Goal: Task Accomplishment & Management: Manage account settings

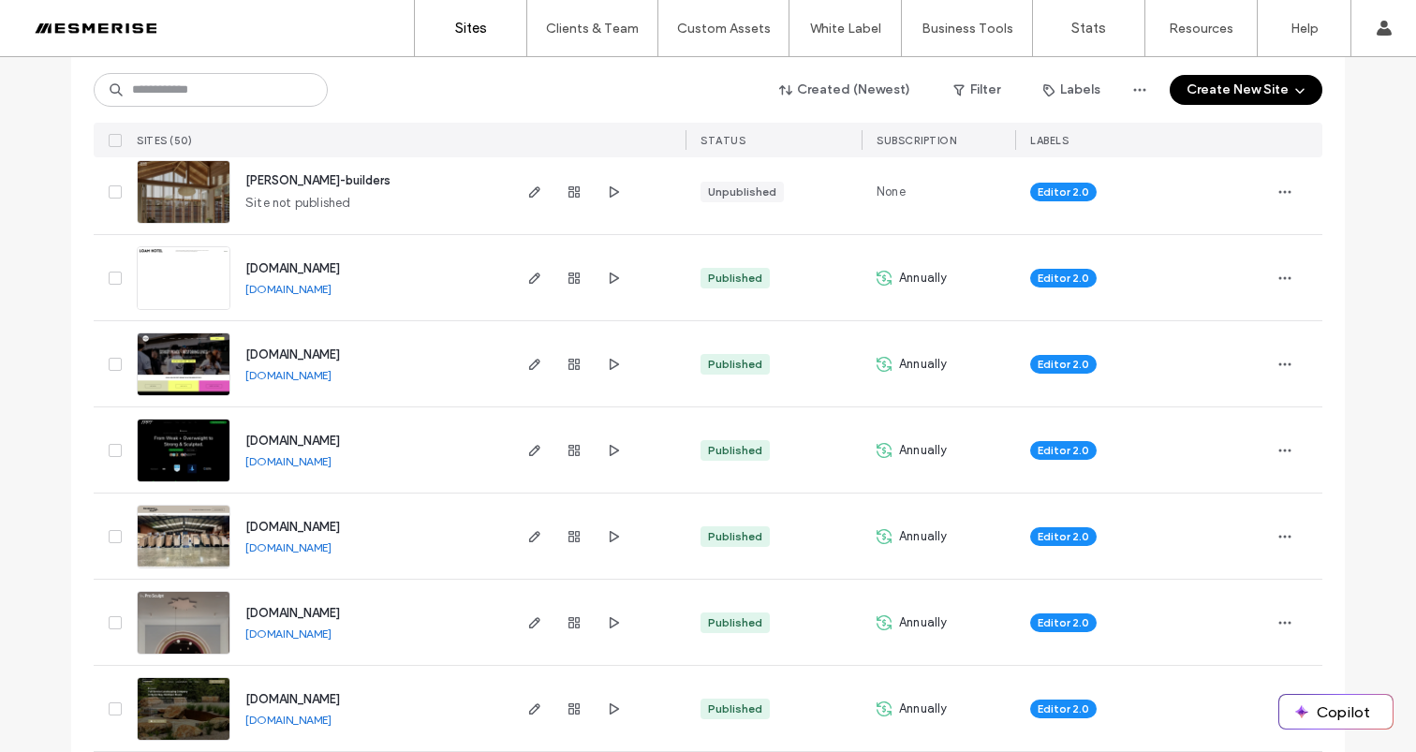
scroll to position [305, 0]
click at [1261, 621] on div "Editor 2.0" at bounding box center [1142, 623] width 254 height 85
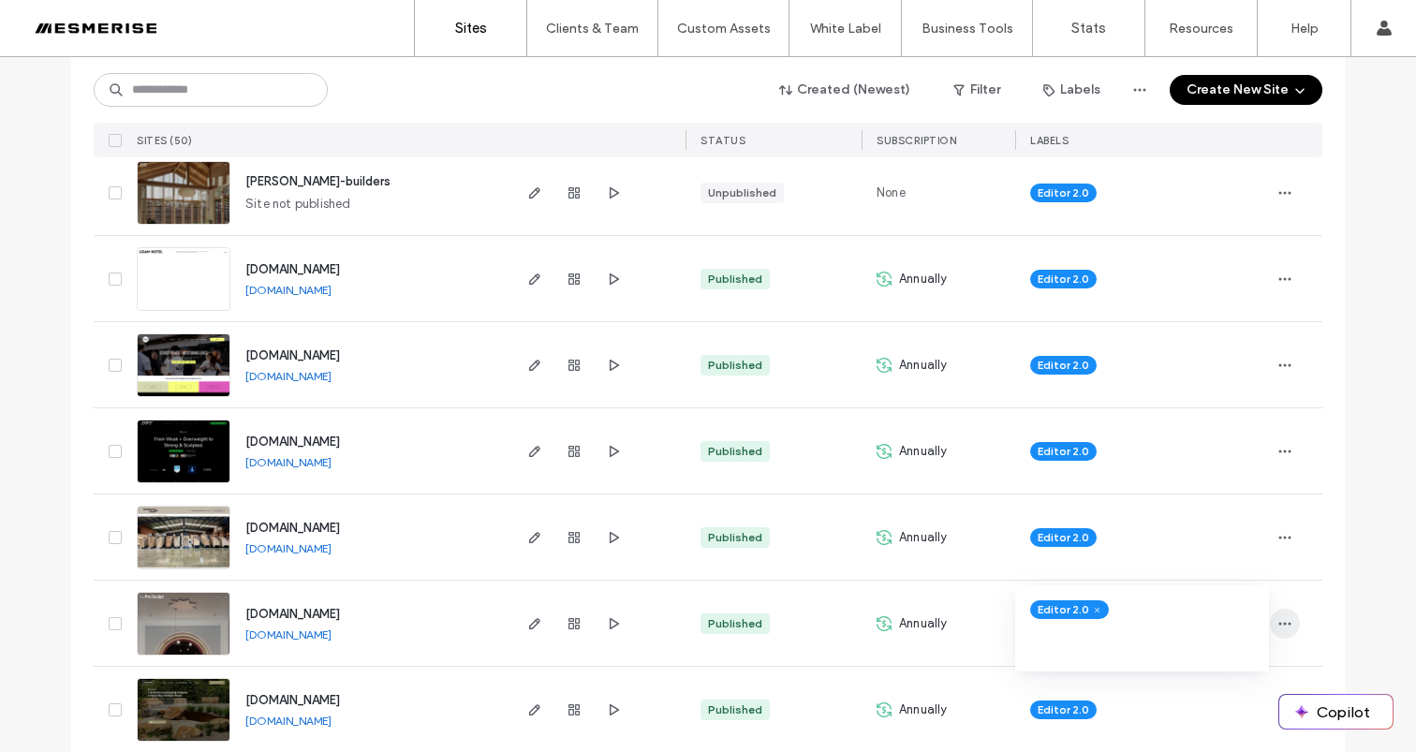
click at [1270, 619] on span "button" at bounding box center [1285, 624] width 30 height 30
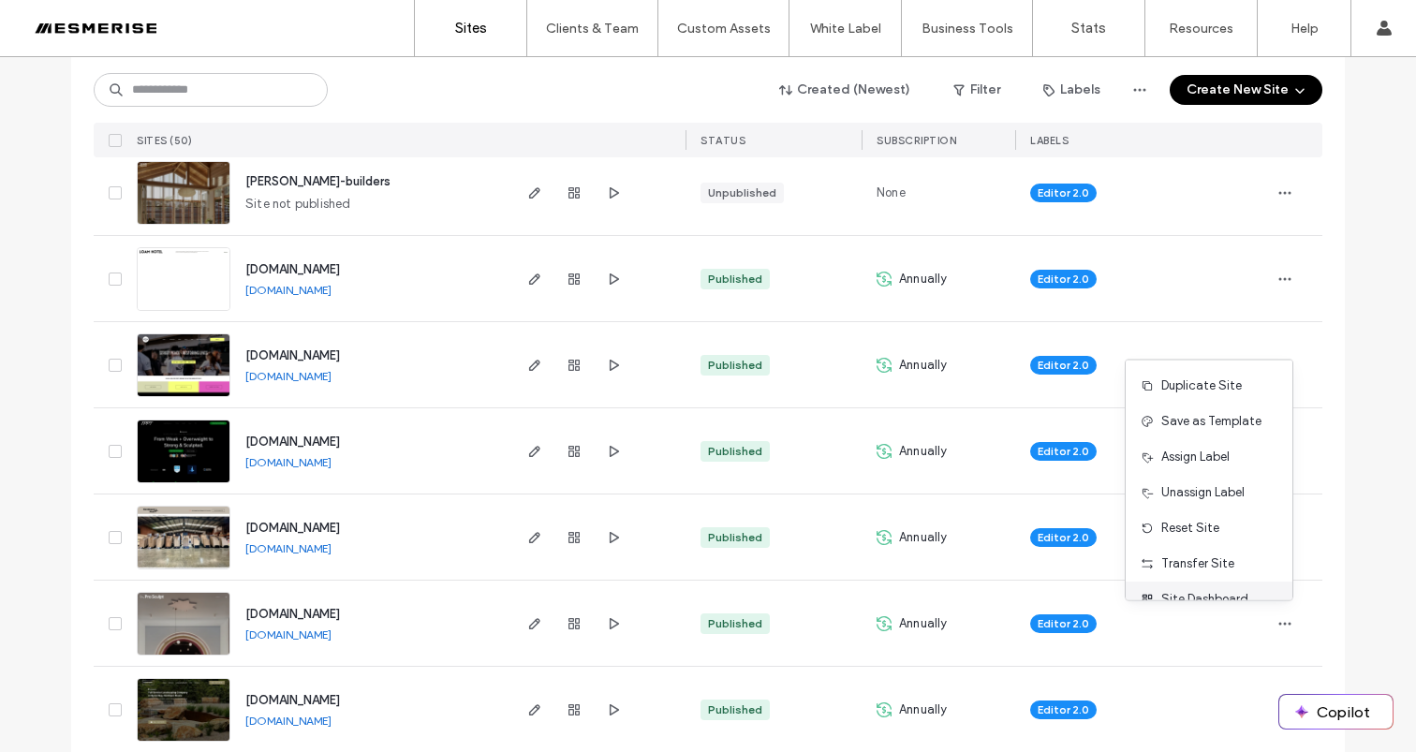
click at [1228, 587] on div "Site Dashboard" at bounding box center [1209, 600] width 167 height 36
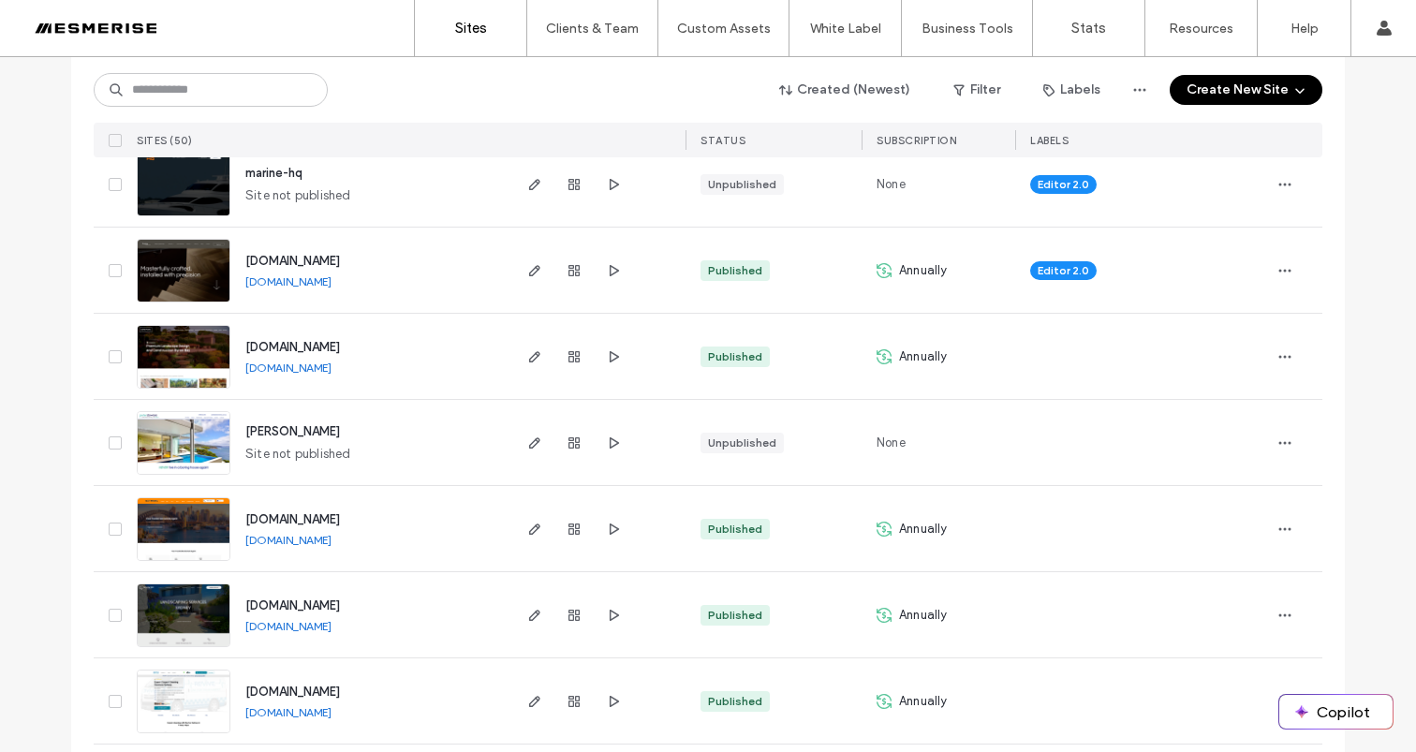
scroll to position [1253, 0]
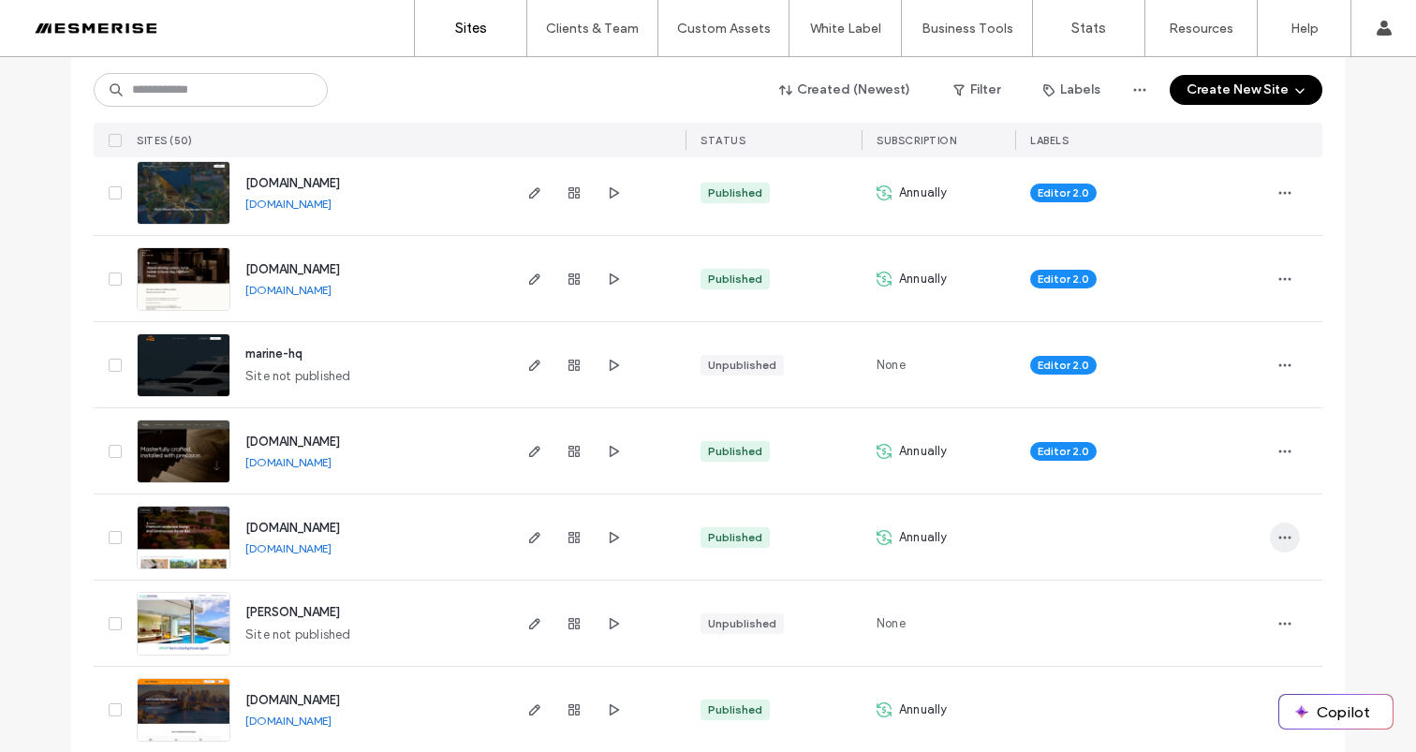
click at [1286, 533] on span "button" at bounding box center [1285, 538] width 30 height 30
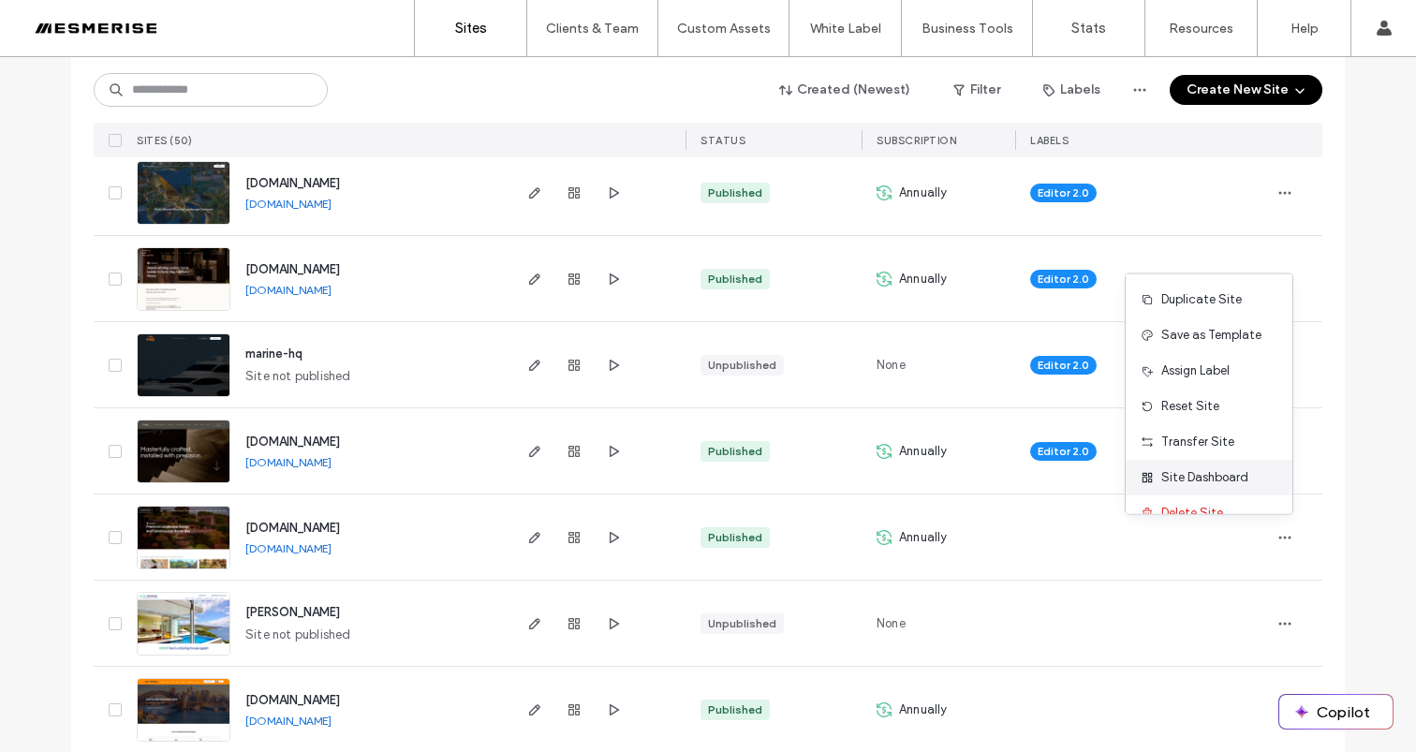
click at [1210, 461] on div "Site Dashboard" at bounding box center [1209, 478] width 167 height 36
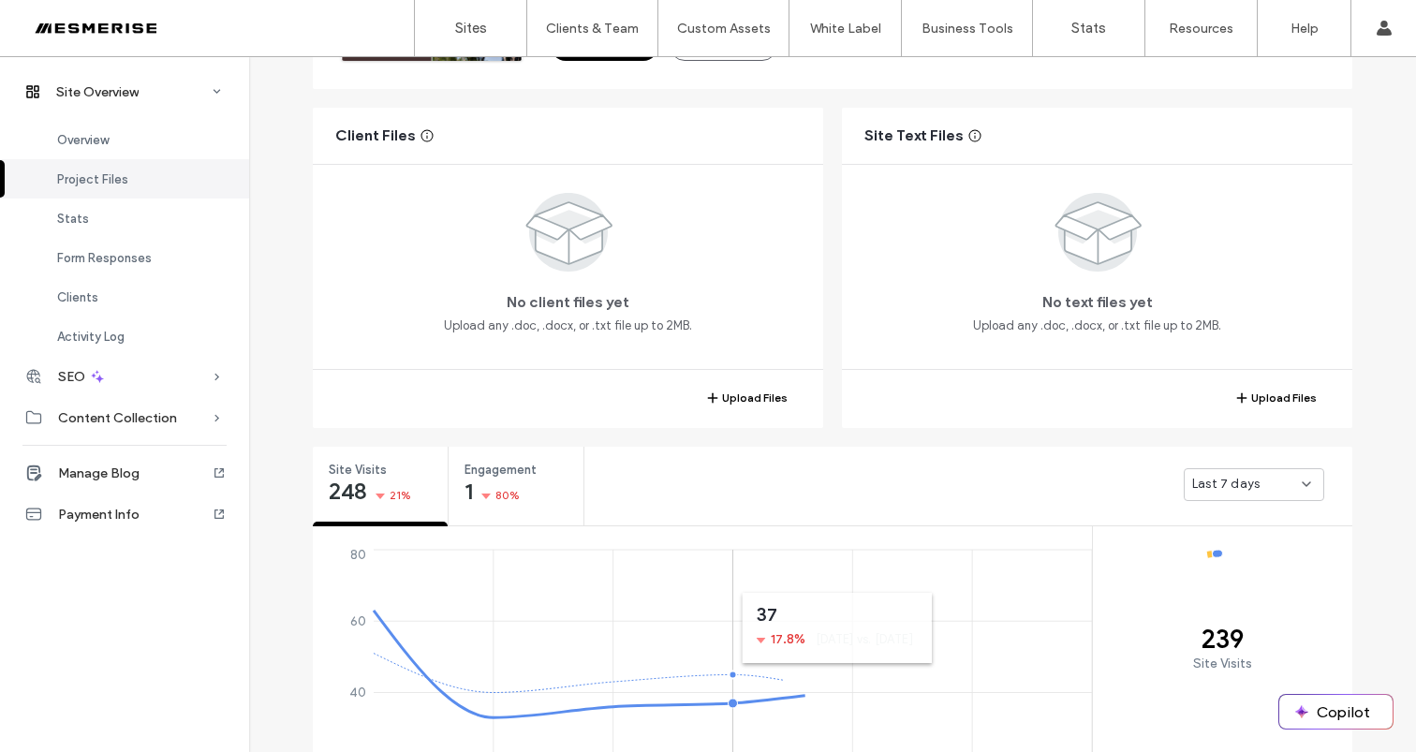
scroll to position [480, 0]
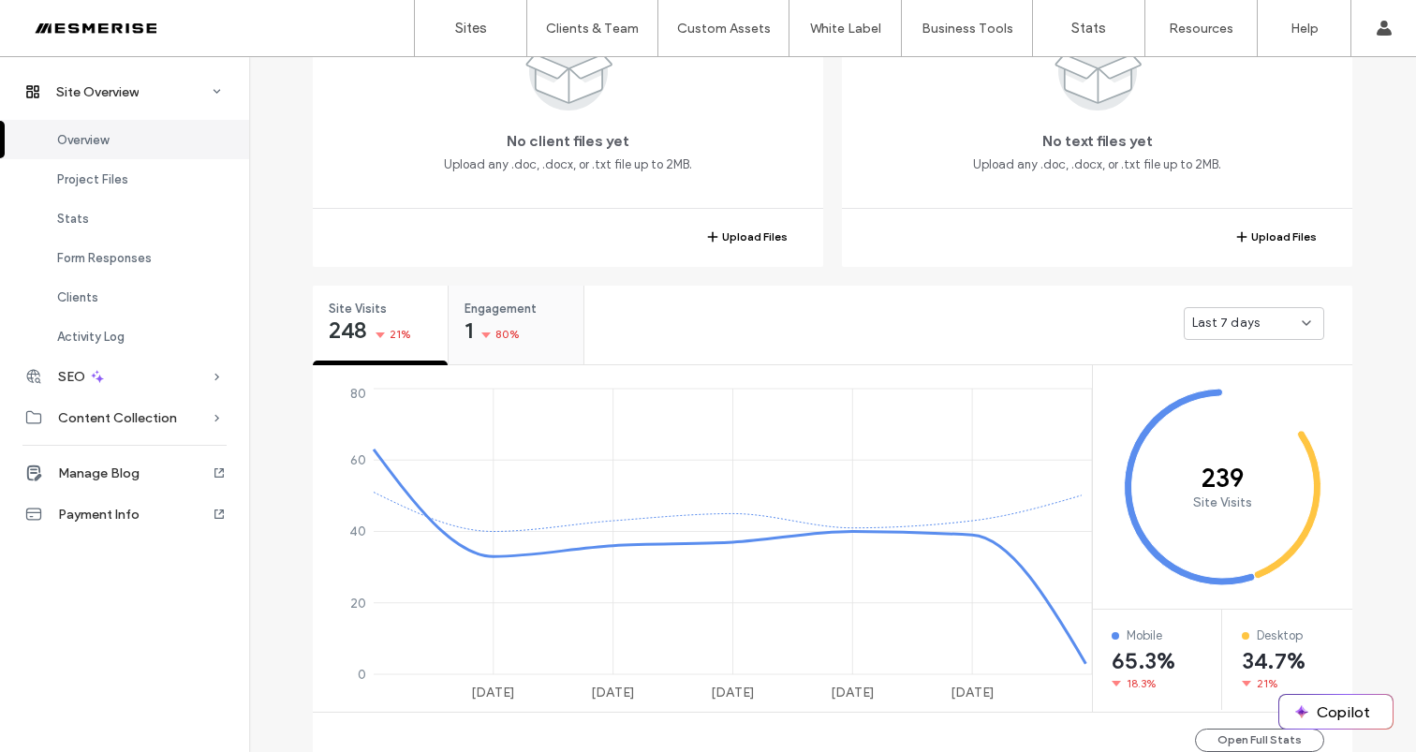
click at [468, 328] on div "1 80%" at bounding box center [492, 332] width 55 height 22
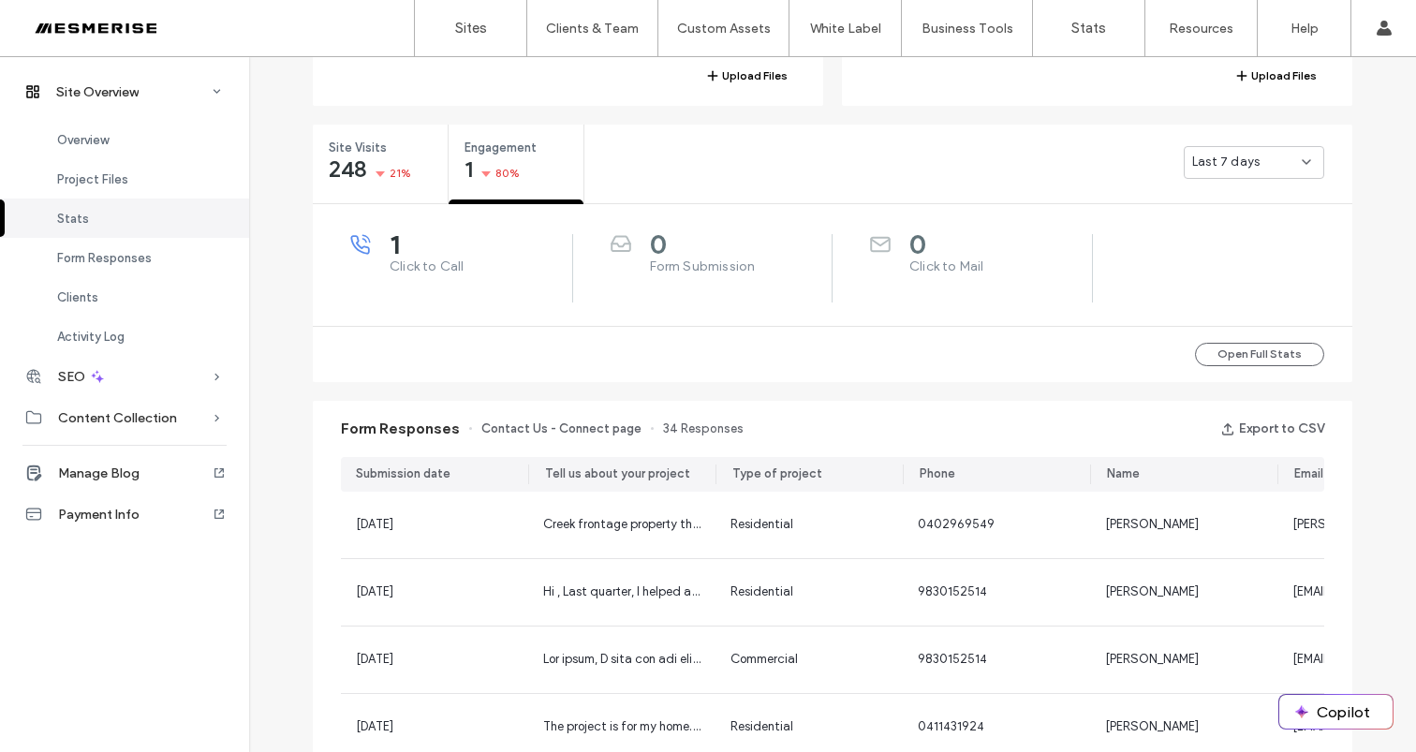
scroll to position [767, 0]
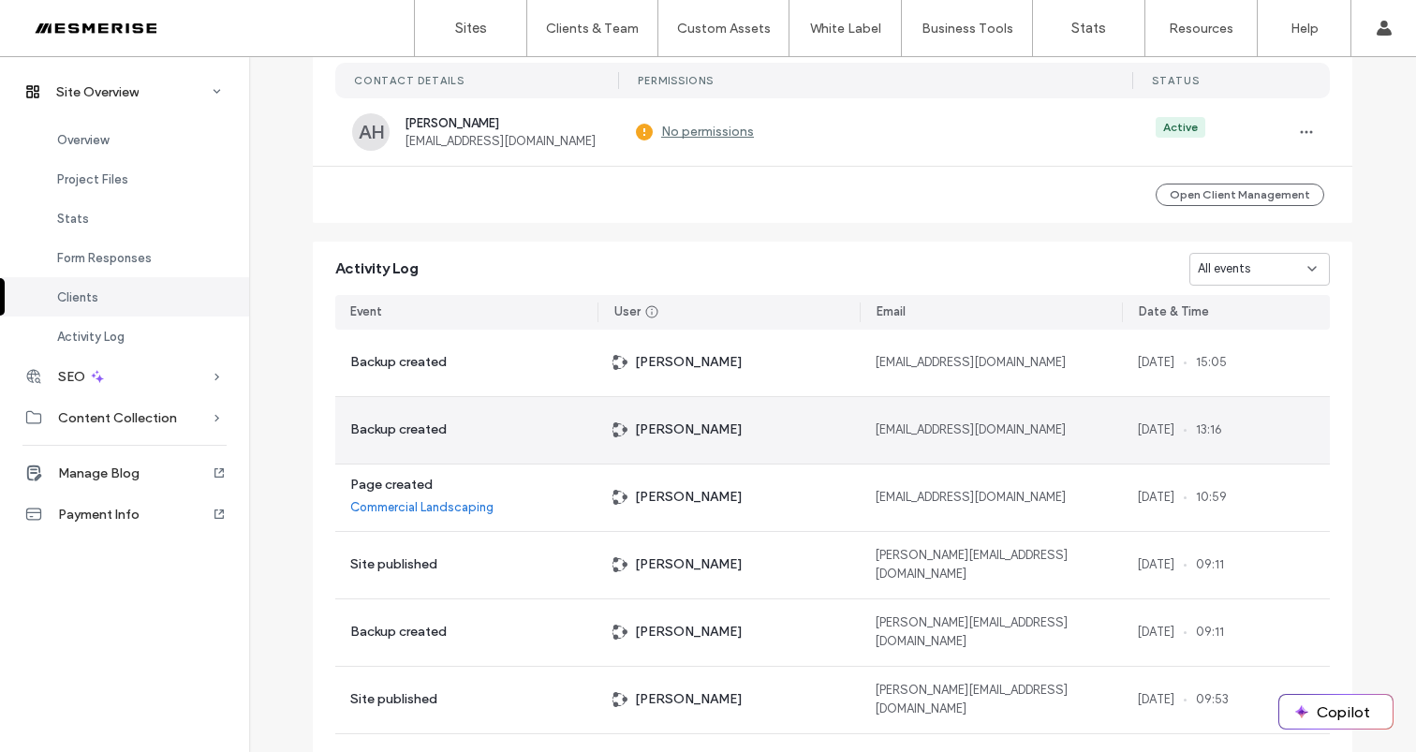
scroll to position [1104, 0]
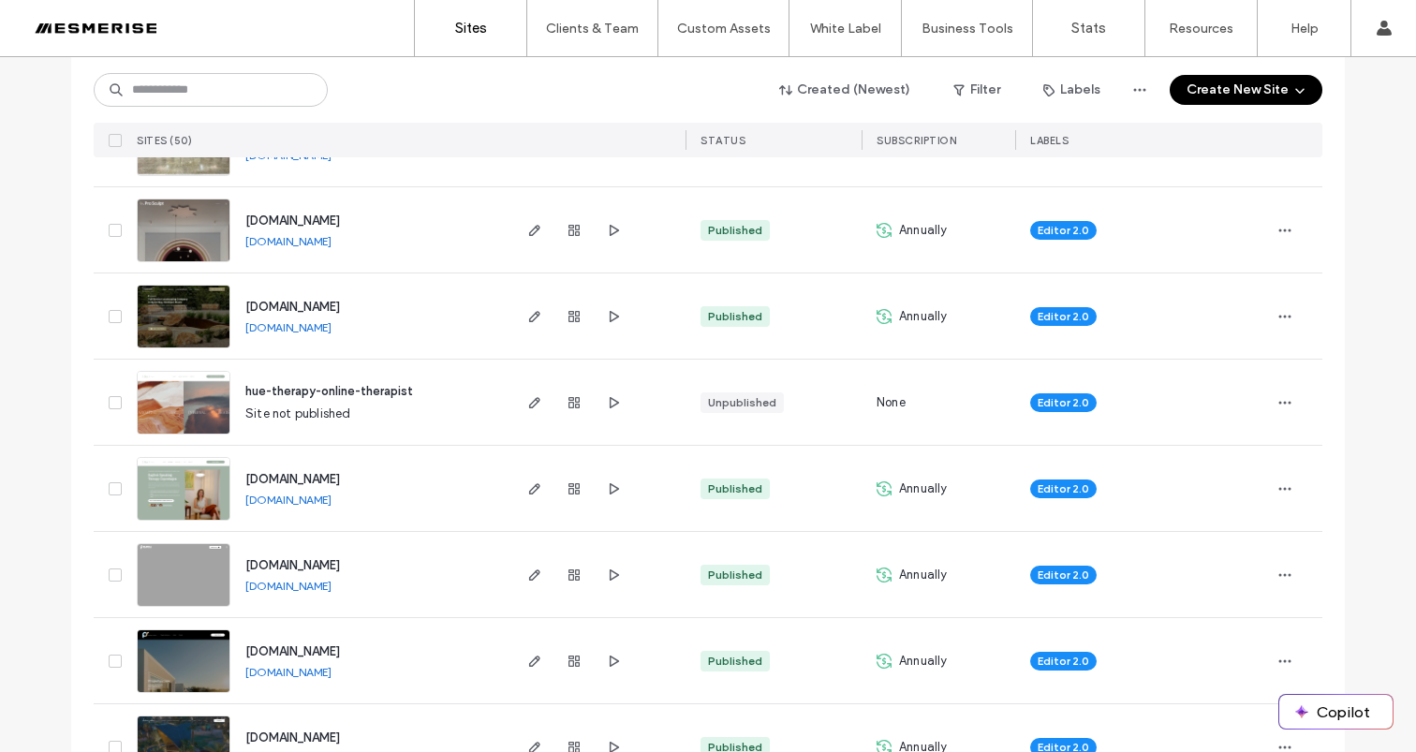
scroll to position [1066, 0]
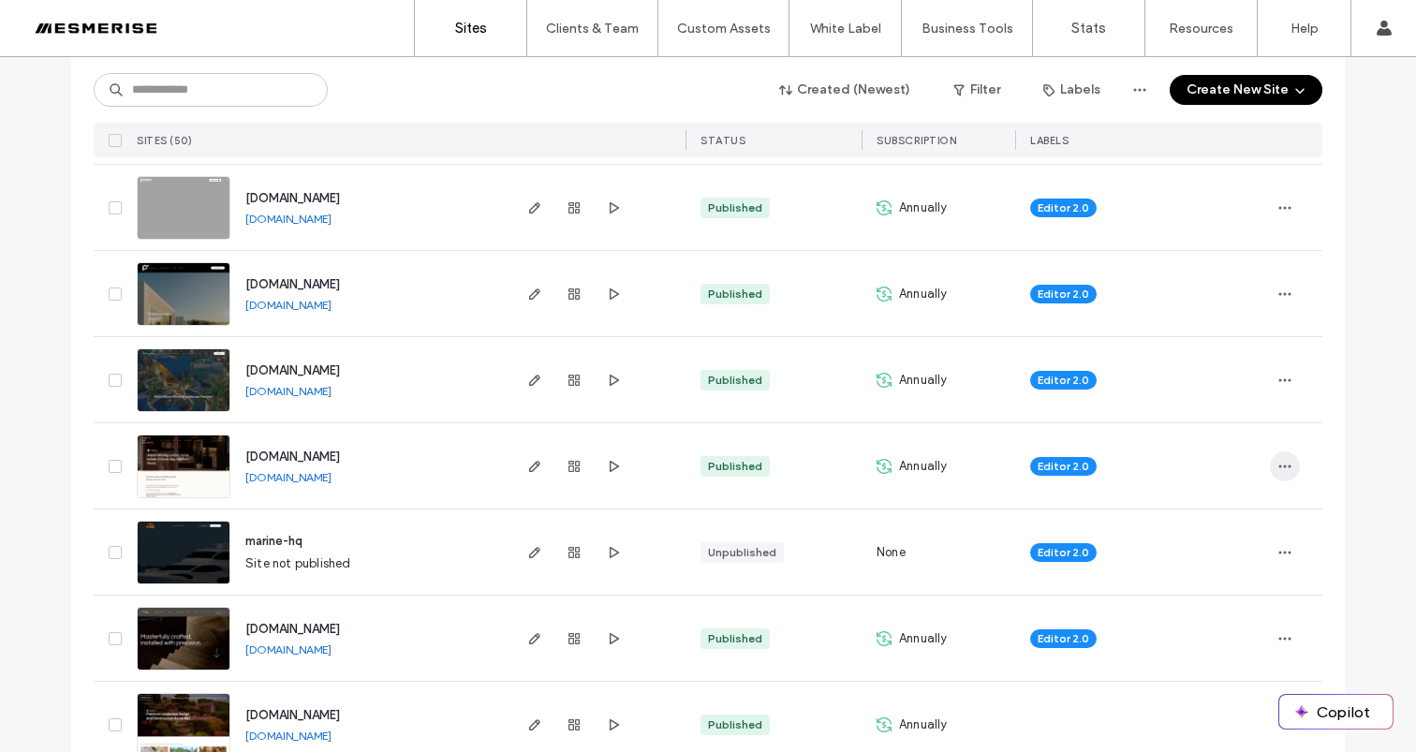
click at [1280, 472] on icon "button" at bounding box center [1284, 466] width 15 height 15
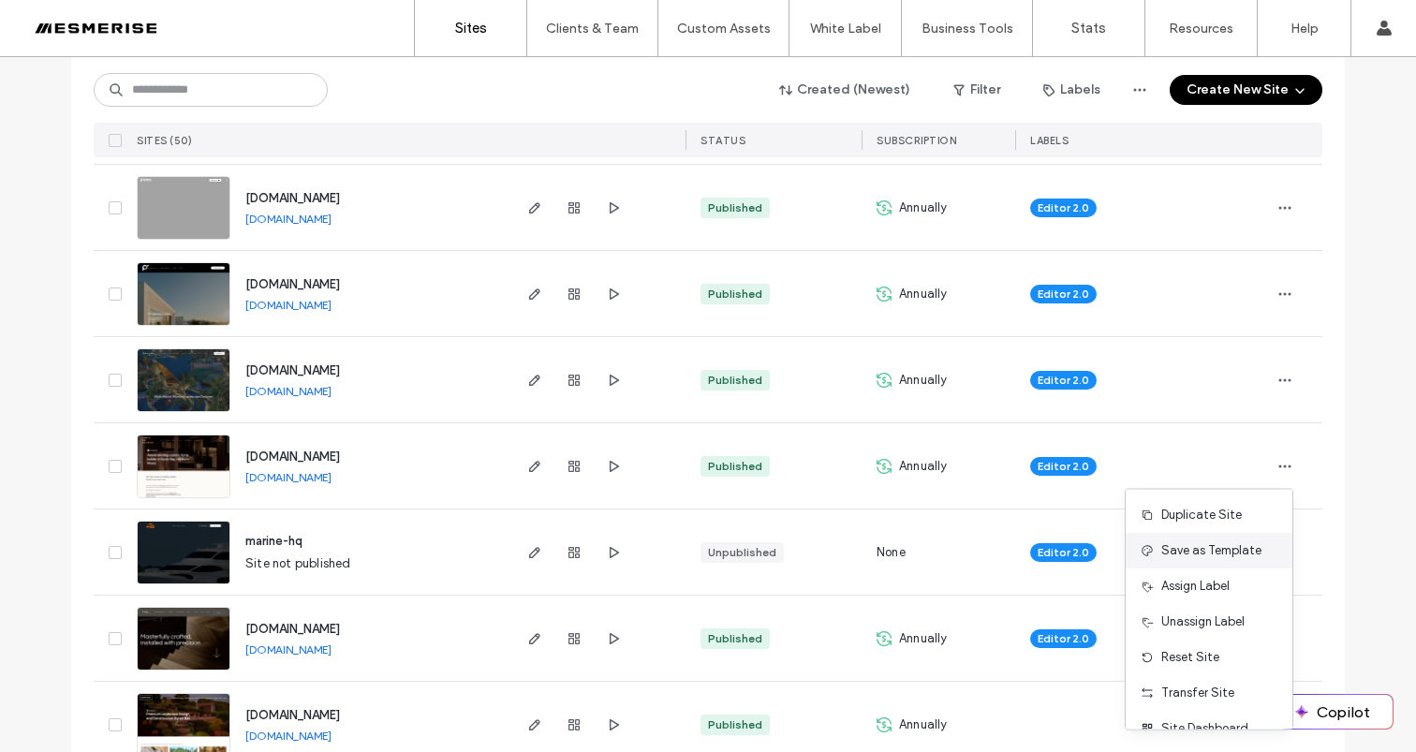
scroll to position [60, 0]
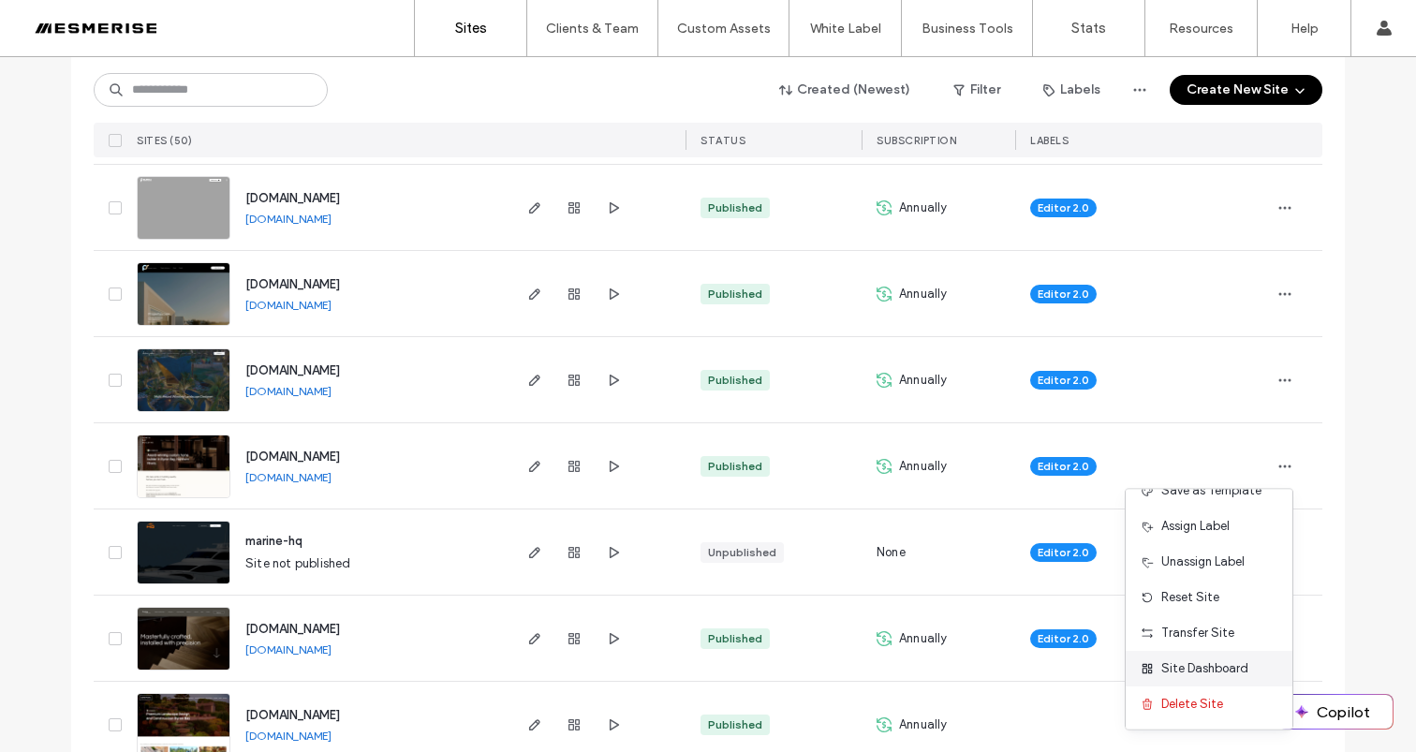
click at [1215, 672] on span "Site Dashboard" at bounding box center [1204, 668] width 87 height 19
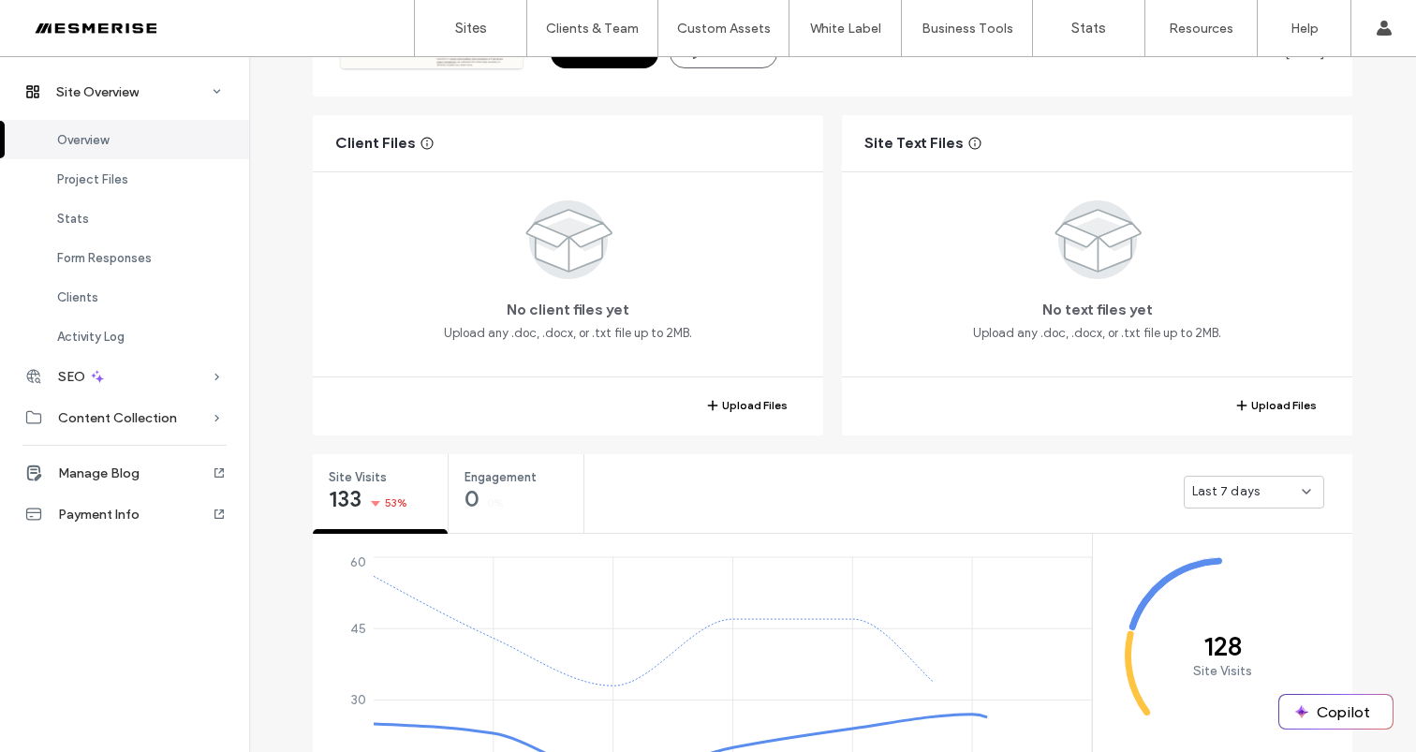
scroll to position [450, 0]
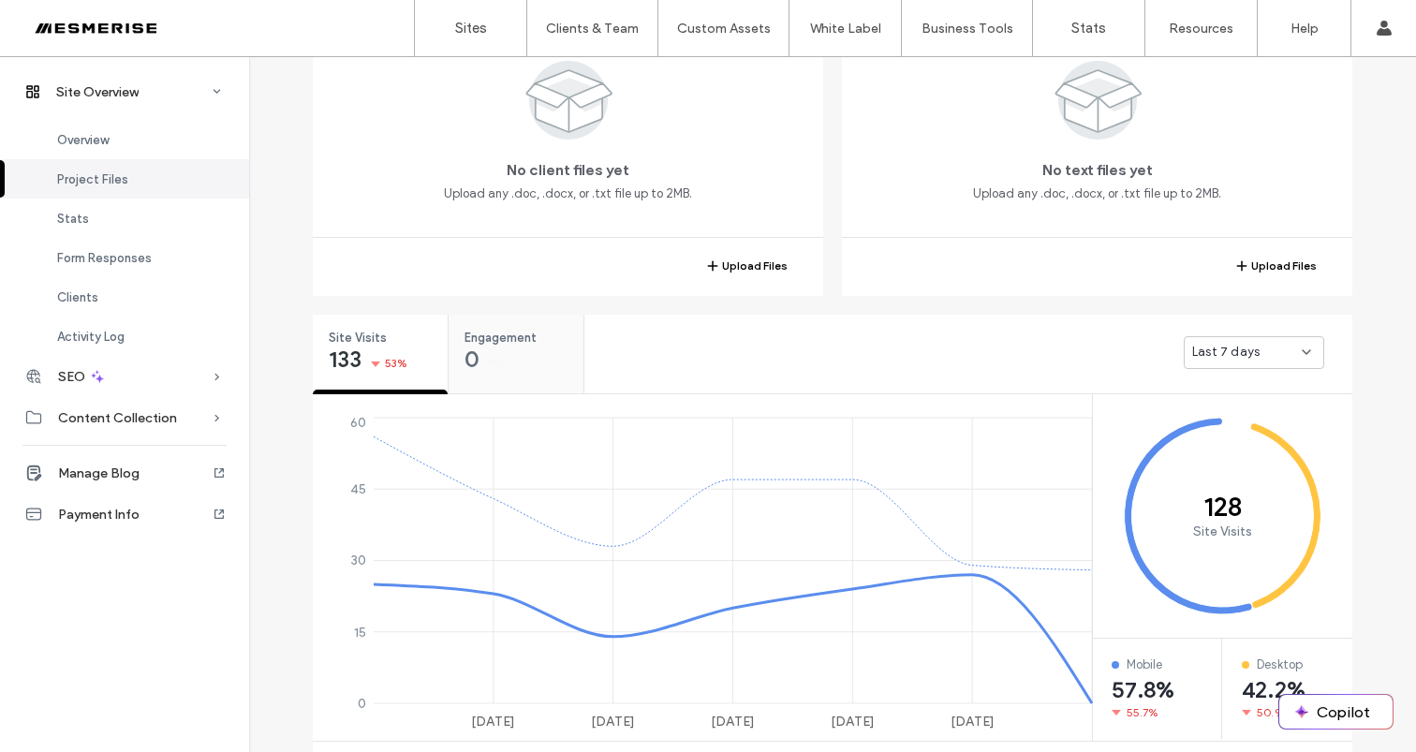
click at [533, 349] on div "Engagement 0 0%" at bounding box center [516, 350] width 135 height 70
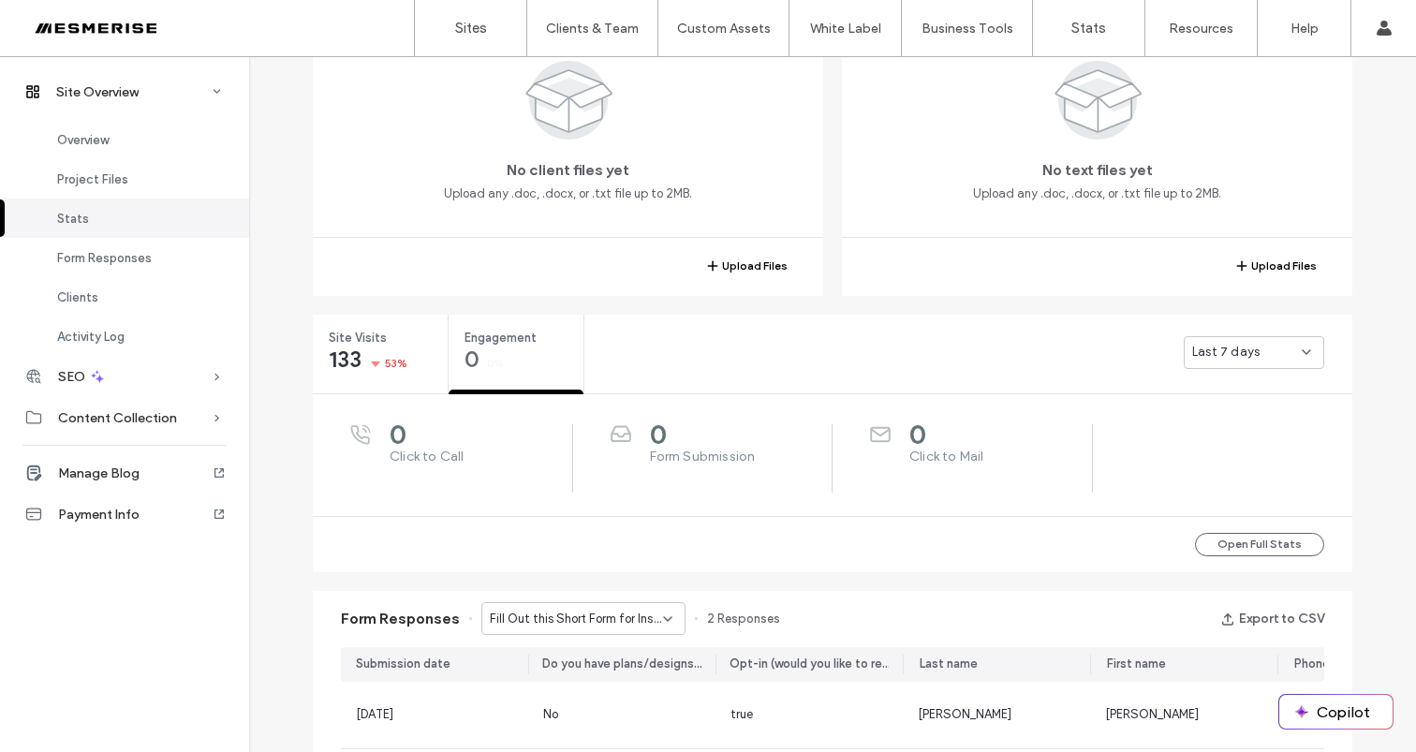
scroll to position [603, 0]
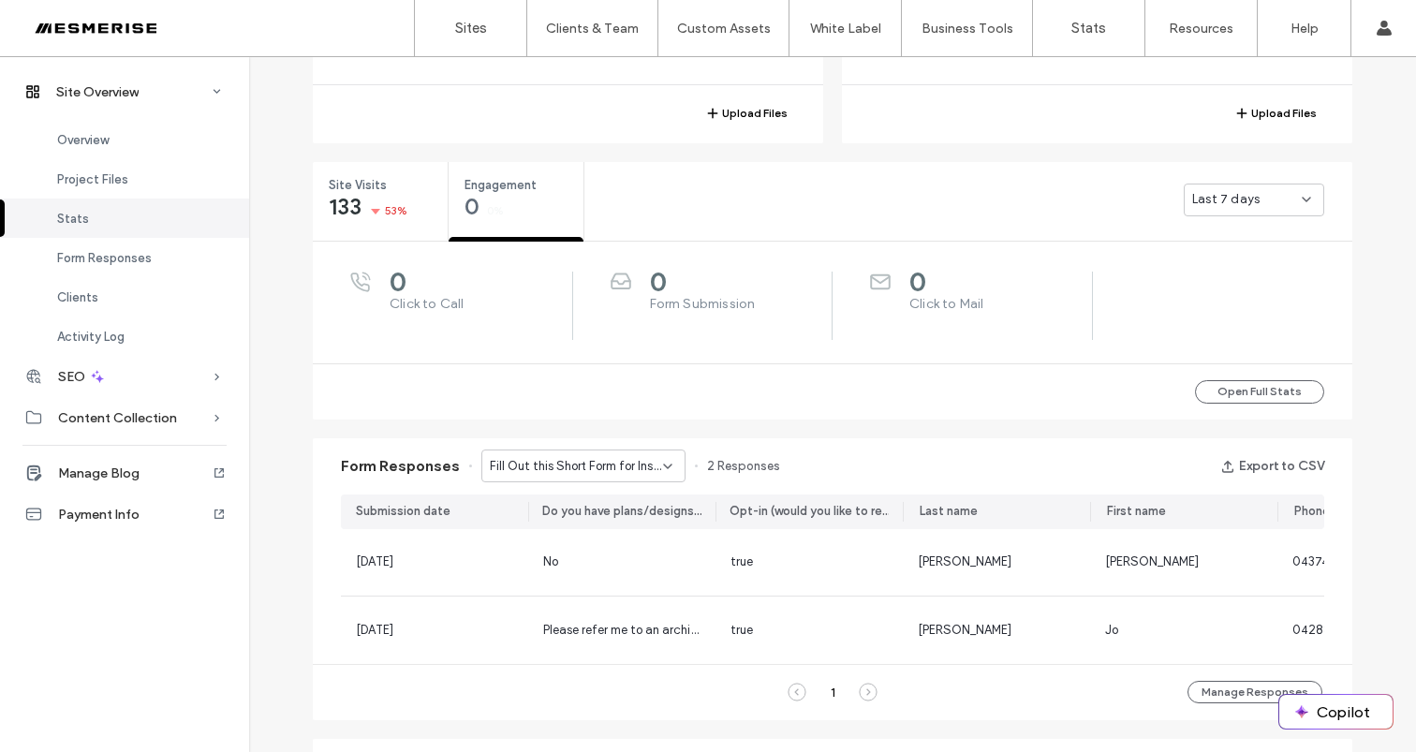
click at [1206, 200] on span "Last 7 days" at bounding box center [1225, 199] width 67 height 19
click at [1200, 242] on div "[DATE]" at bounding box center [1247, 232] width 139 height 33
click at [617, 465] on span "Fill Out this Short Form for Instant Access to the Ultimate Guide to Custom Bui…" at bounding box center [576, 466] width 173 height 19
click at [810, 444] on div "Form Responses Fill Out this Short Form for Instant Access to the Ultimate Guid…" at bounding box center [833, 466] width 1040 height 56
click at [583, 453] on div "Fill Out this Short Form for Instant Access to the Ultimate Guide to Custom Bui…" at bounding box center [583, 466] width 204 height 33
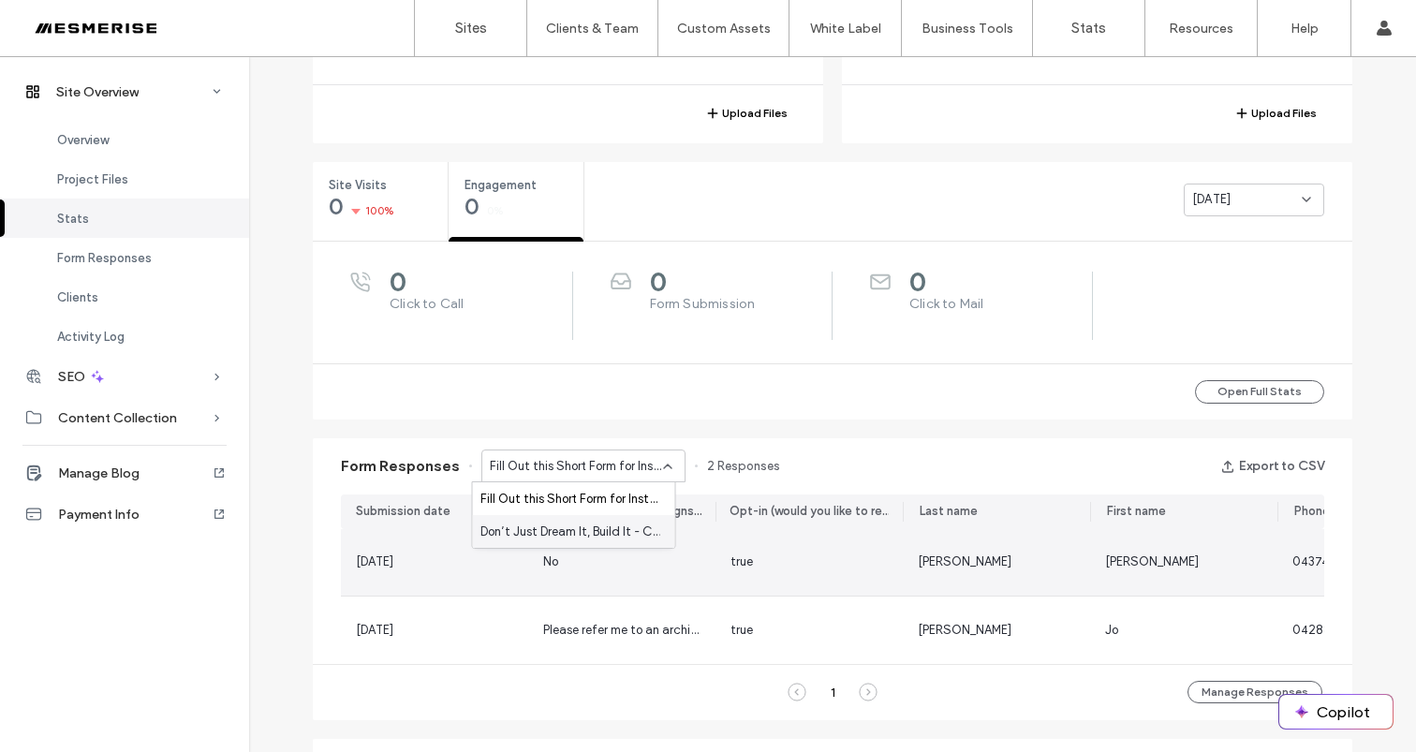
click at [597, 537] on span "Don’t Just Dream It, Build It - Connect page" at bounding box center [570, 532] width 180 height 19
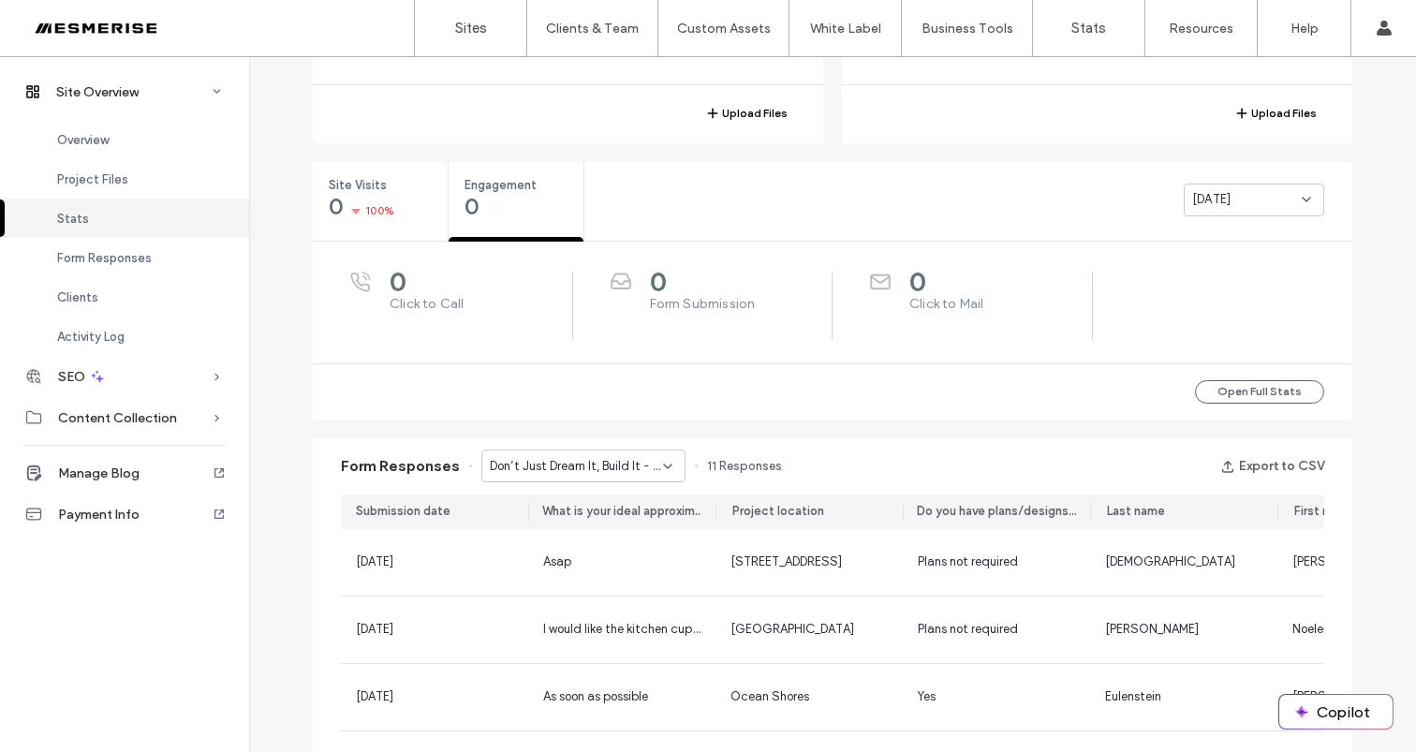
scroll to position [616, 0]
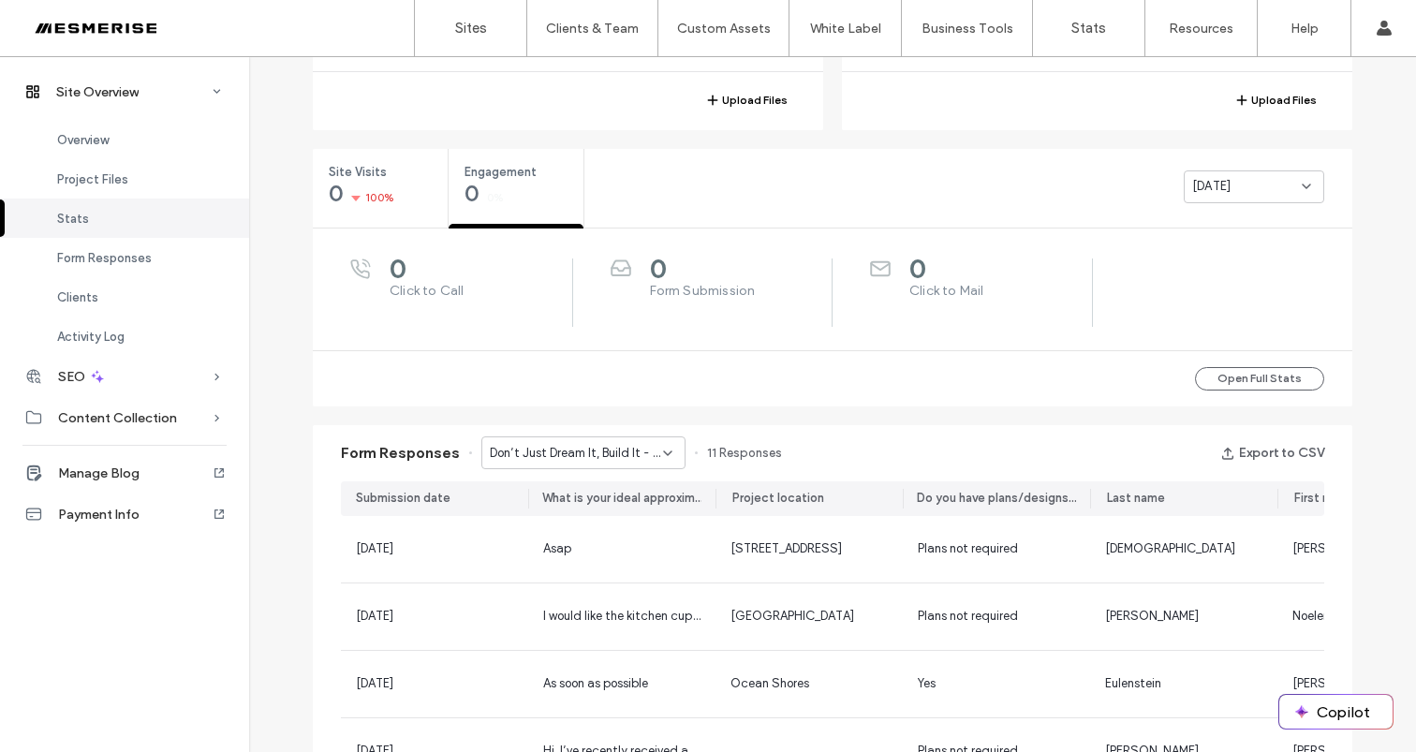
click at [660, 447] on icon at bounding box center [667, 453] width 15 height 15
click at [615, 495] on div "Fill Out this Short Form for Instant Access to the Ultimate Guide to Custom Bui…" at bounding box center [574, 485] width 202 height 33
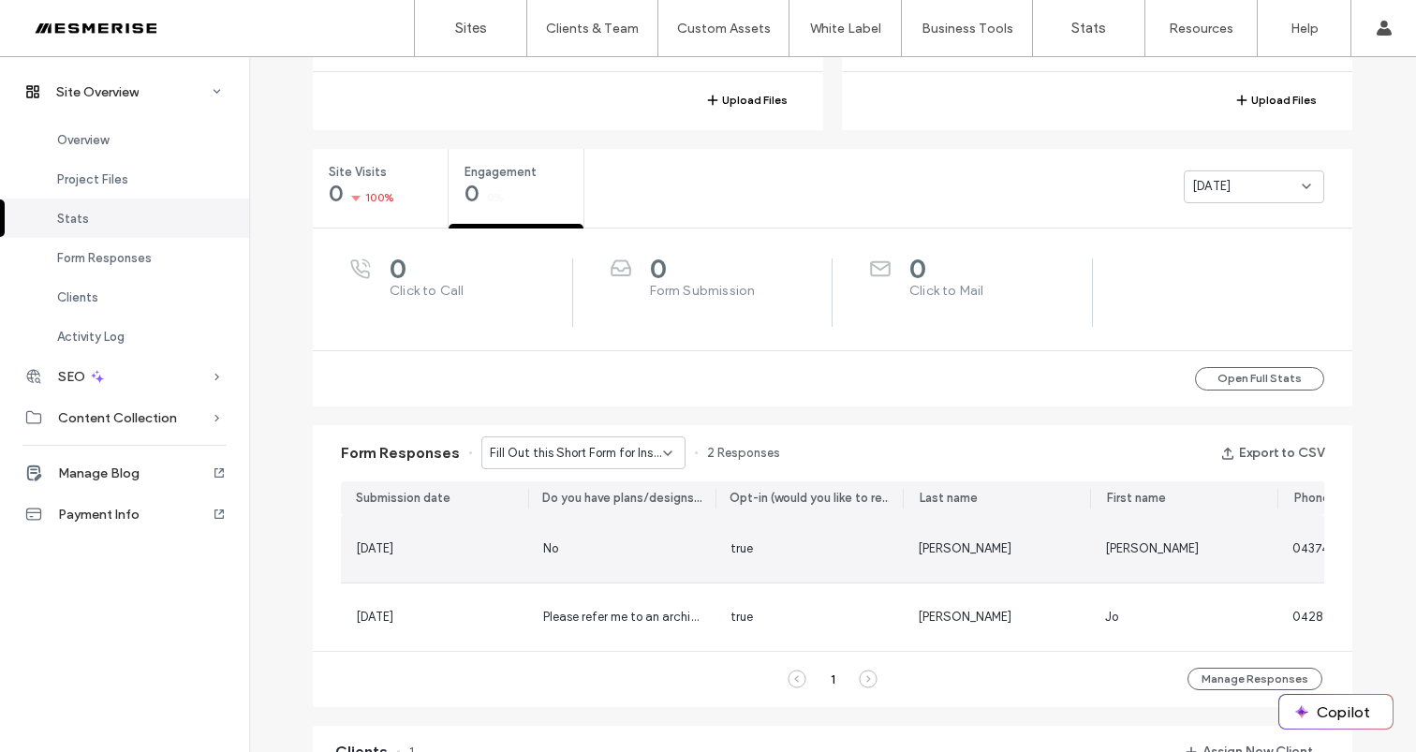
click at [462, 534] on div "[DATE]" at bounding box center [434, 549] width 187 height 66
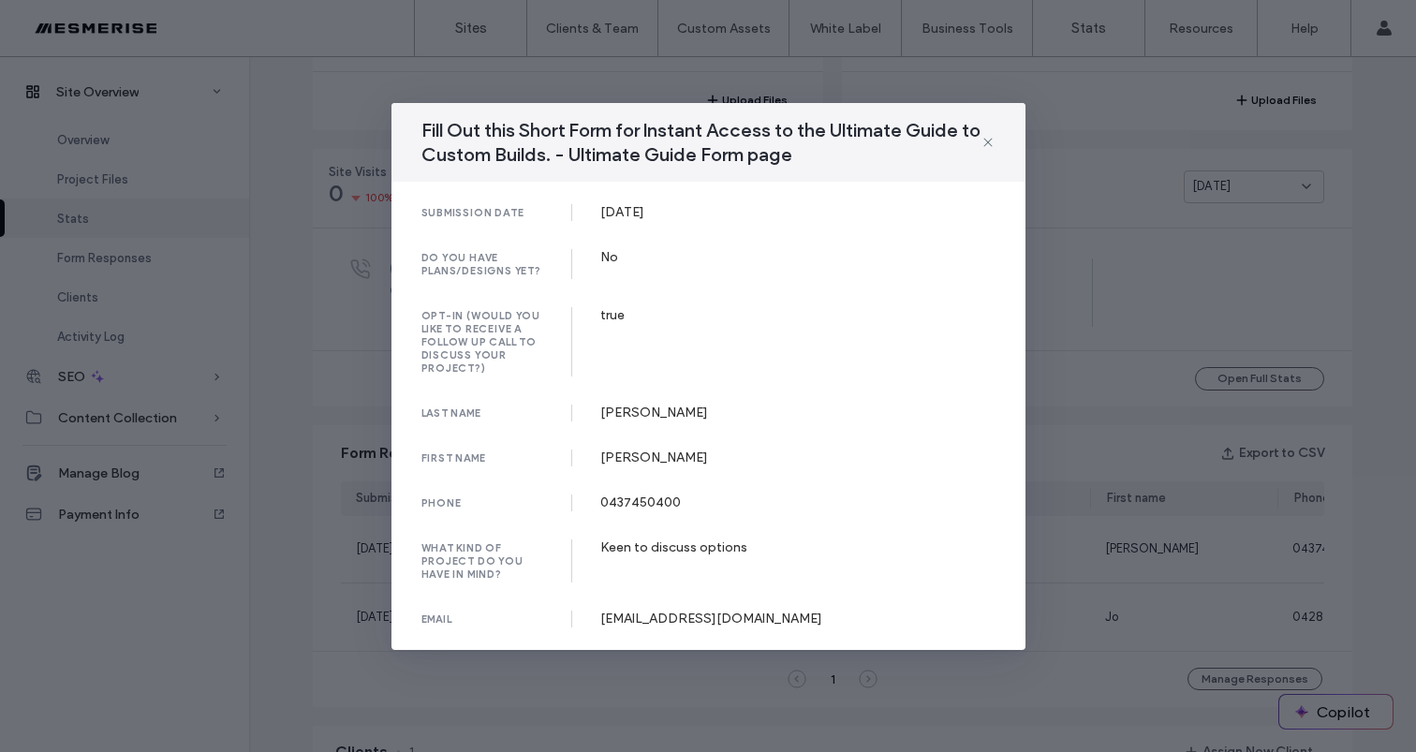
click at [635, 546] on div "Keen to discuss options" at bounding box center [797, 547] width 395 height 16
click at [625, 495] on div "0437450400" at bounding box center [797, 502] width 395 height 16
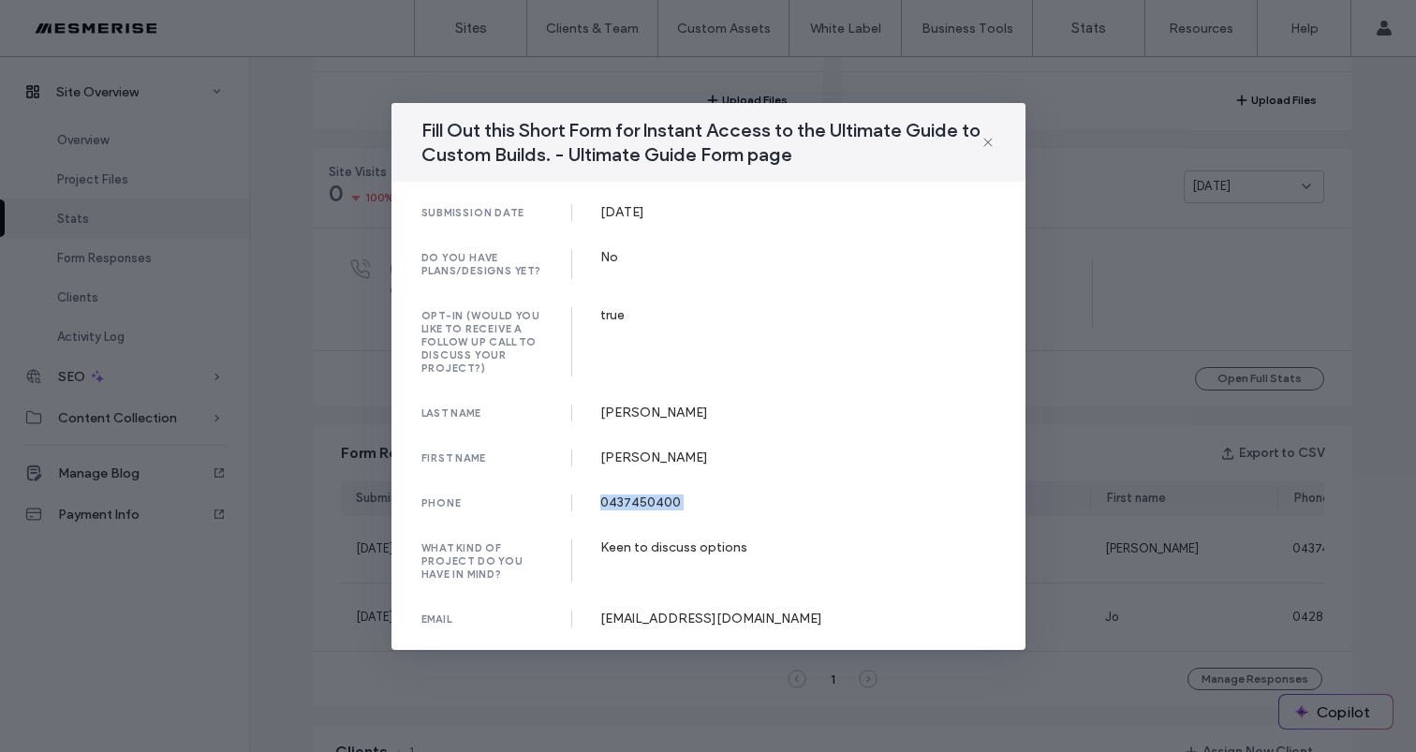
click at [625, 495] on div "0437450400" at bounding box center [797, 502] width 395 height 16
click at [632, 548] on div "Keen to discuss options" at bounding box center [797, 547] width 395 height 16
click at [639, 539] on div "Keen to discuss options" at bounding box center [797, 547] width 395 height 16
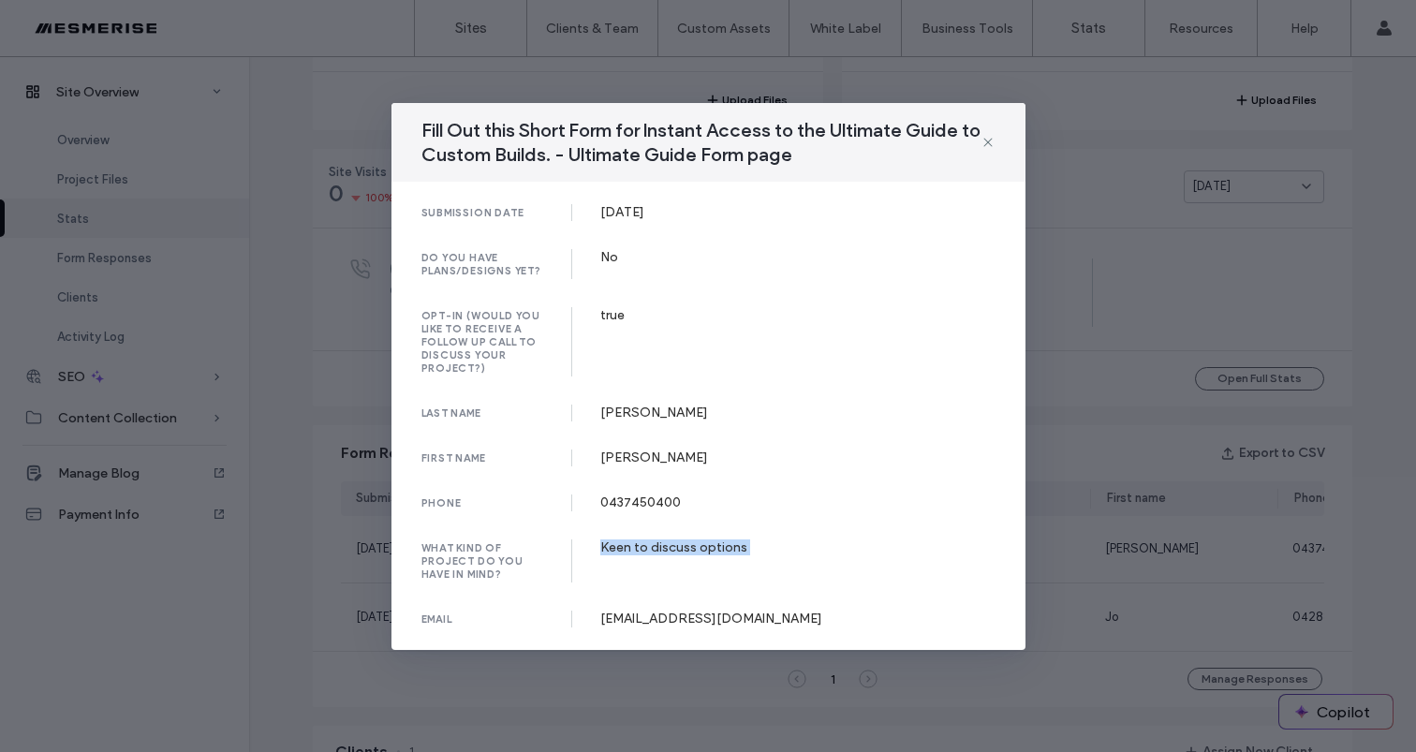
click at [667, 536] on div "submission date [DATE] do you have plans/designs yet? No opt-in (would you like…" at bounding box center [708, 416] width 634 height 468
click at [672, 623] on div "submission date [DATE] do you have plans/designs yet? No opt-in (would you like…" at bounding box center [708, 416] width 634 height 468
drag, startPoint x: 672, startPoint y: 623, endPoint x: 702, endPoint y: 535, distance: 93.3
click at [672, 622] on div "submission date [DATE] do you have plans/designs yet? No opt-in (would you like…" at bounding box center [708, 416] width 634 height 468
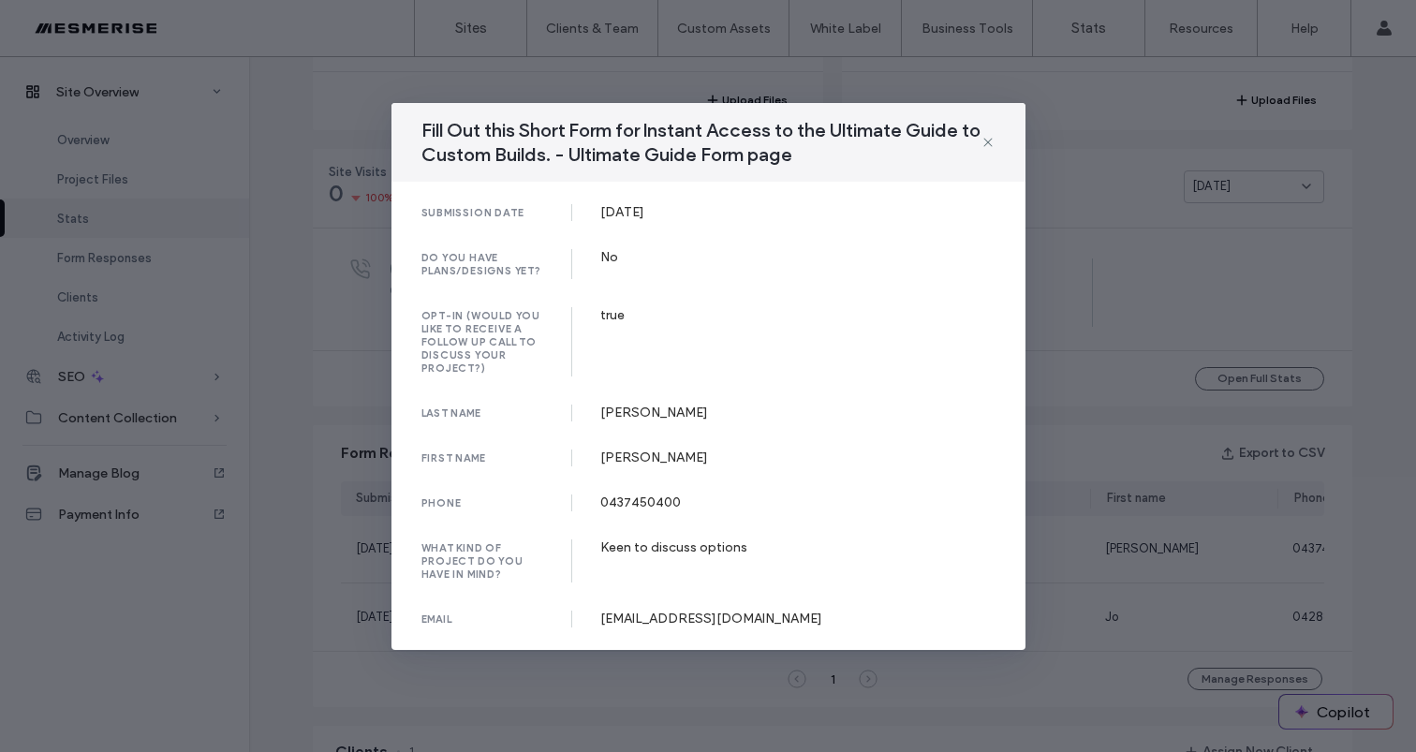
click at [709, 527] on div "submission date [DATE] do you have plans/designs yet? No opt-in (would you like…" at bounding box center [708, 416] width 634 height 468
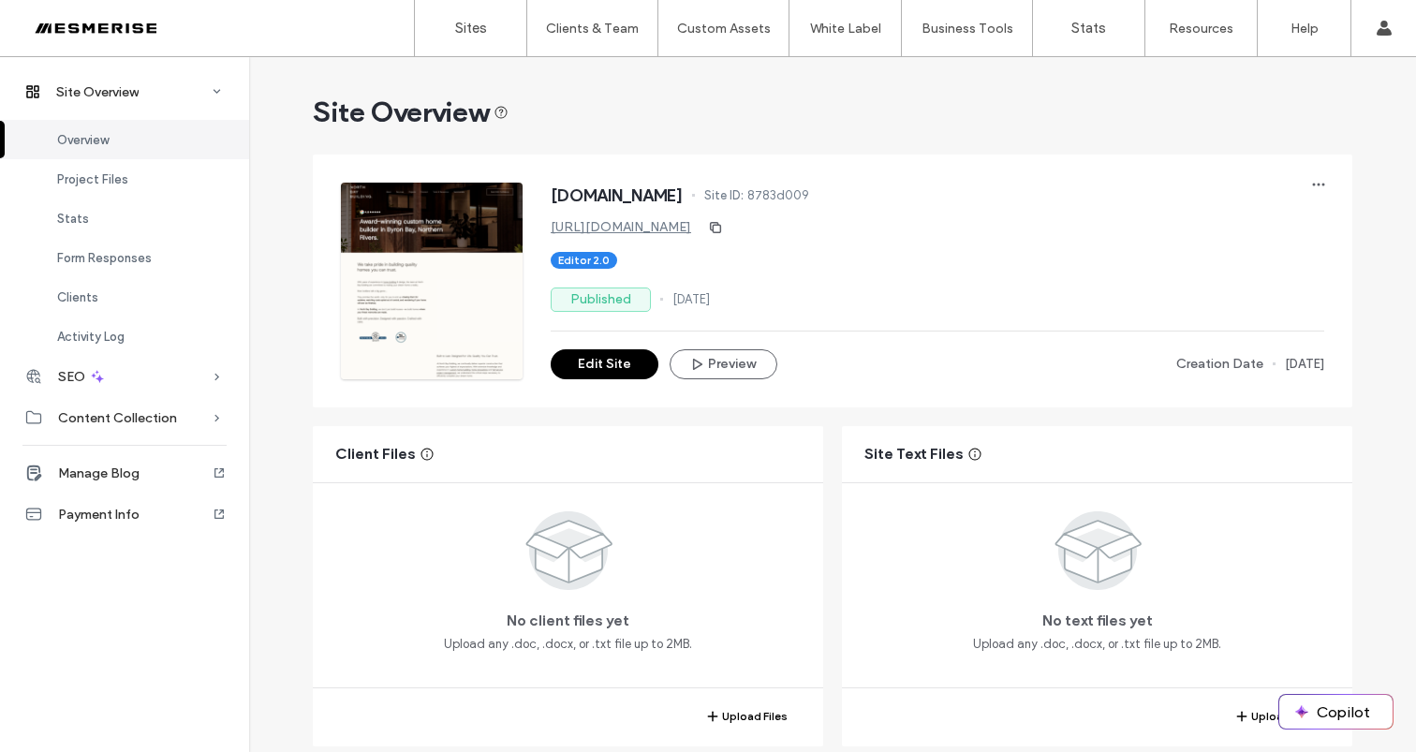
scroll to position [552, 0]
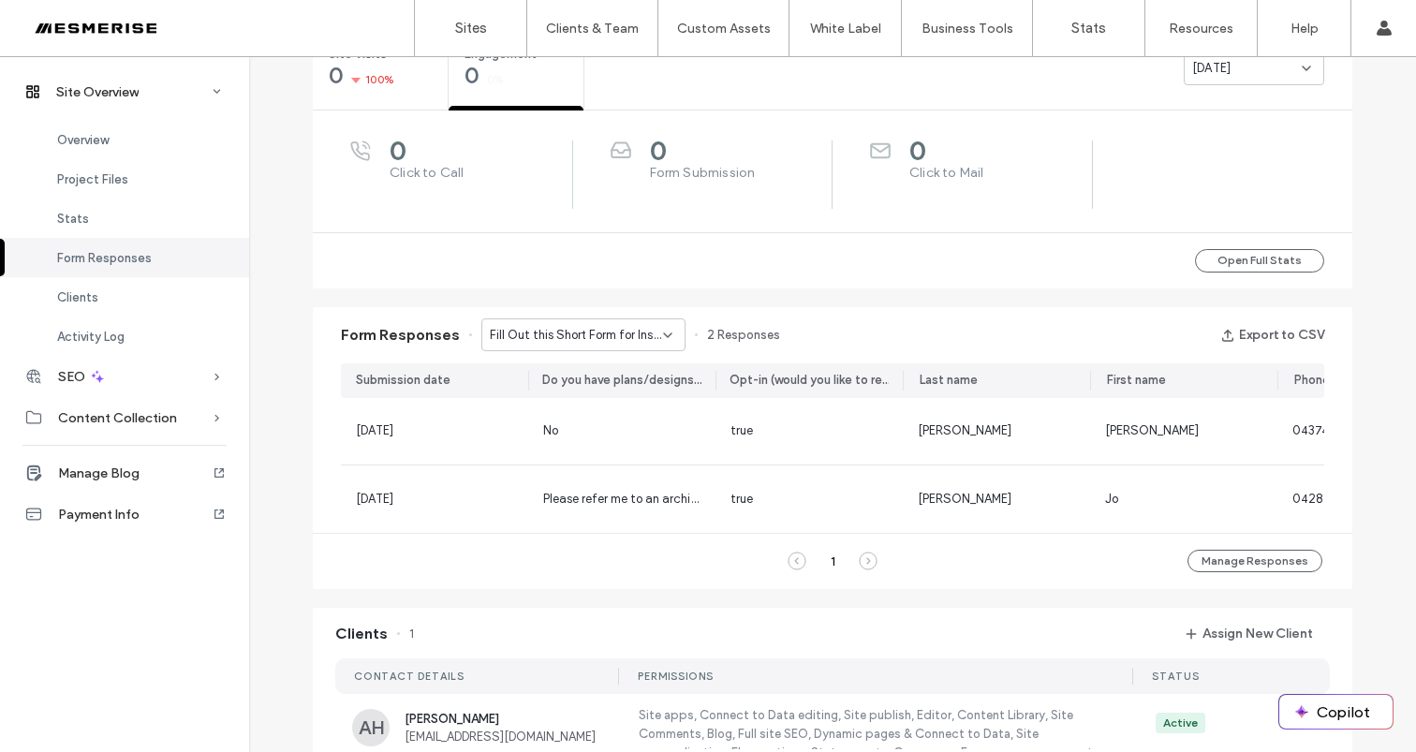
scroll to position [908, 0]
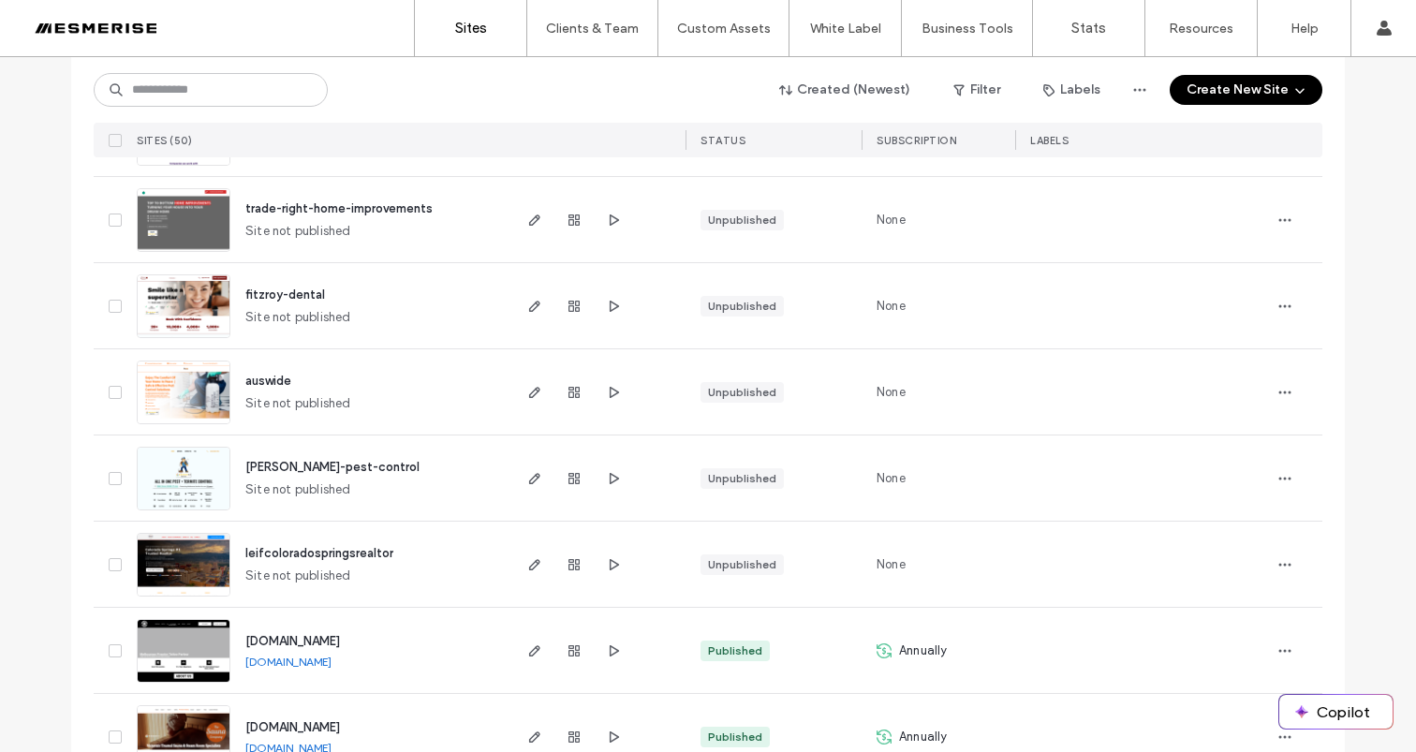
scroll to position [3208, 0]
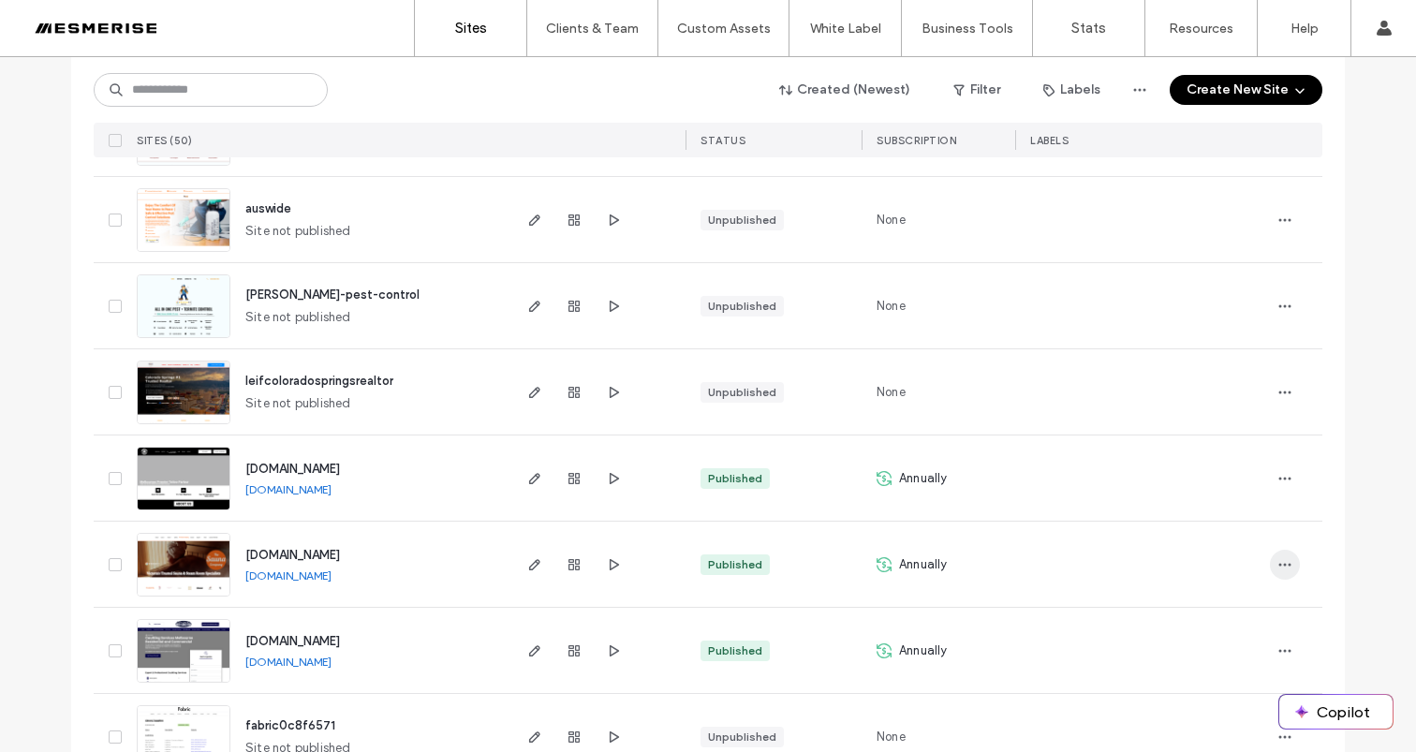
click at [1291, 565] on span "button" at bounding box center [1285, 565] width 30 height 30
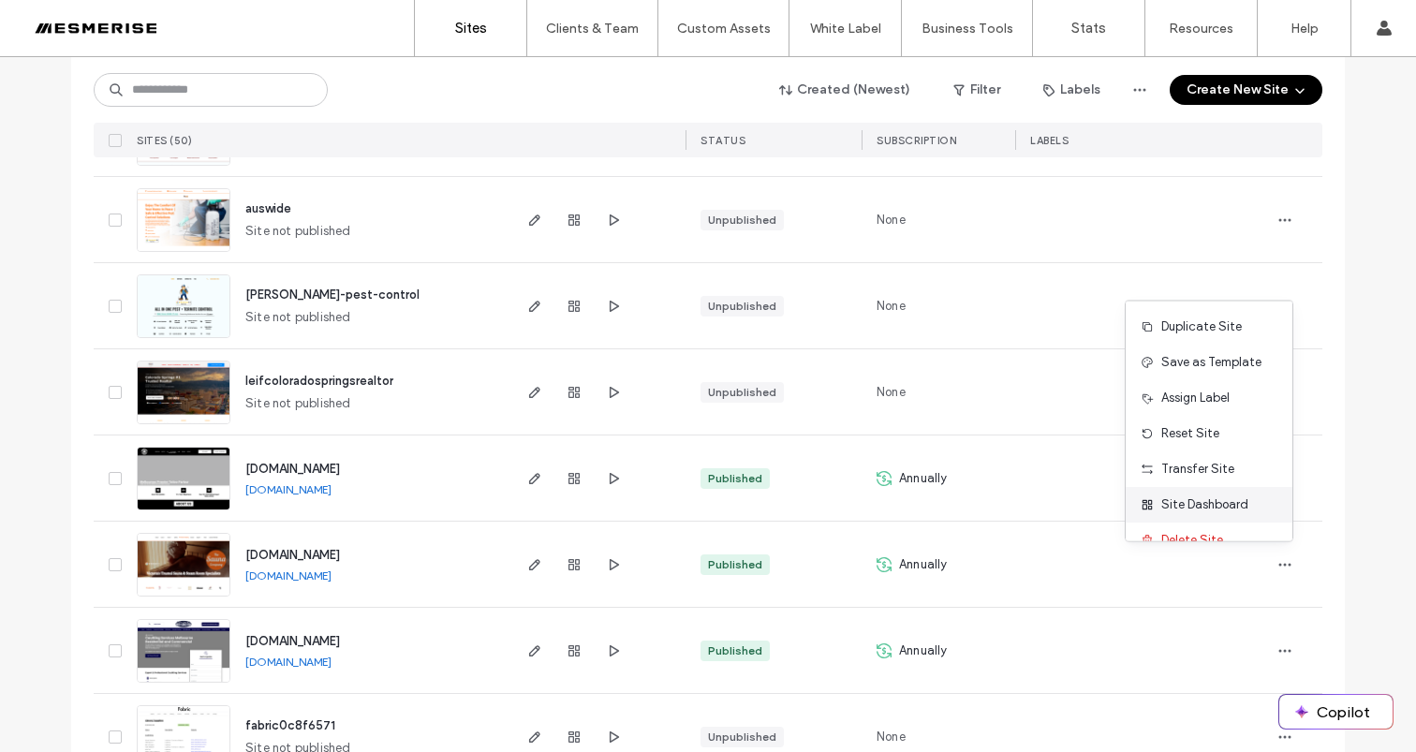
click at [1182, 504] on span "Site Dashboard" at bounding box center [1204, 504] width 87 height 19
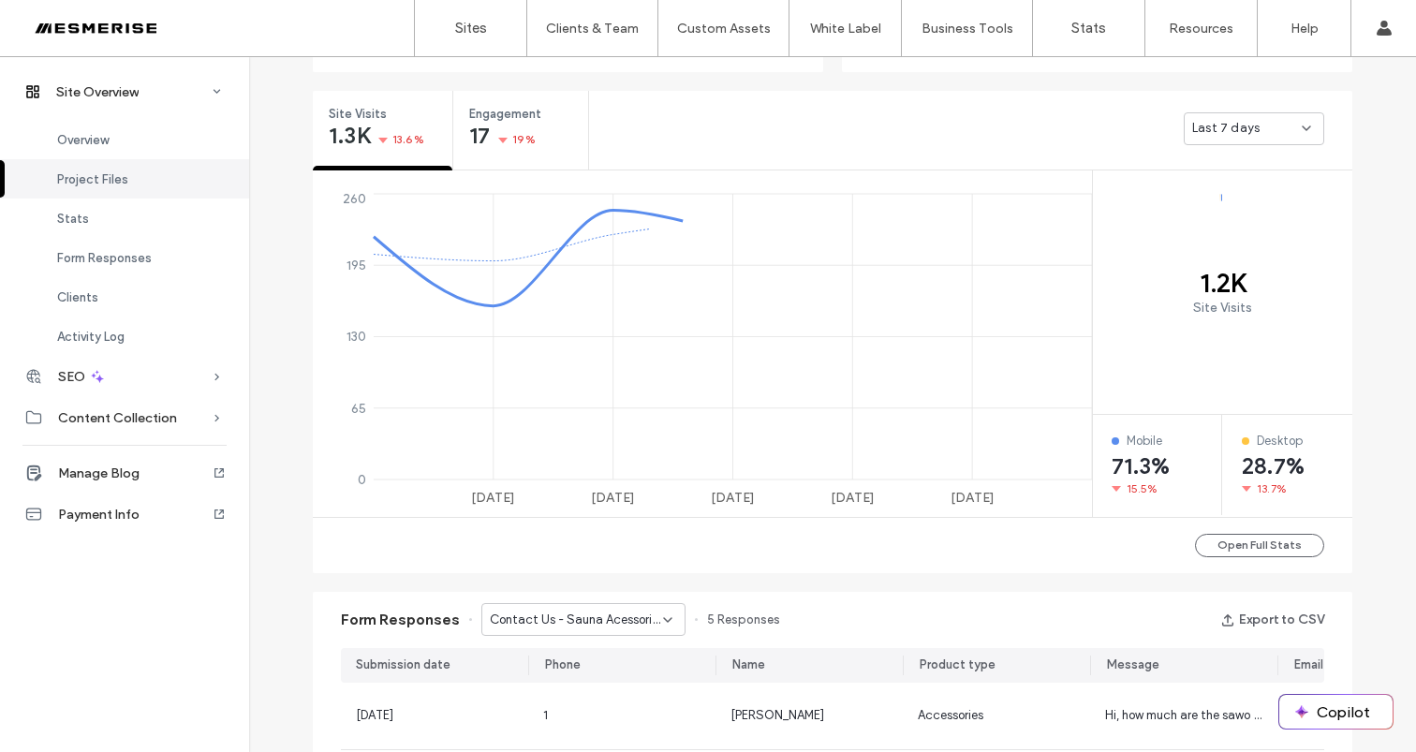
scroll to position [731, 0]
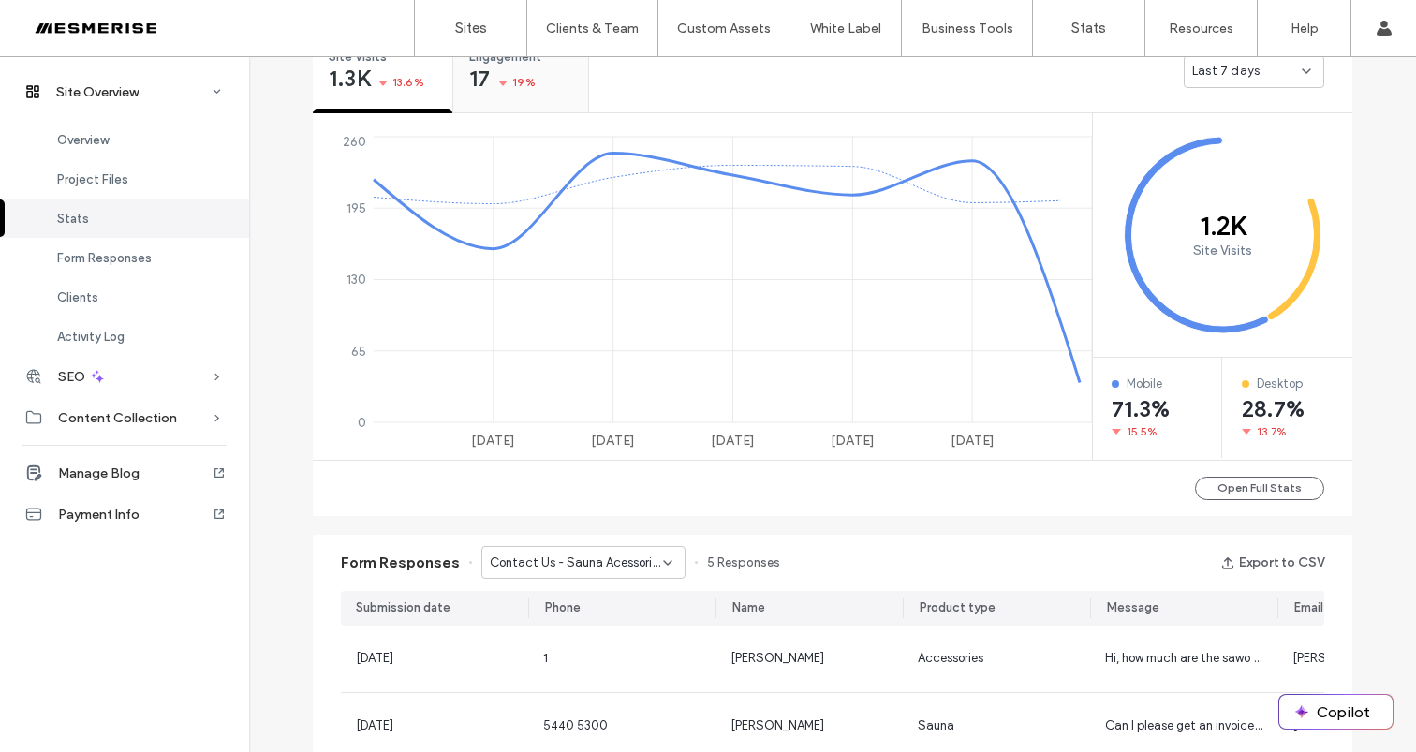
click at [490, 79] on div "17 19%" at bounding box center [502, 80] width 66 height 22
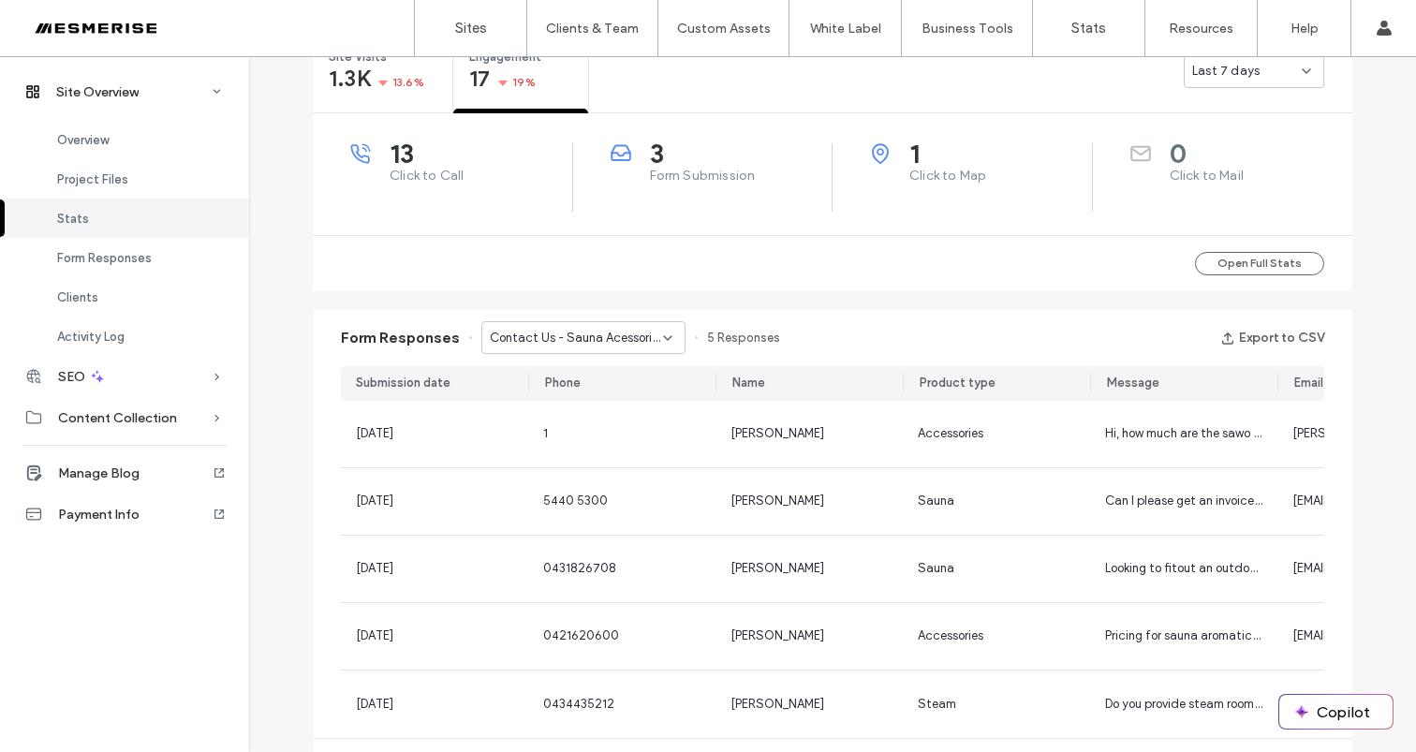
scroll to position [615, 0]
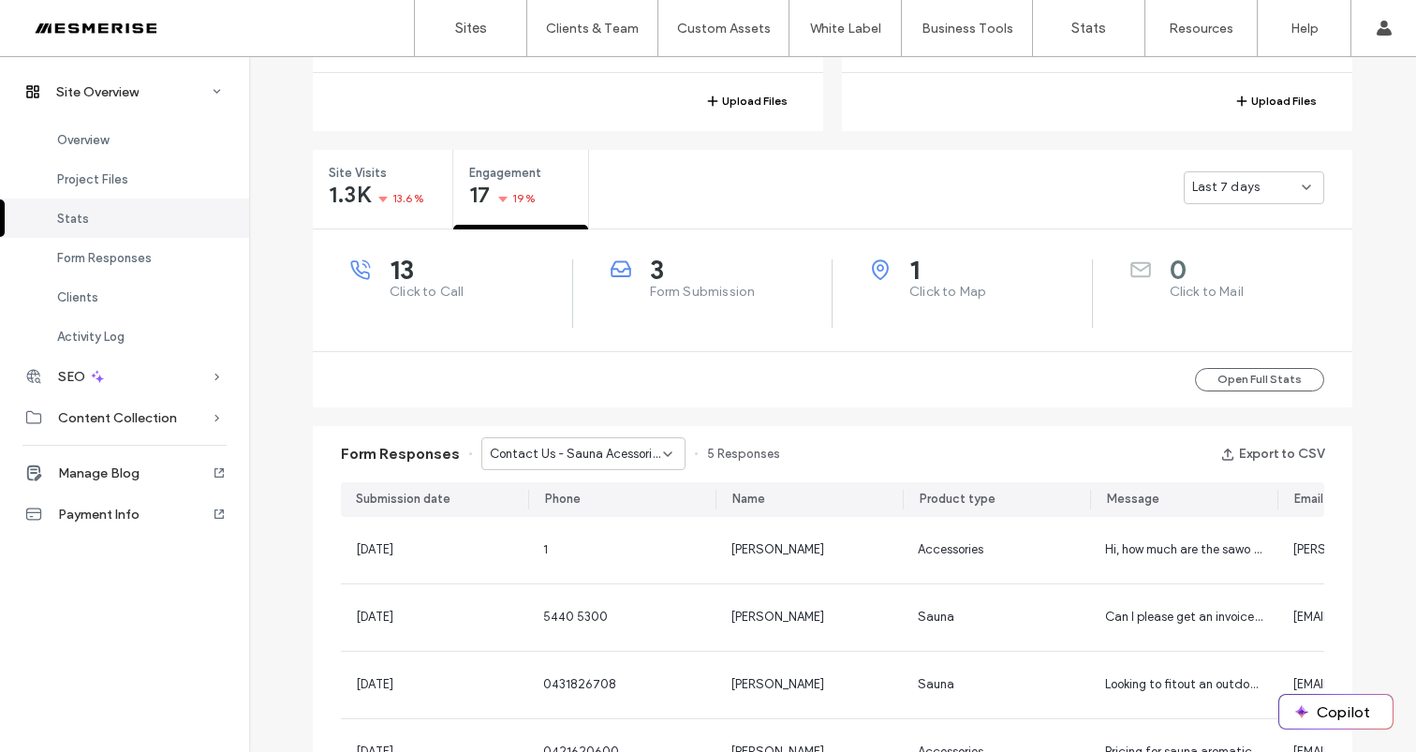
click at [688, 289] on span "Form Submission" at bounding box center [741, 292] width 183 height 19
click at [1041, 299] on span "Click to Map" at bounding box center [1000, 292] width 183 height 19
click at [960, 293] on span "Click to Map" at bounding box center [1000, 292] width 183 height 19
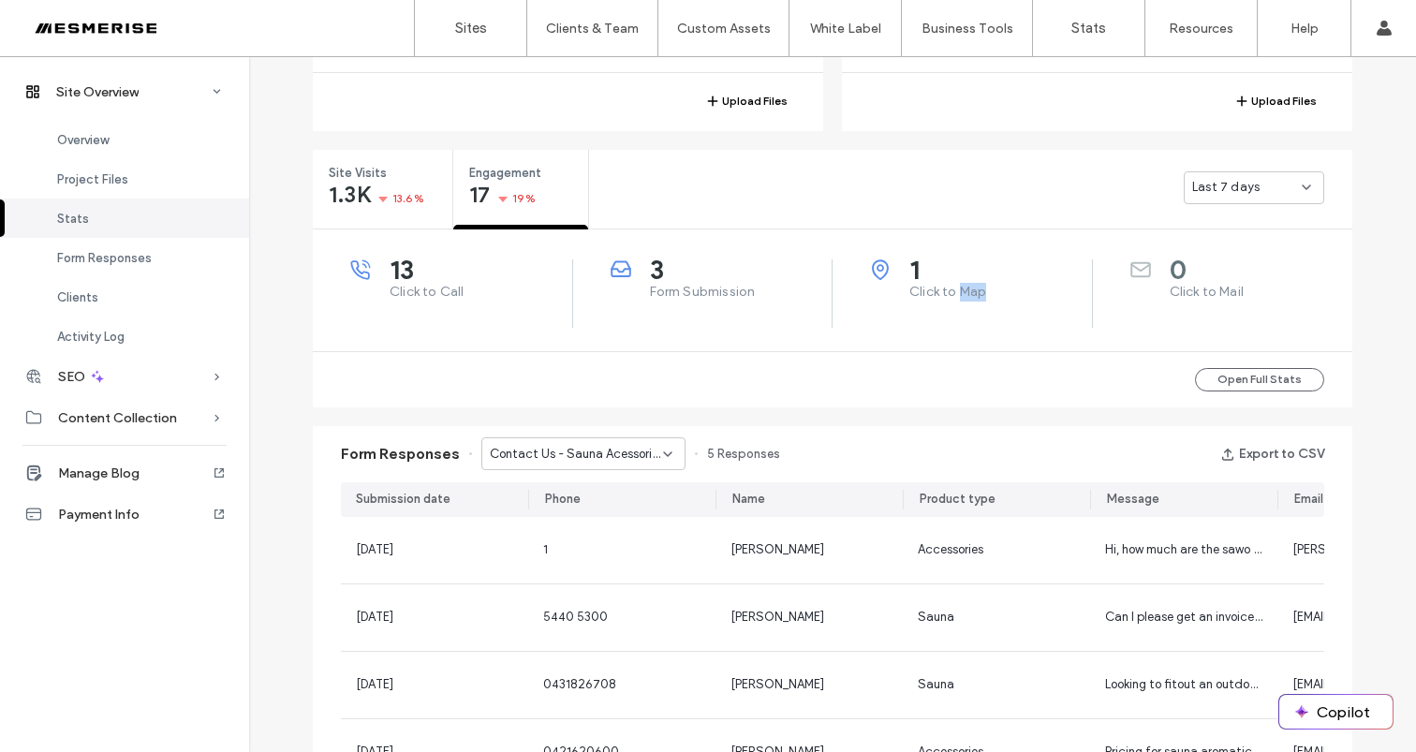
click at [960, 293] on span "Click to Map" at bounding box center [1000, 292] width 183 height 19
click at [896, 296] on div "1 Click to Map" at bounding box center [981, 280] width 222 height 42
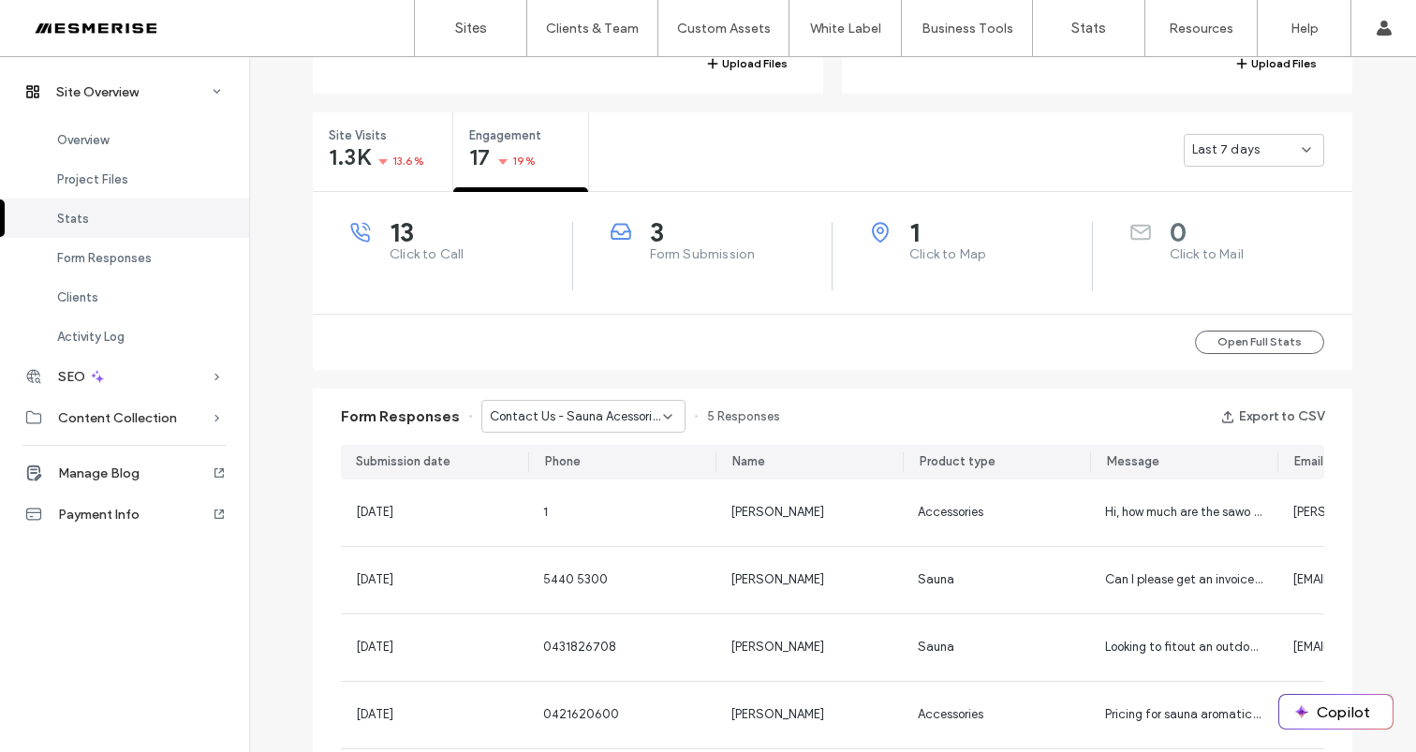
scroll to position [752, 0]
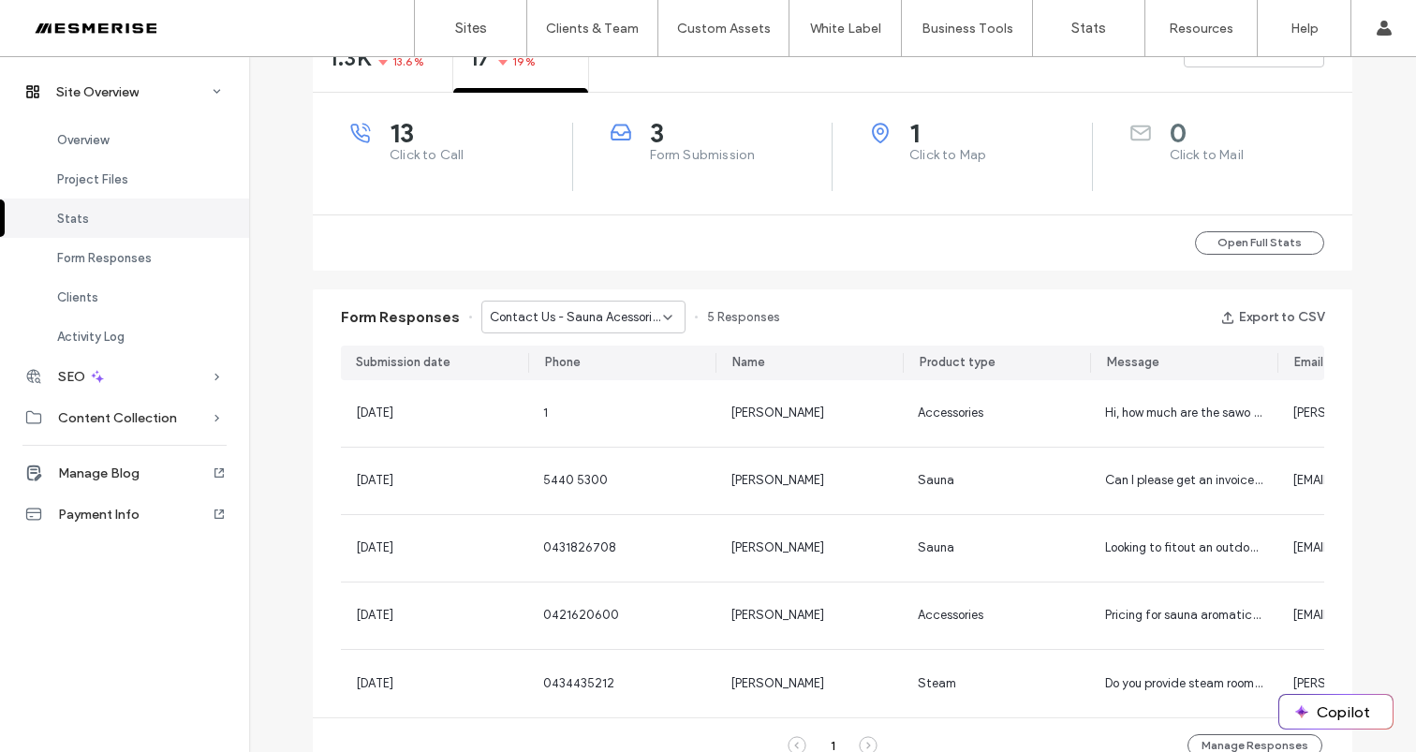
click at [527, 323] on span "Contact Us - Sauna Acessories page" at bounding box center [576, 317] width 173 height 19
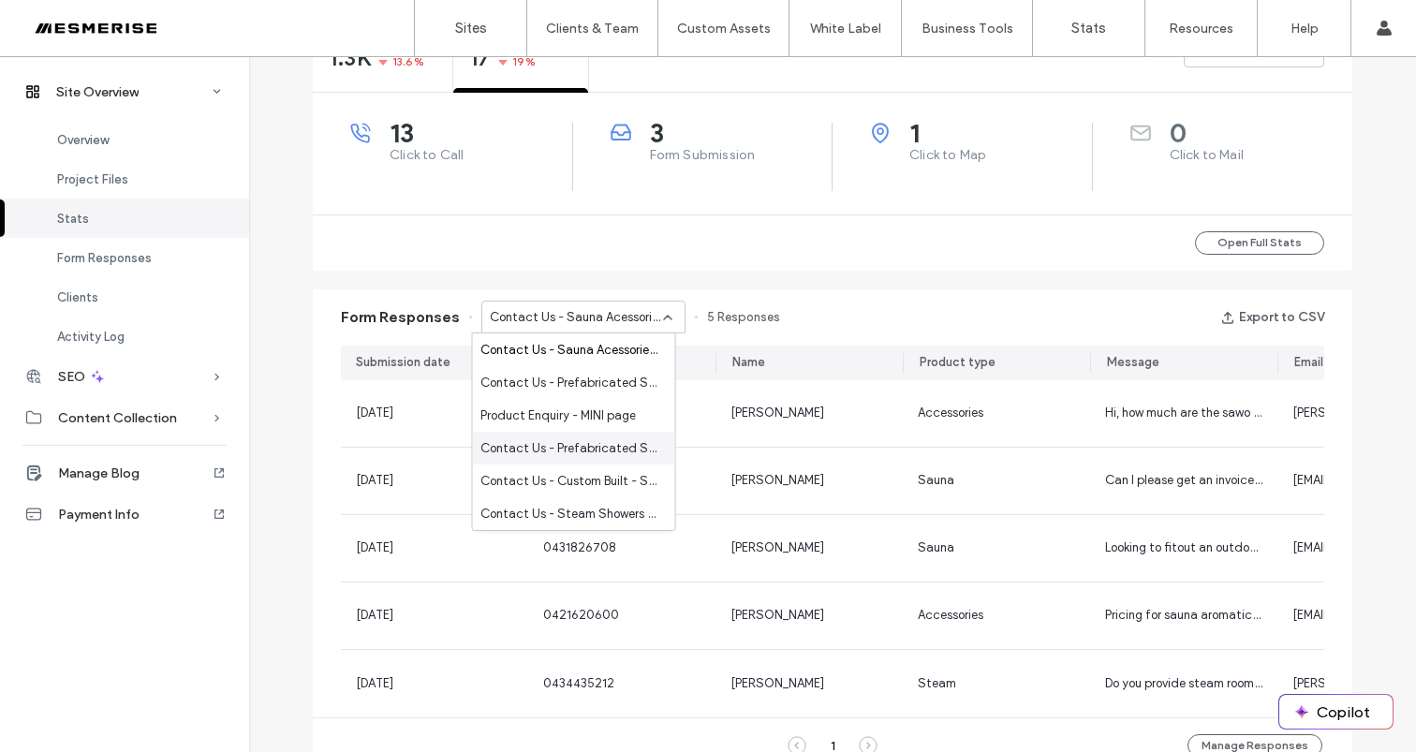
click at [553, 449] on span "Contact Us - Prefabricated Sauna Kits page" at bounding box center [570, 448] width 180 height 19
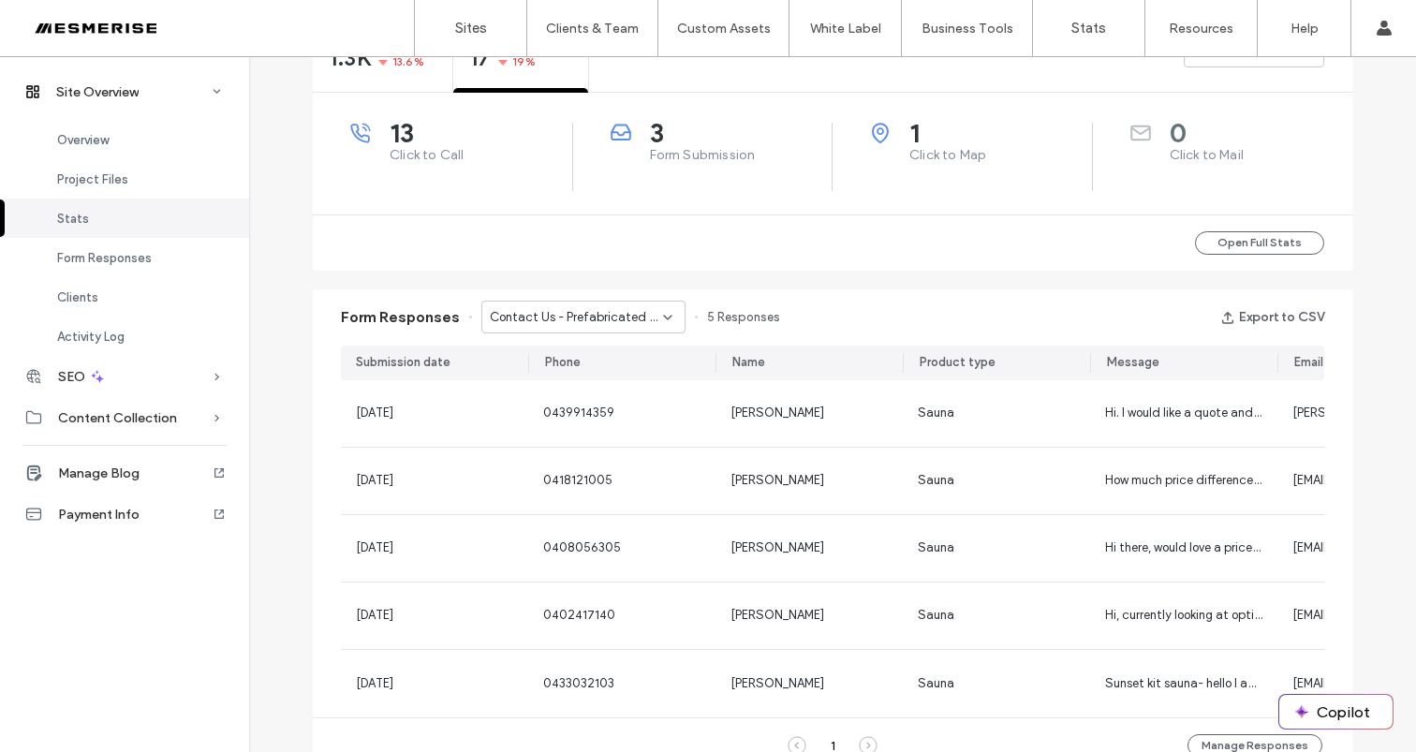
click at [592, 309] on span "Contact Us - Prefabricated Sauna Kits page" at bounding box center [576, 317] width 173 height 19
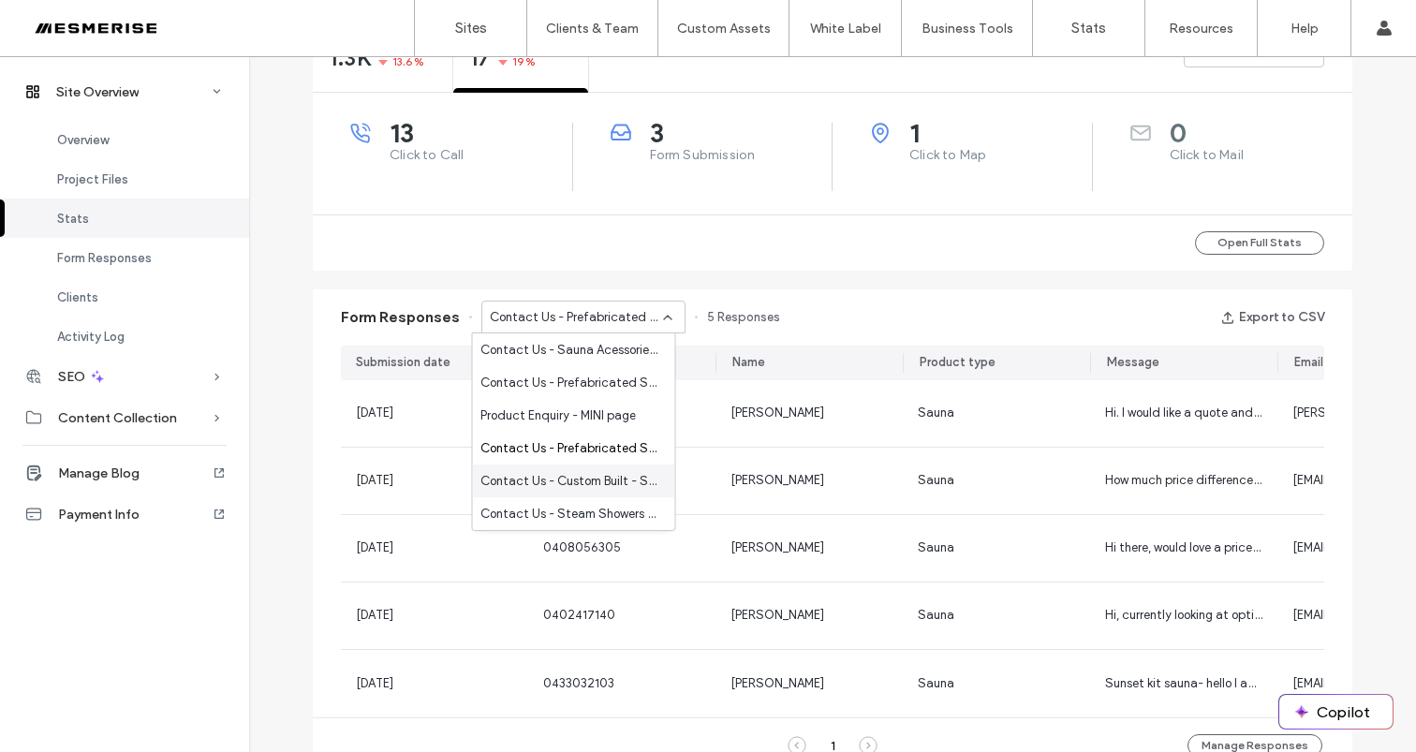
click at [567, 481] on span "Contact Us - Custom Built - Sauna Rooms page" at bounding box center [570, 481] width 180 height 19
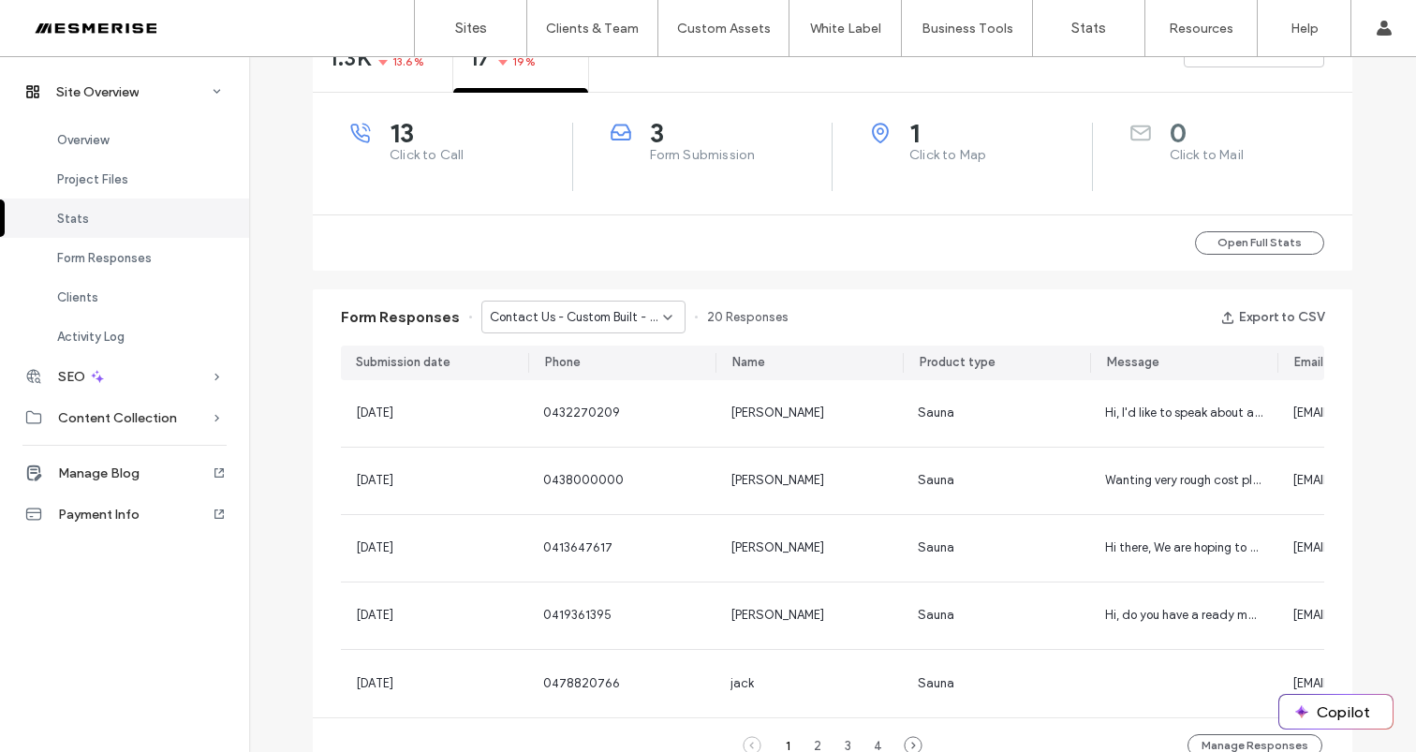
click at [561, 324] on span "Contact Us - Custom Built - Sauna Rooms page" at bounding box center [576, 317] width 173 height 19
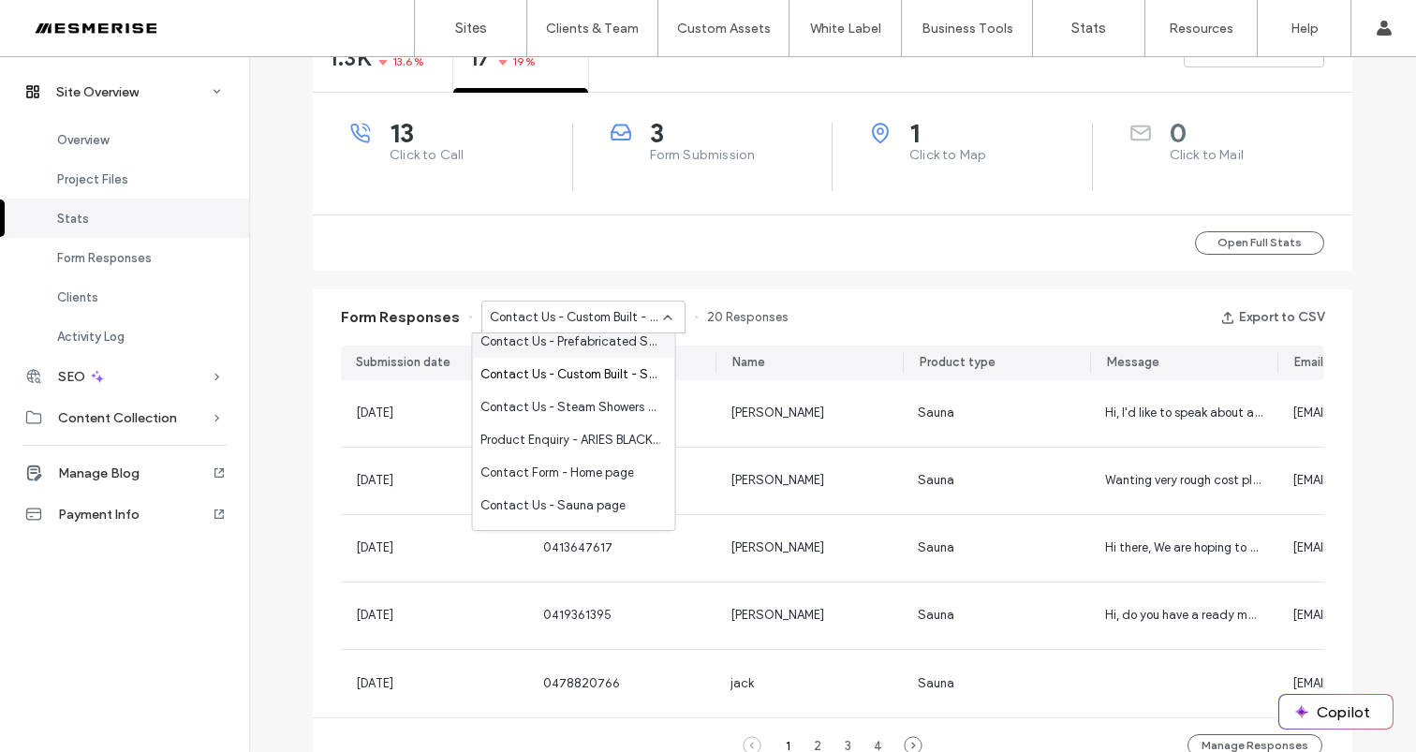
scroll to position [146, 0]
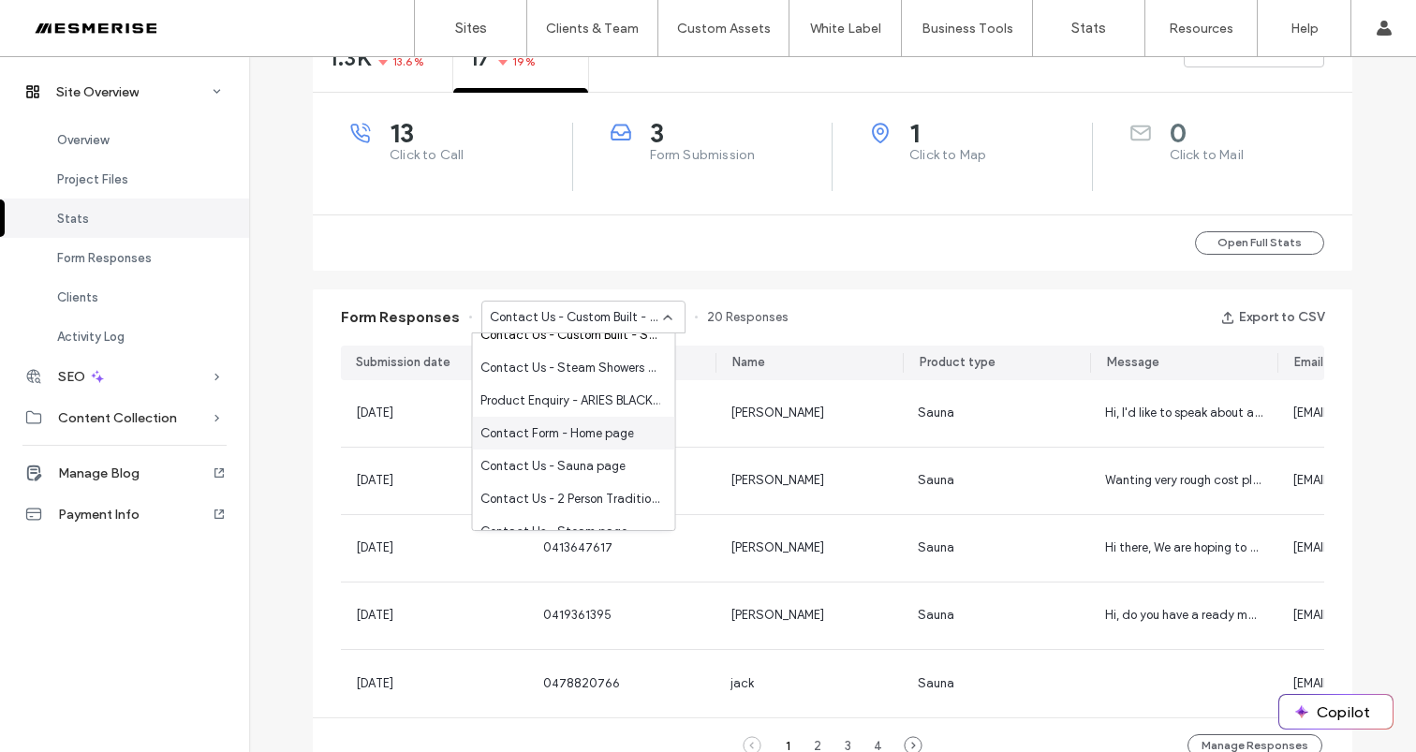
click at [570, 432] on span "Contact Form - Home page" at bounding box center [557, 433] width 154 height 19
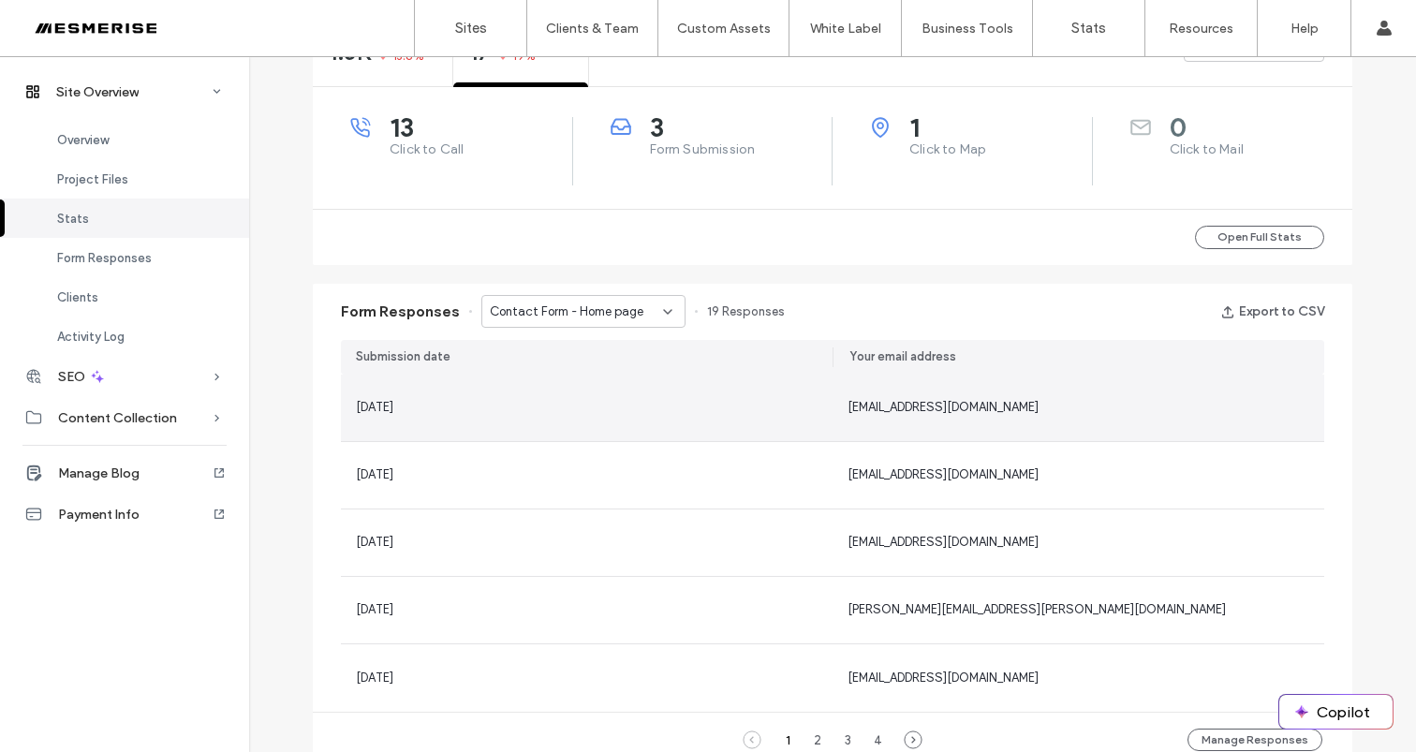
scroll to position [757, 0]
click at [1129, 424] on div "omorasonqo8@gmail.com" at bounding box center [1079, 409] width 492 height 66
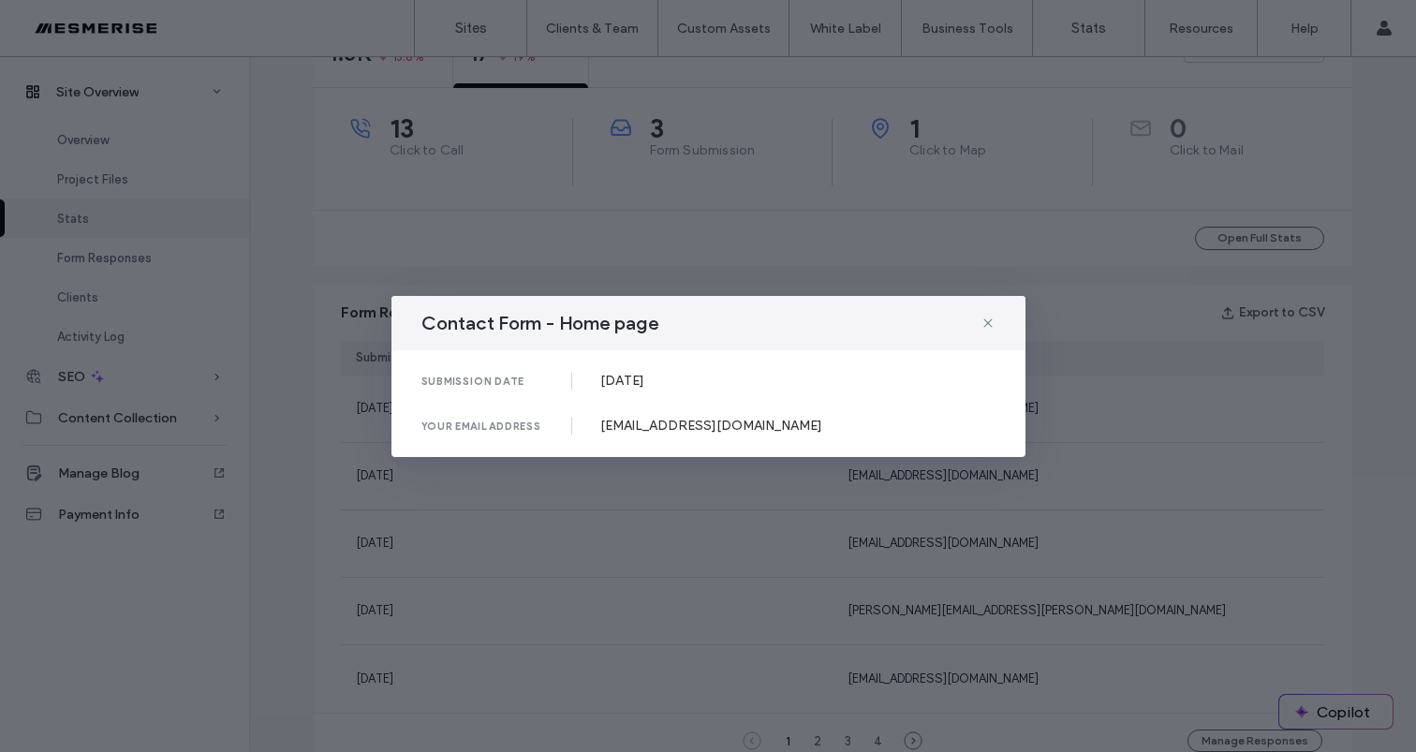
drag, startPoint x: 1069, startPoint y: 499, endPoint x: 1055, endPoint y: 492, distance: 15.1
click at [1069, 498] on div "Contact Form - Home page submission date 26 Jul, 2025 your email address omoras…" at bounding box center [708, 376] width 1416 height 752
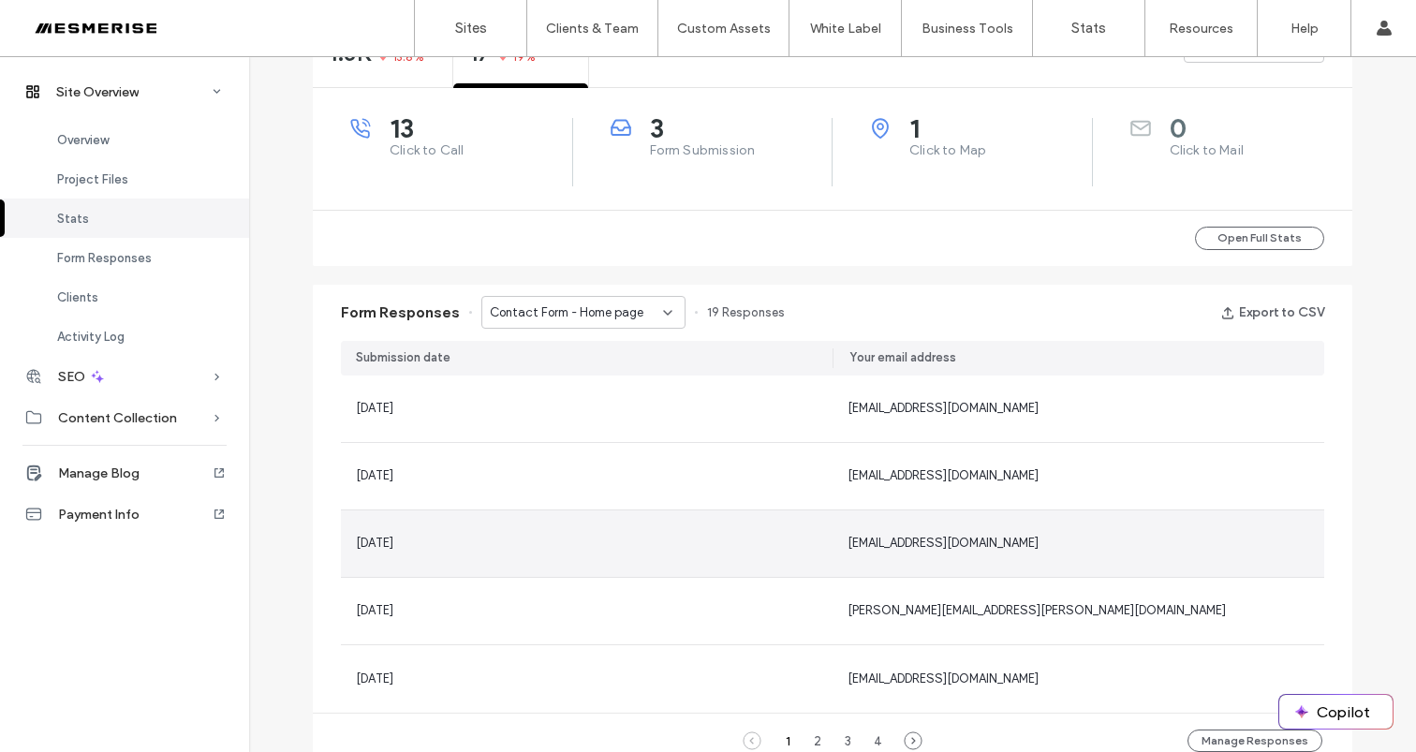
click at [1037, 531] on div "nzdmalan@gmail.com" at bounding box center [1079, 543] width 492 height 66
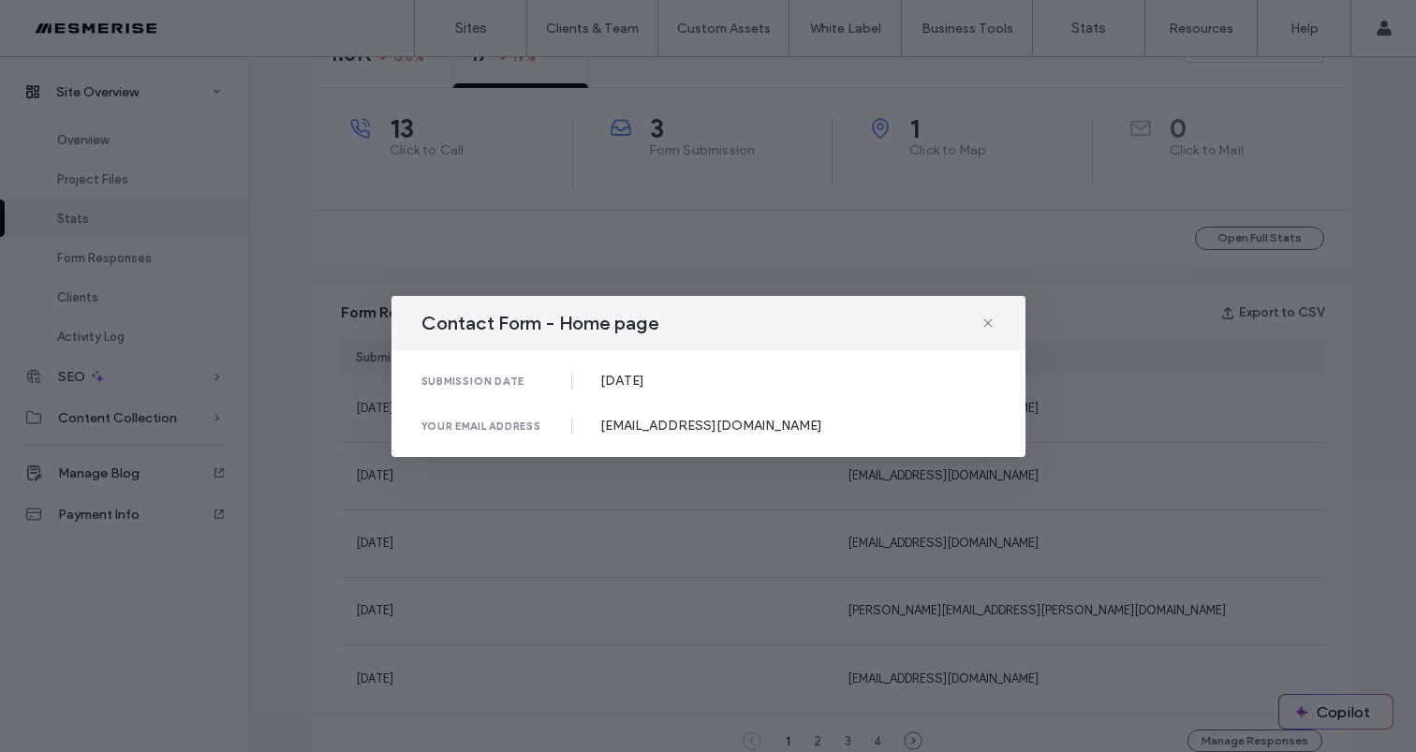
click at [1111, 552] on div "Contact Form - Home page submission date 24 Jun, 2025 your email address nzdmal…" at bounding box center [708, 376] width 1416 height 752
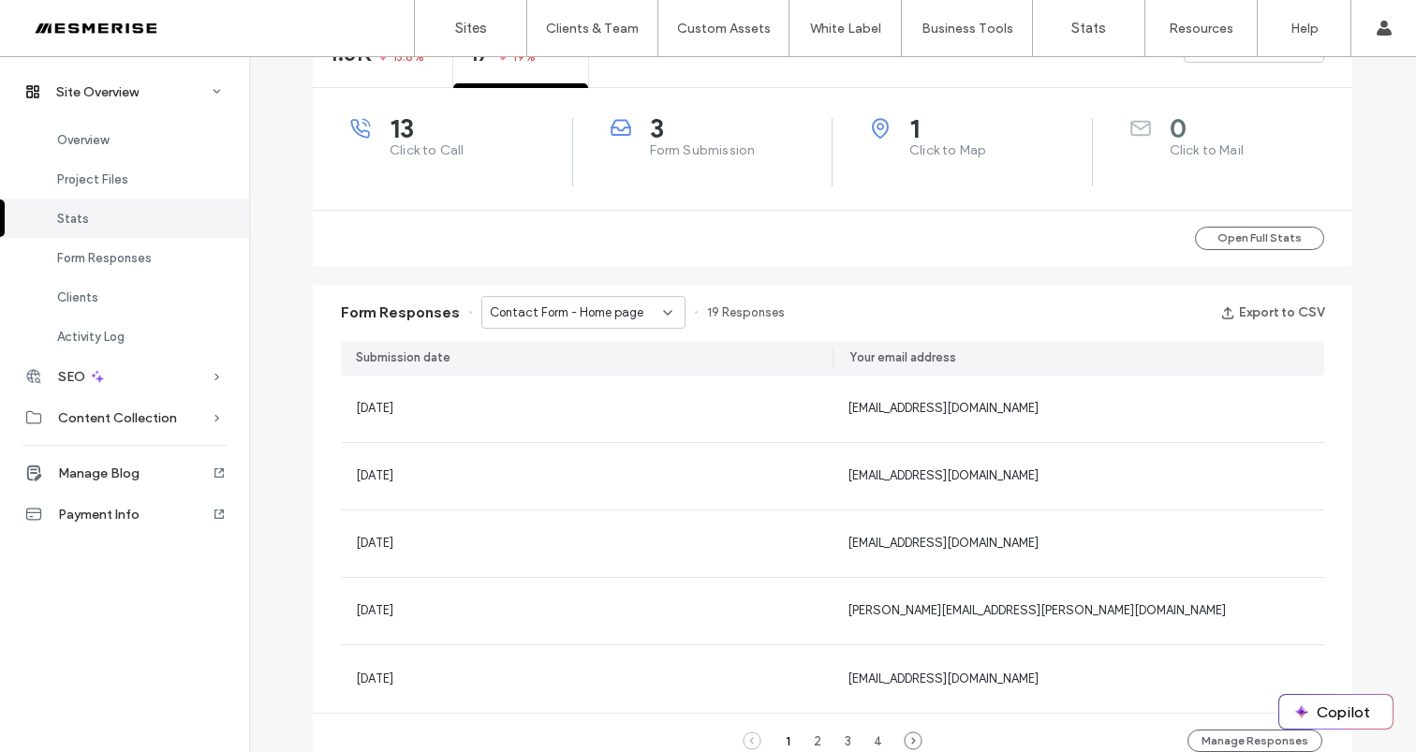
click at [650, 324] on div "Contact Form - Home page" at bounding box center [583, 312] width 204 height 33
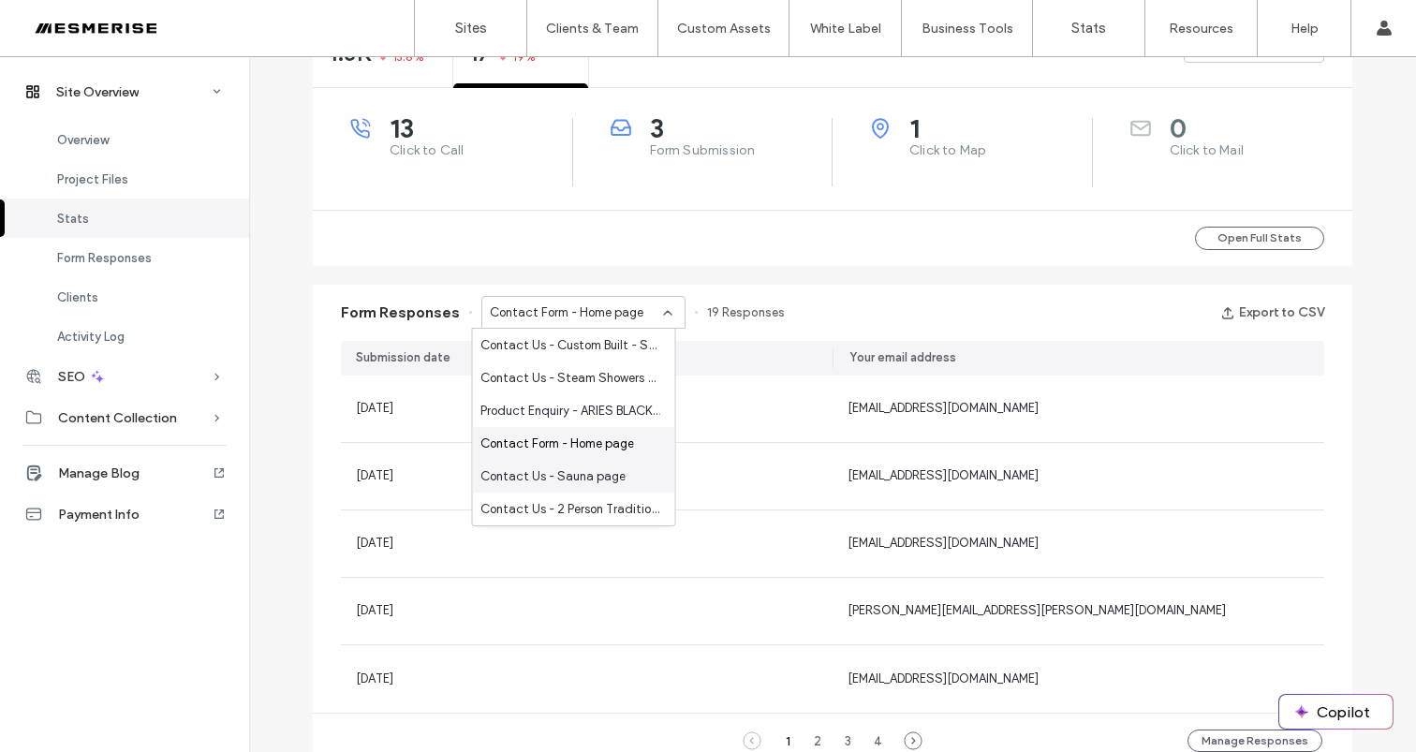
scroll to position [134, 0]
click at [607, 469] on span "Contact Us - Sauna page" at bounding box center [552, 474] width 145 height 19
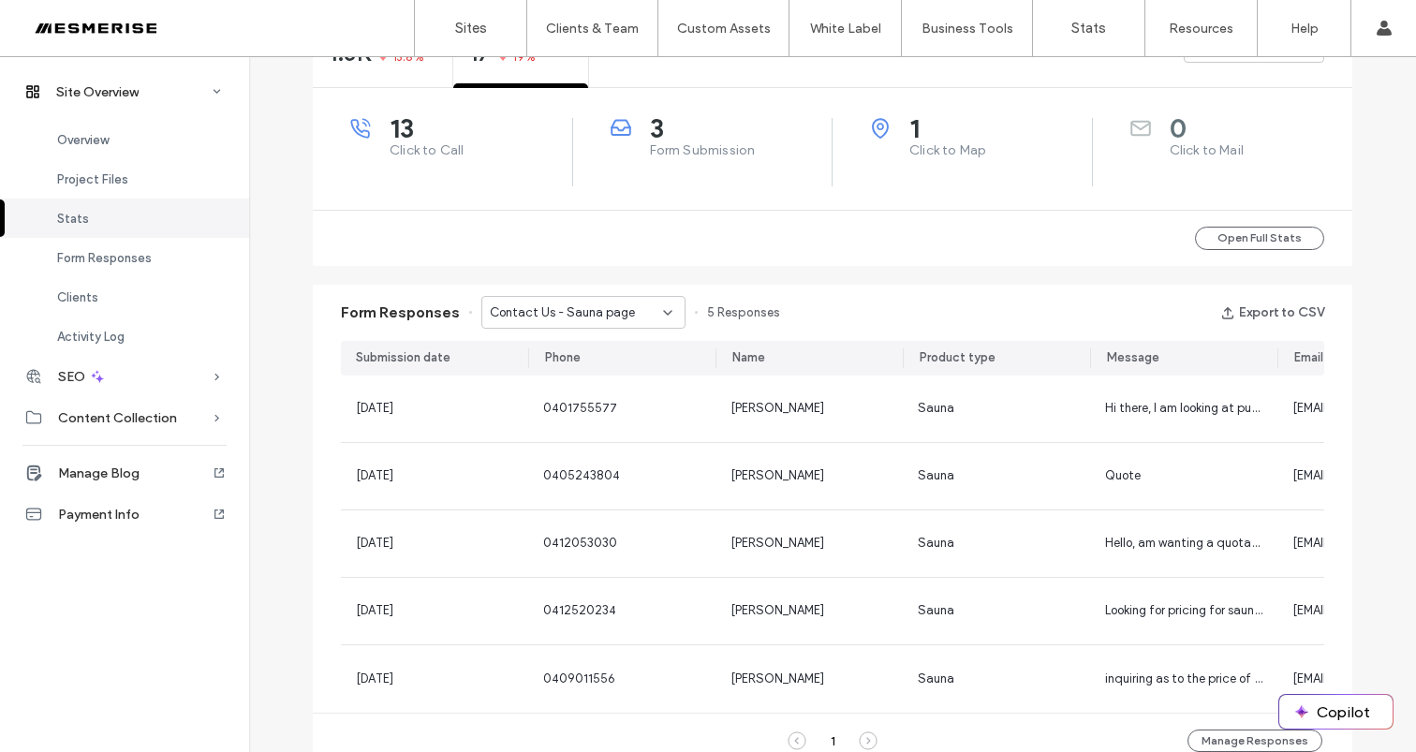
click at [577, 313] on span "Contact Us - Sauna page" at bounding box center [562, 312] width 145 height 19
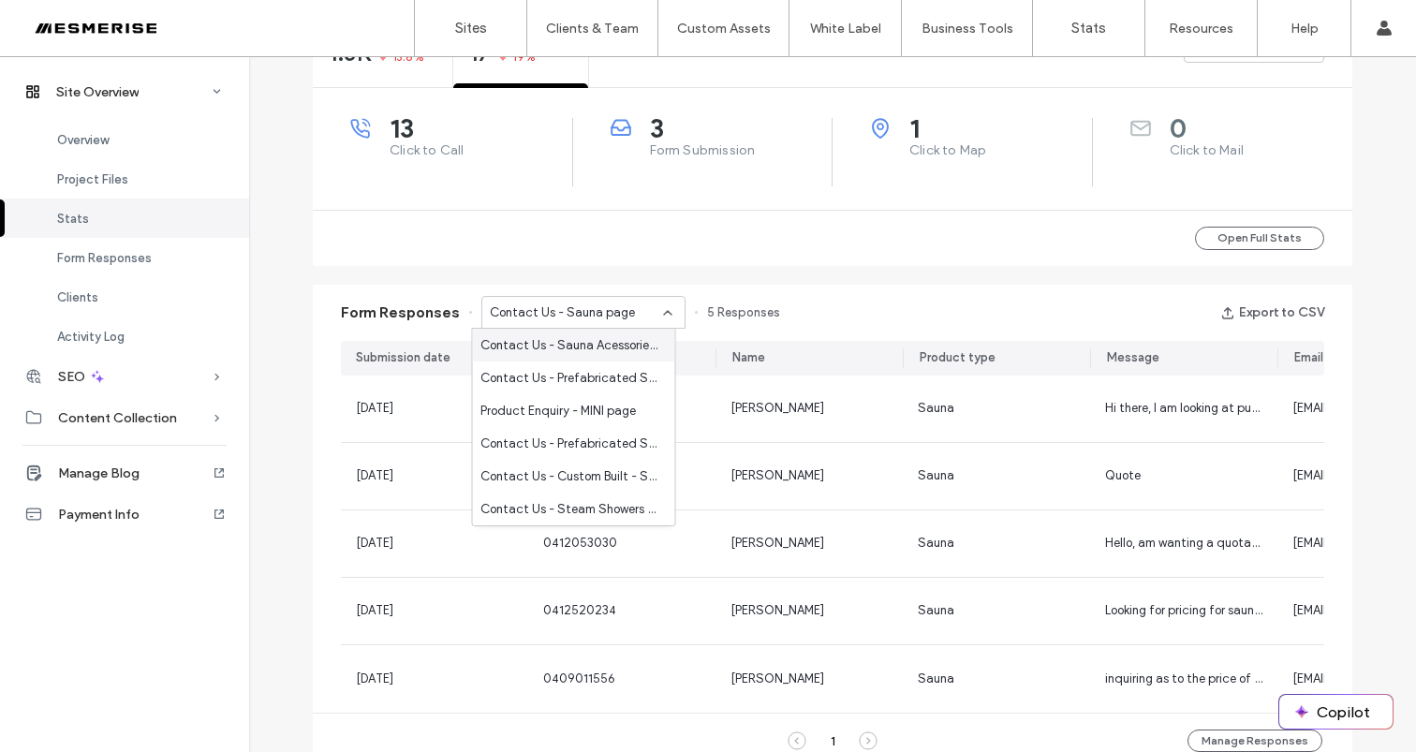
click at [951, 301] on div "Form Responses Contact Us - Sauna page 5 Responses Export to CSV" at bounding box center [833, 313] width 1040 height 56
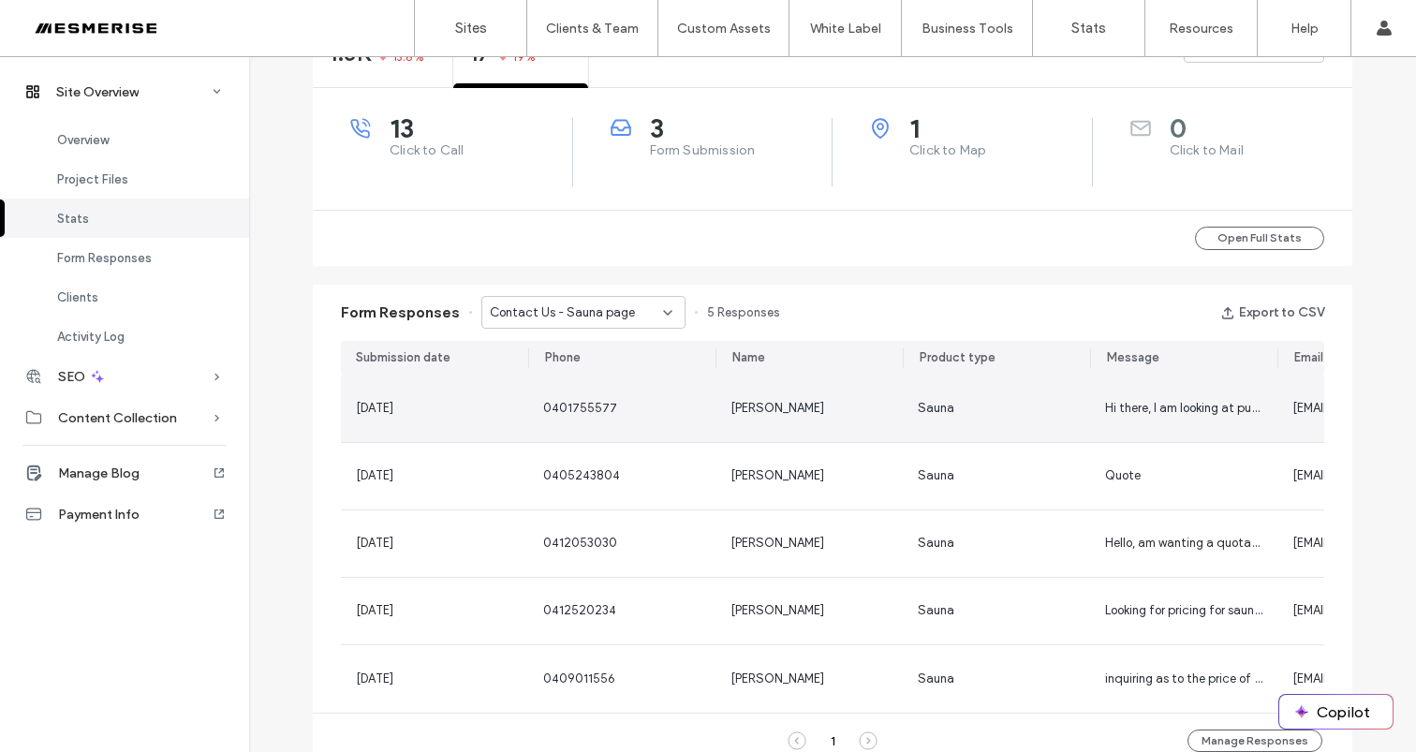
click at [1056, 401] on div "Sauna" at bounding box center [996, 408] width 157 height 19
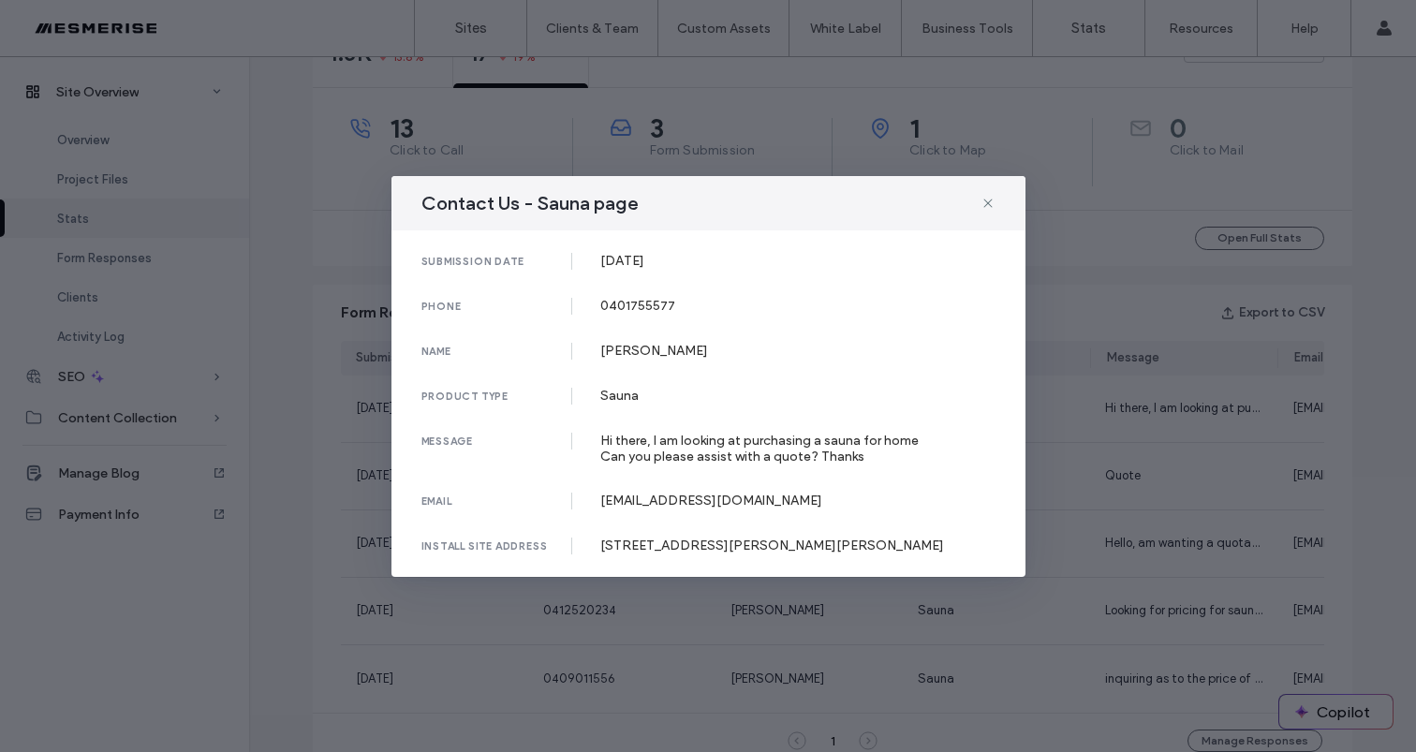
click at [1100, 384] on div "Contact Us - Sauna page submission date 09 Sep, 2025 phone 0401755577 name Emil…" at bounding box center [708, 376] width 1416 height 752
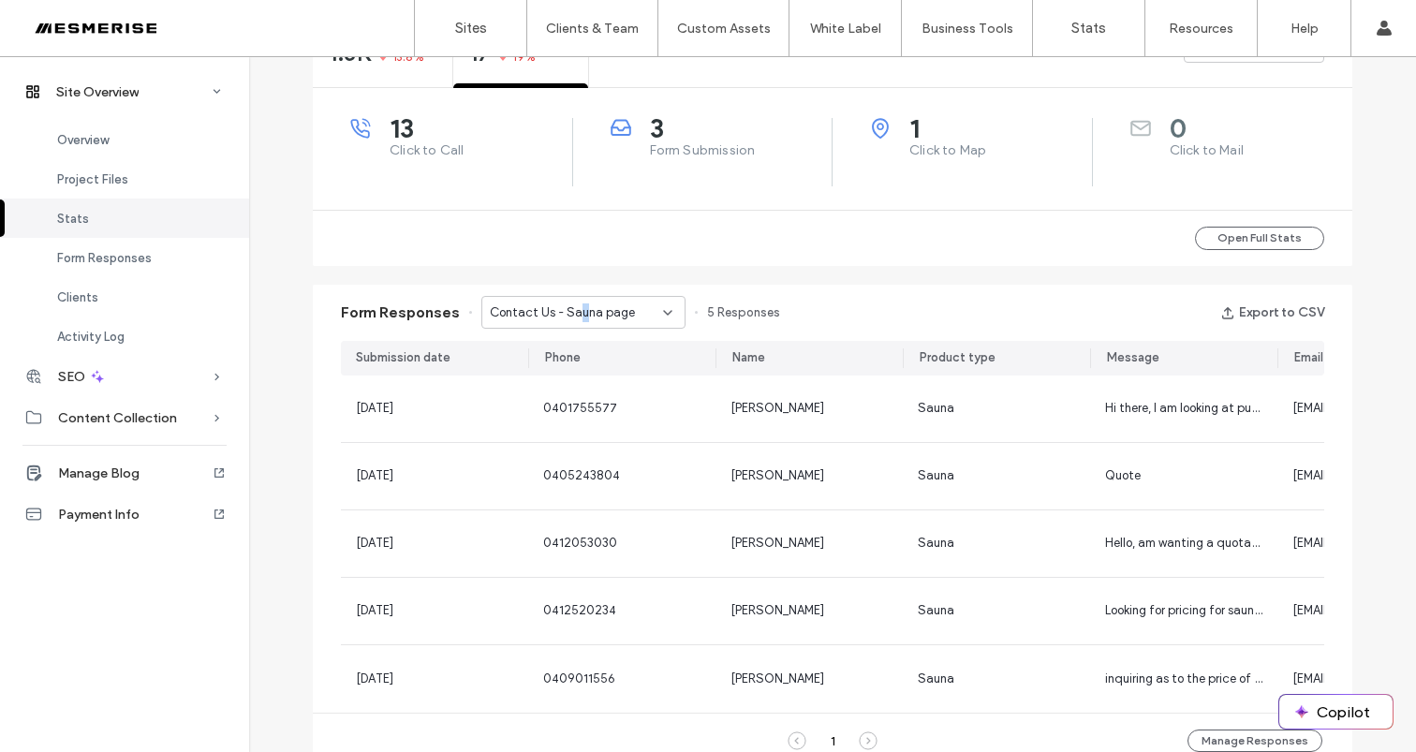
click at [572, 305] on span "Contact Us - Sauna page" at bounding box center [562, 312] width 145 height 19
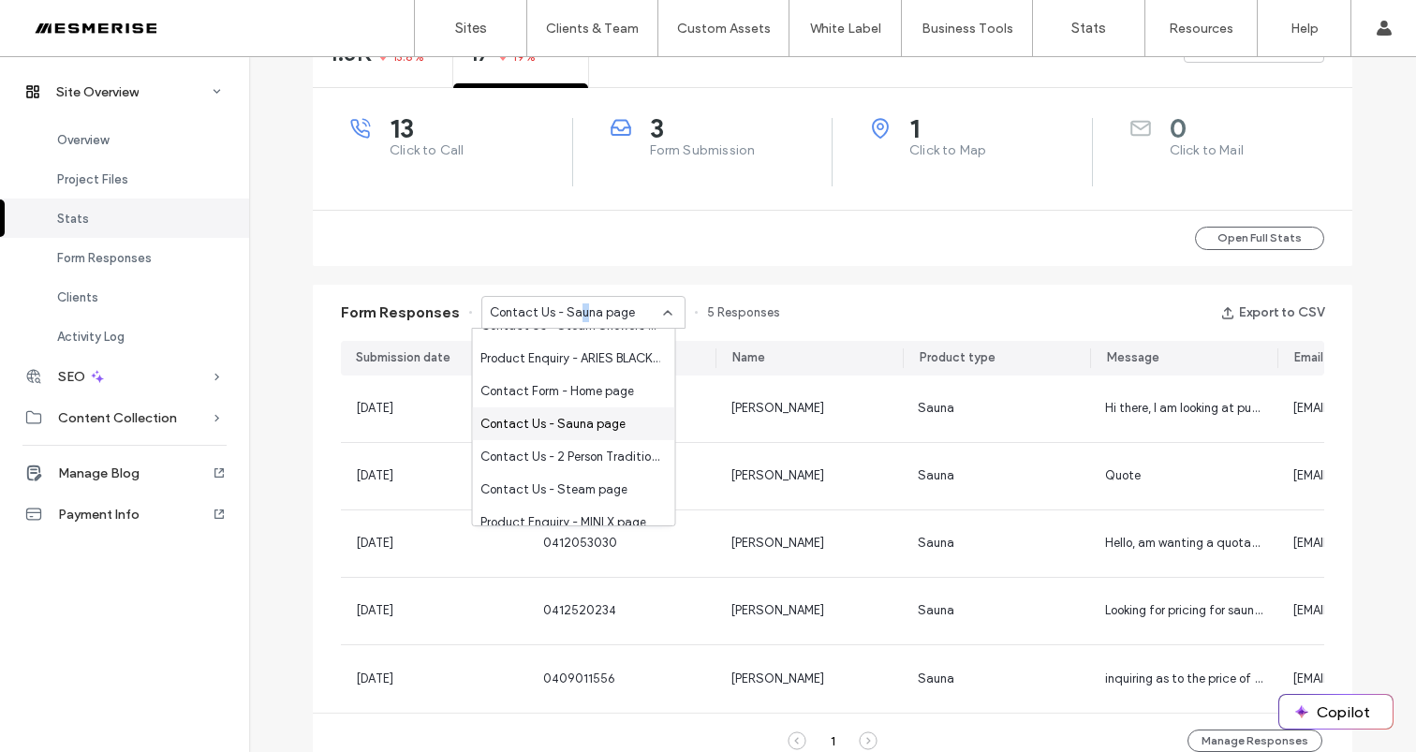
scroll to position [206, 0]
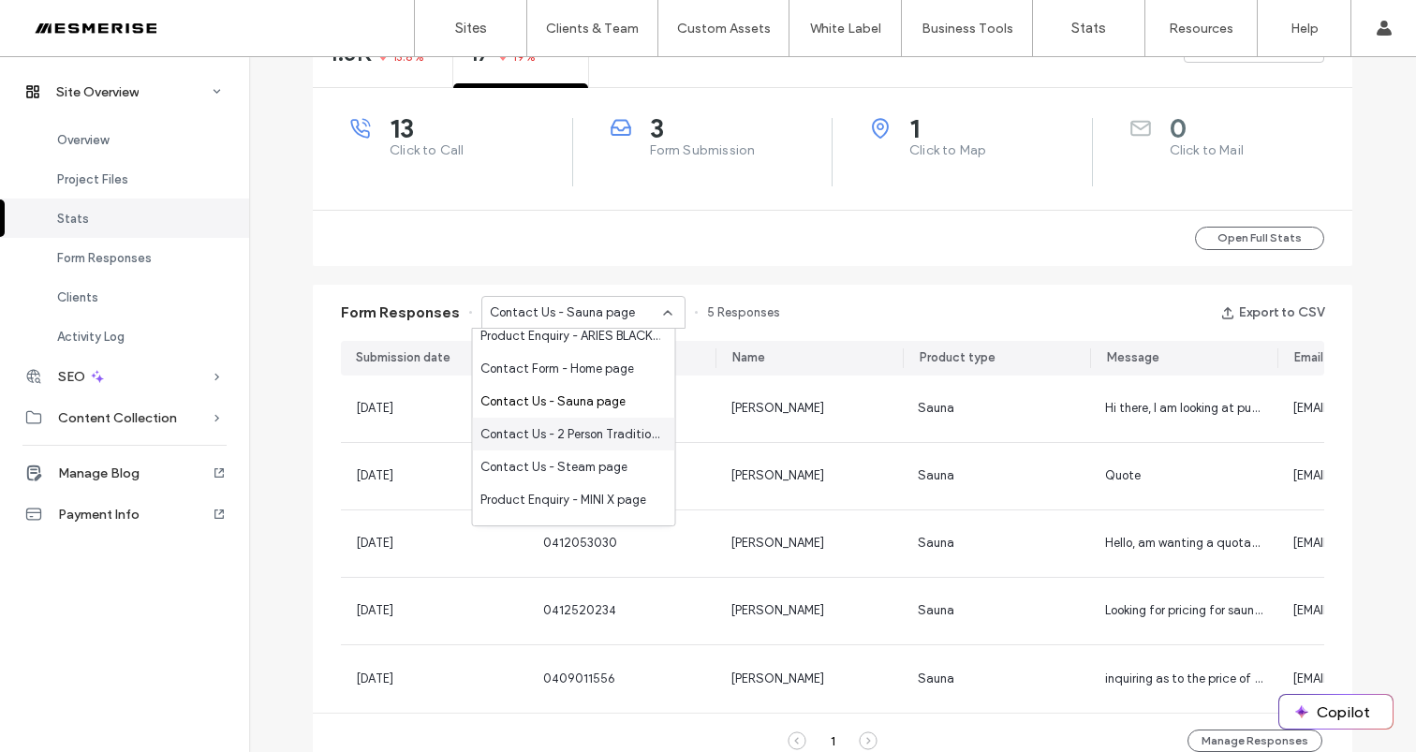
click at [583, 439] on span "Contact Us - 2 Person Traditional Sauna page" at bounding box center [570, 434] width 180 height 19
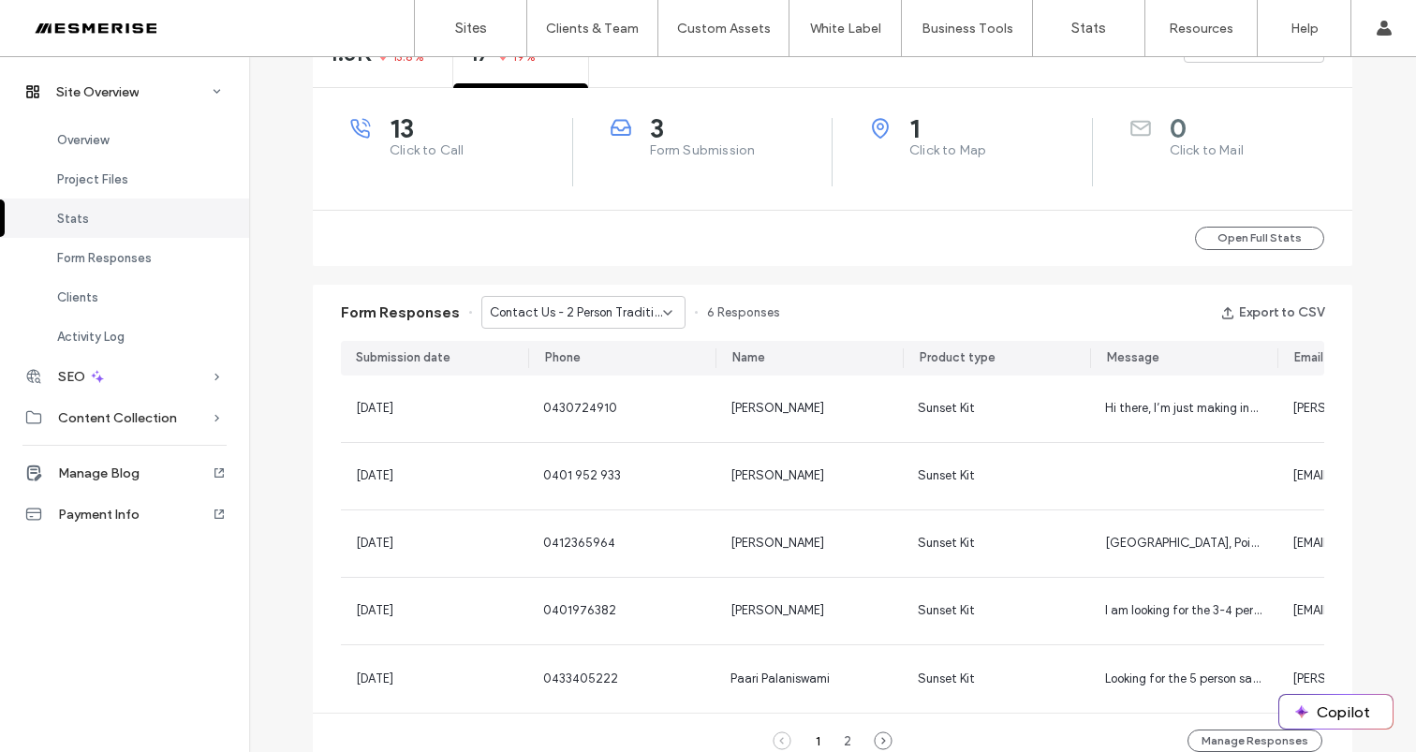
click at [604, 315] on span "Contact Us - 2 Person Traditional Sauna page" at bounding box center [576, 312] width 173 height 19
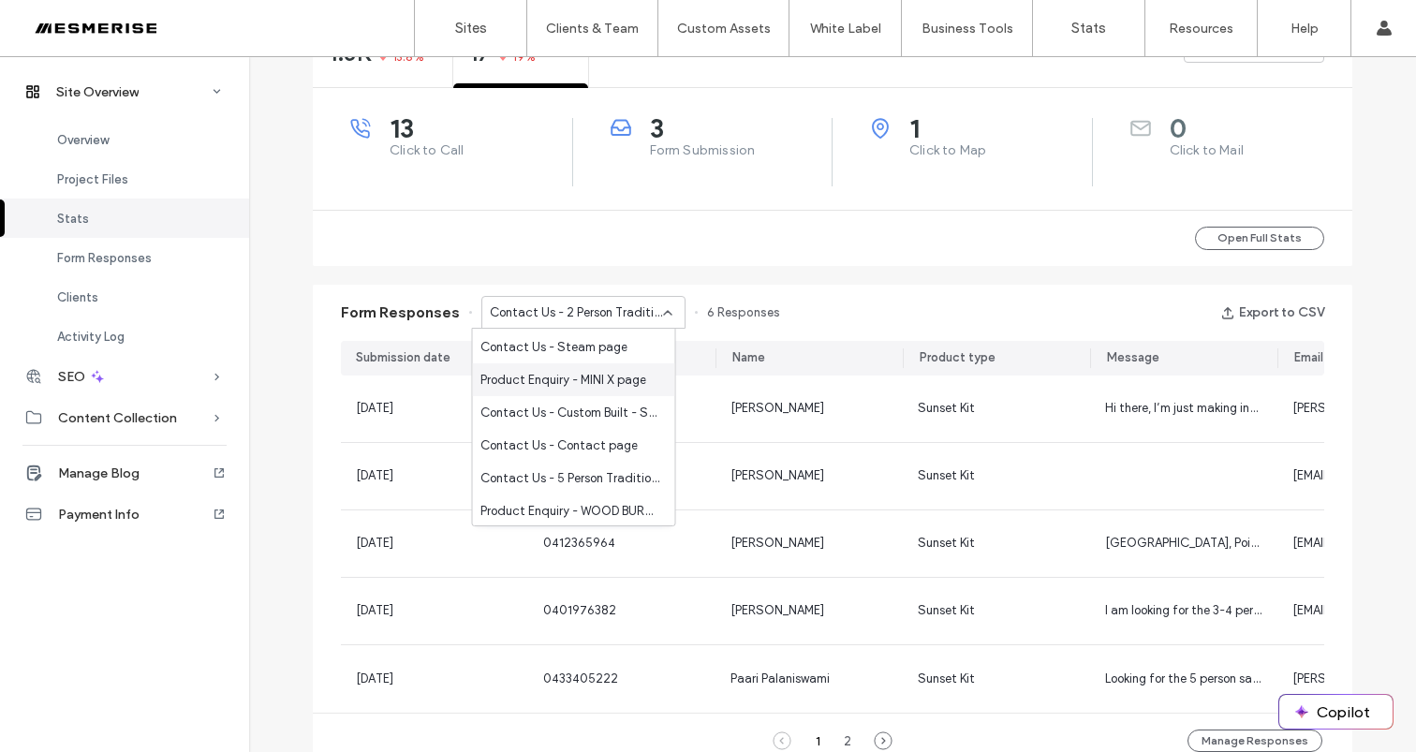
scroll to position [338, 0]
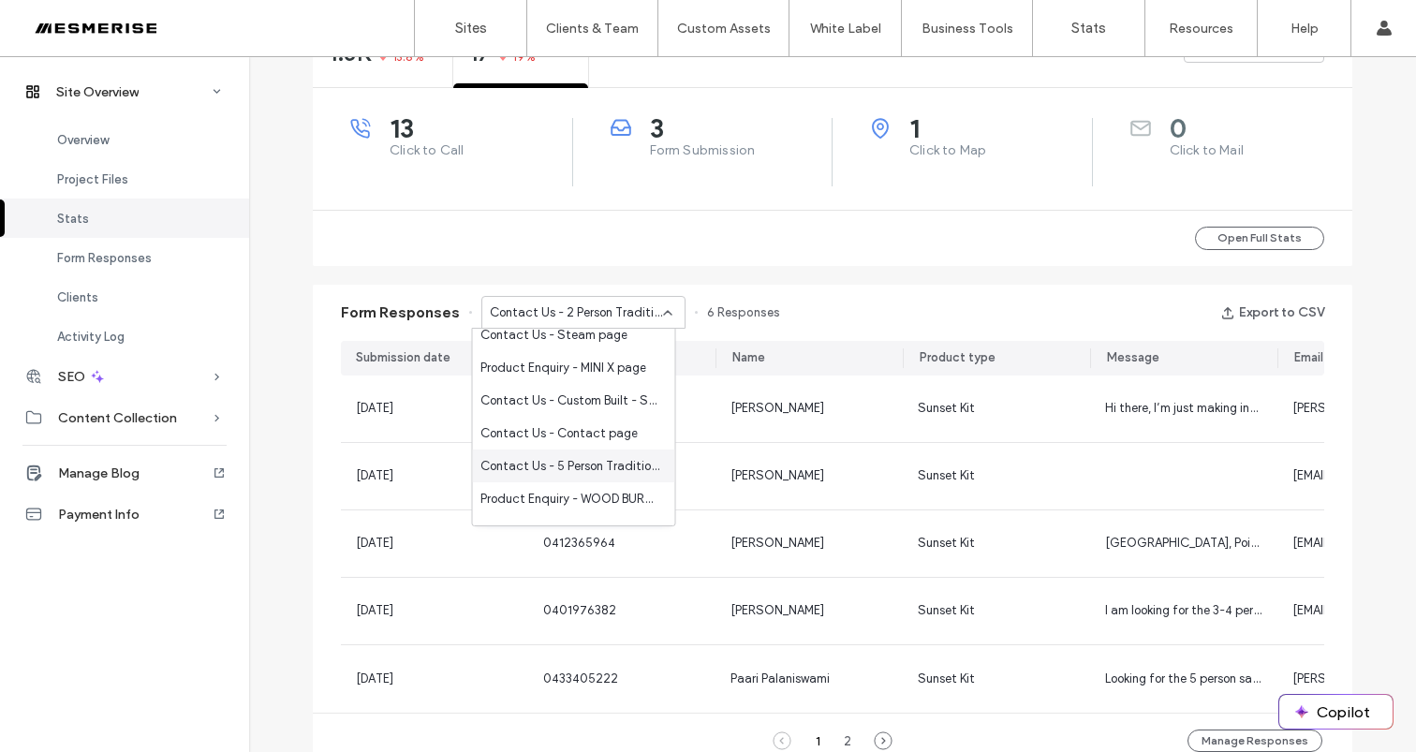
click at [587, 469] on span "Contact Us - 5 Person Traditional Sauna page" at bounding box center [570, 466] width 180 height 19
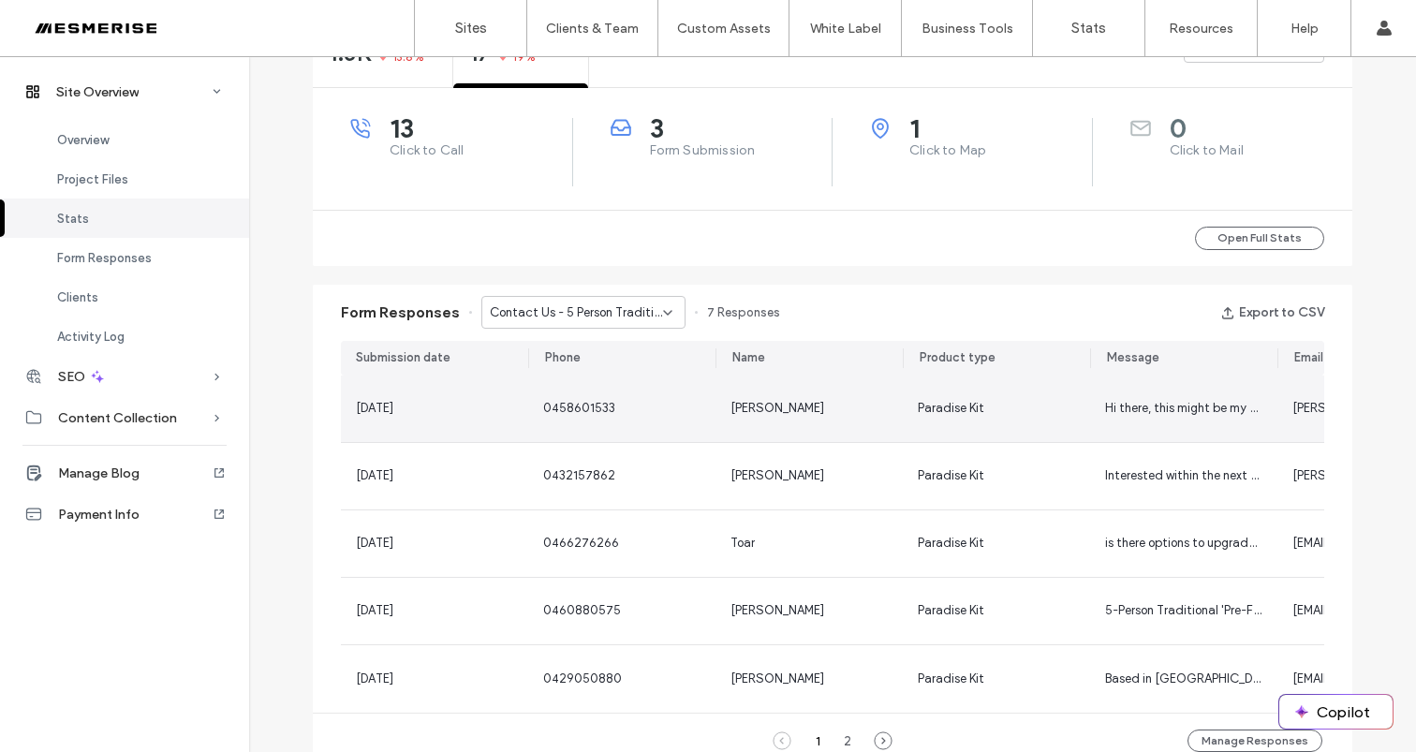
click at [1077, 414] on div "Paradise Kit" at bounding box center [996, 409] width 187 height 66
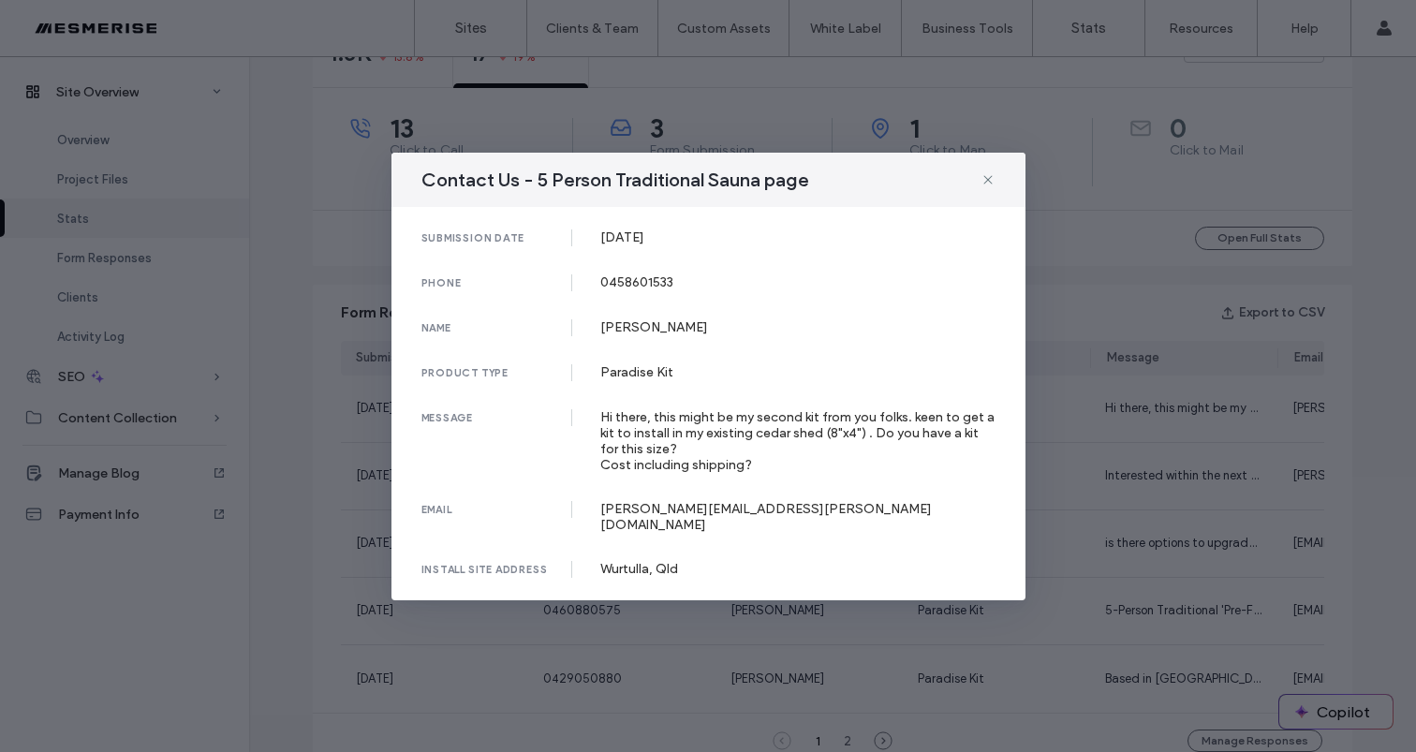
click at [1098, 405] on div "Contact Us - 5 Person Traditional Sauna page submission date 26 Aug, 2025 phone…" at bounding box center [708, 376] width 1416 height 752
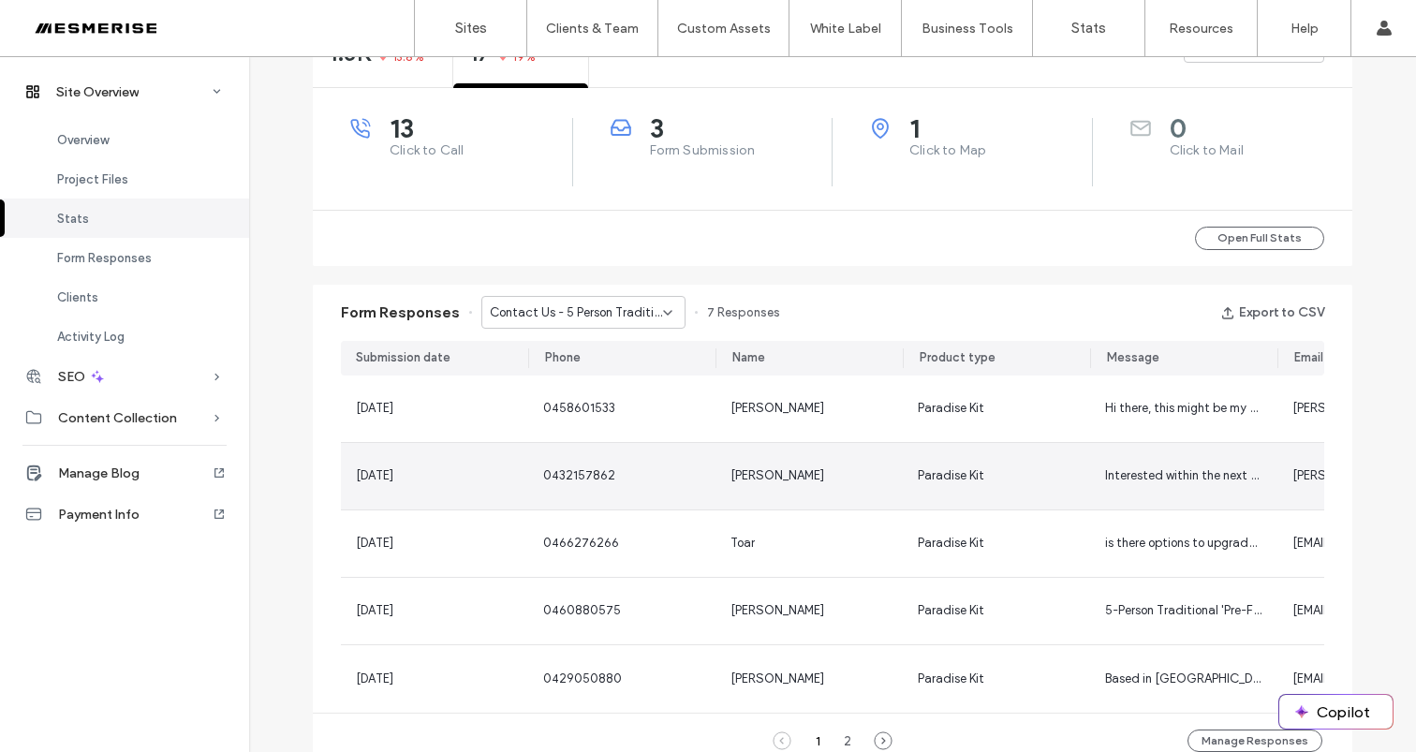
click at [1096, 460] on div "Interested within the next few weeks. Interested in discussing costs." at bounding box center [1183, 476] width 187 height 66
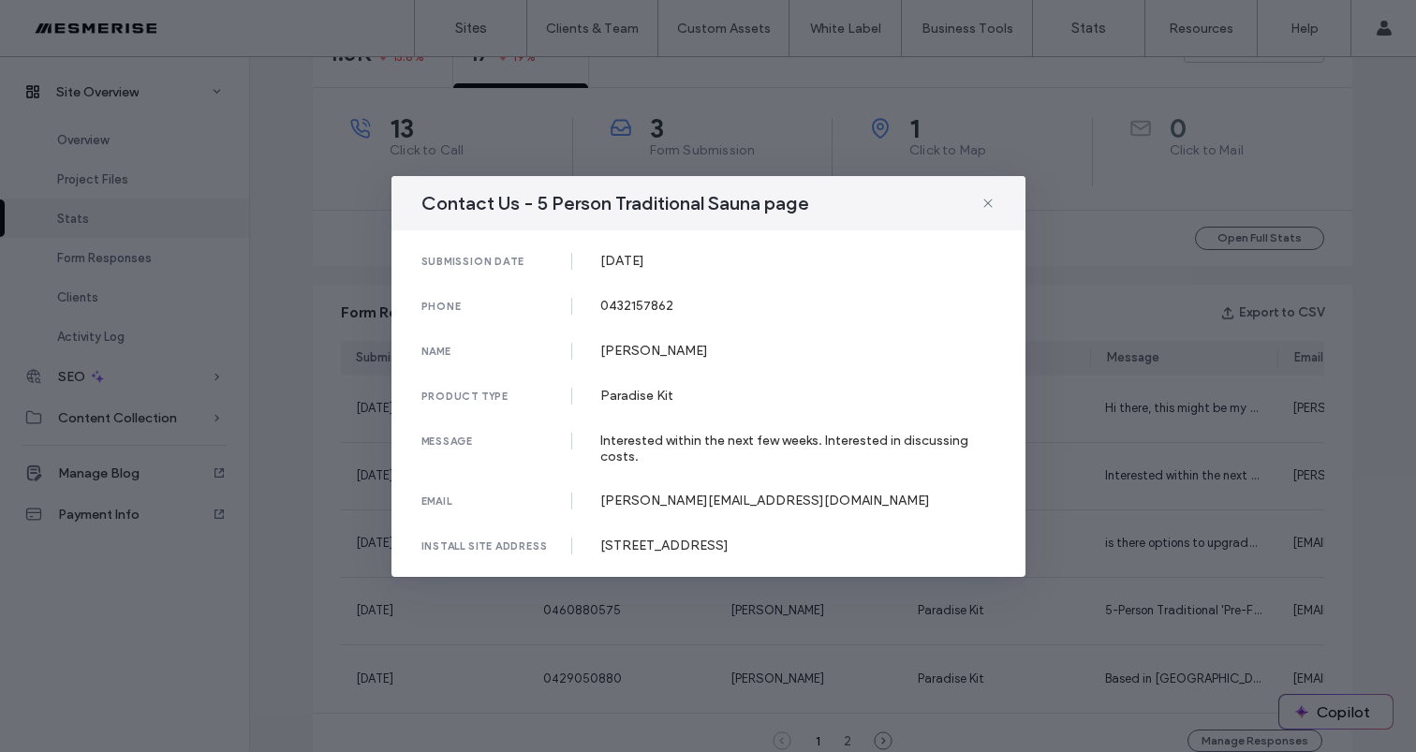
click at [1091, 472] on div "Contact Us - 5 Person Traditional Sauna page submission date 13 Aug, 2025 phone…" at bounding box center [708, 376] width 1416 height 752
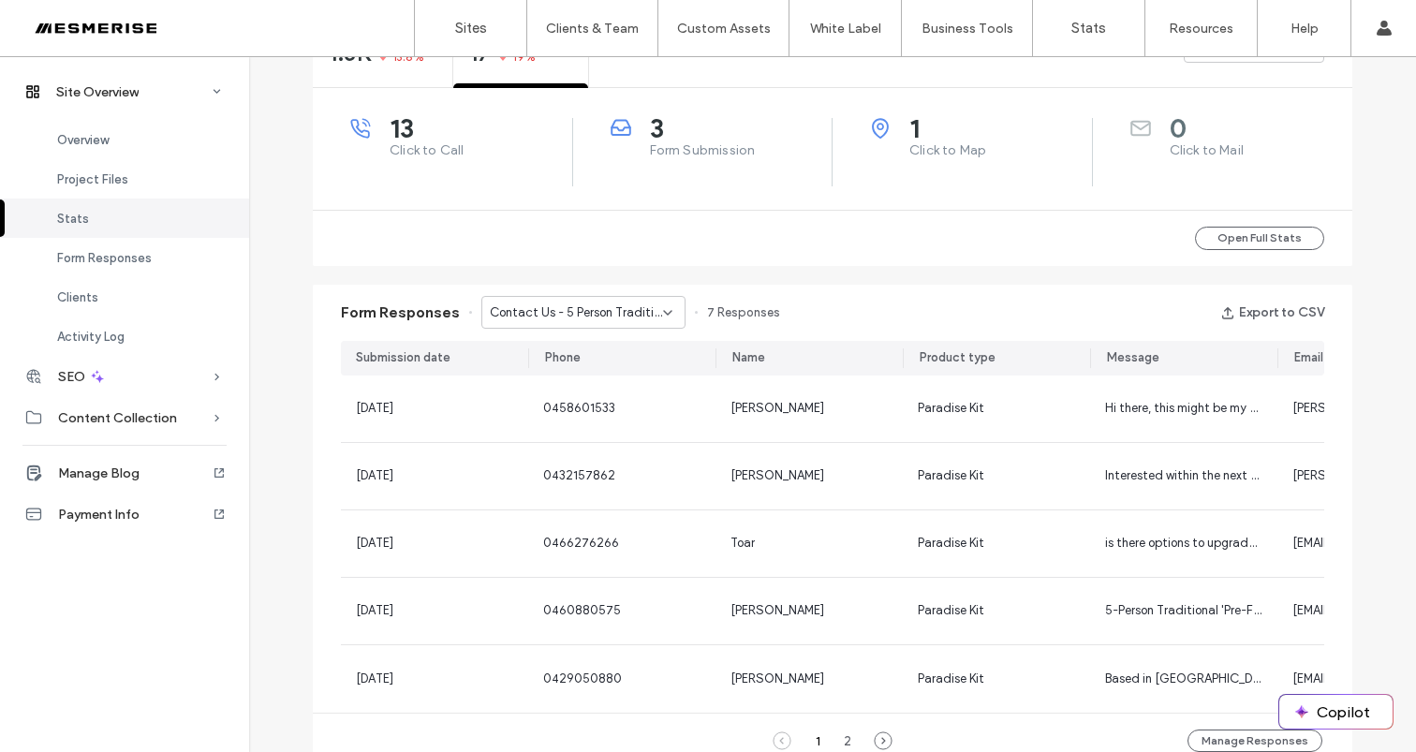
click at [601, 317] on span "Contact Us - 5 Person Traditional Sauna page" at bounding box center [576, 312] width 173 height 19
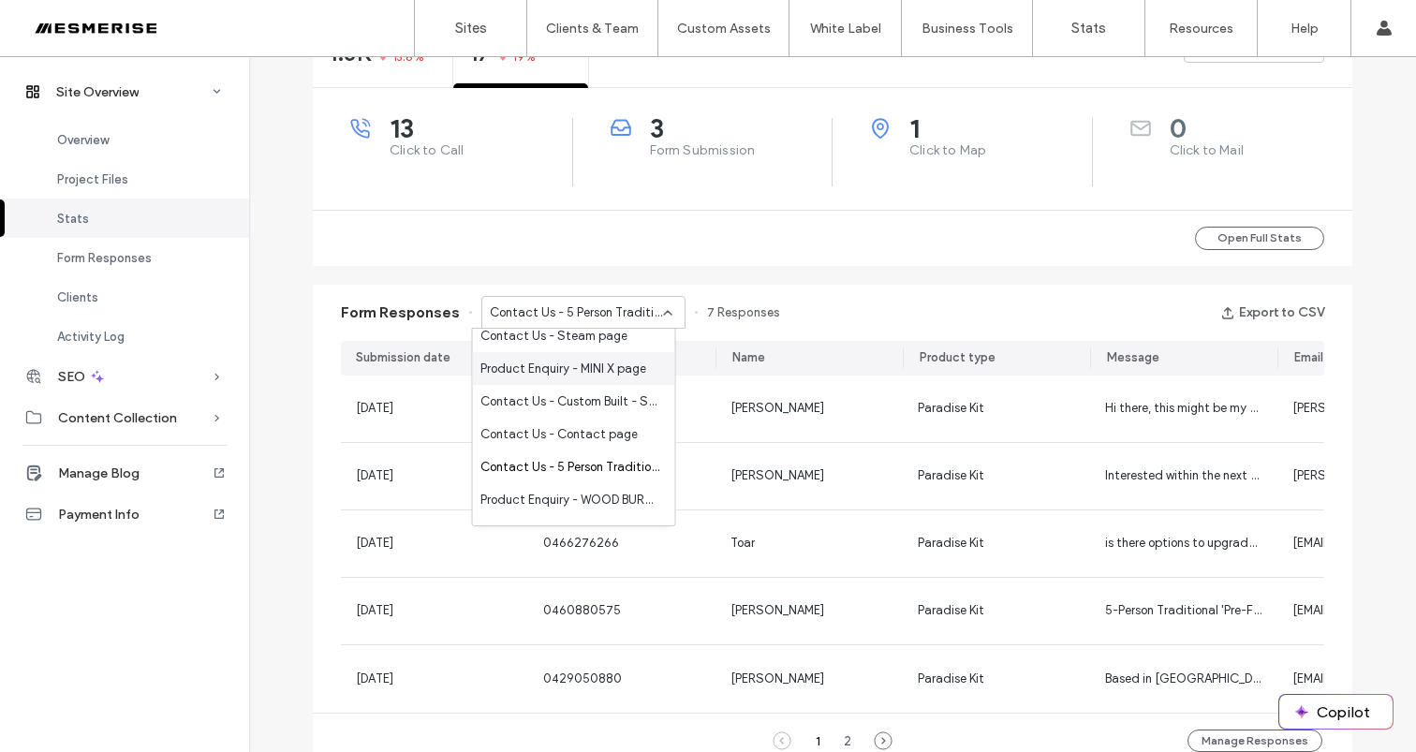
scroll to position [350, 0]
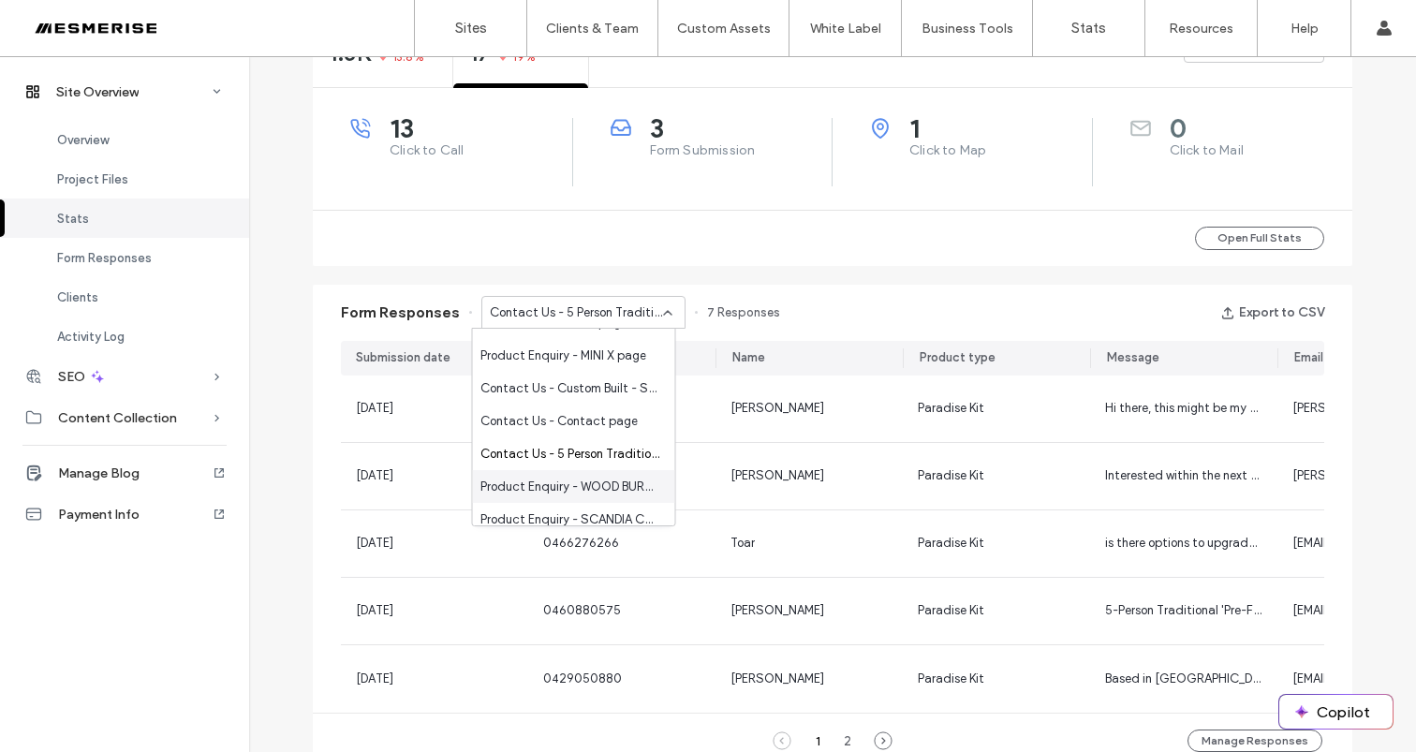
click at [600, 486] on span "Product Enquiry - WOOD BURNING page" at bounding box center [570, 487] width 180 height 19
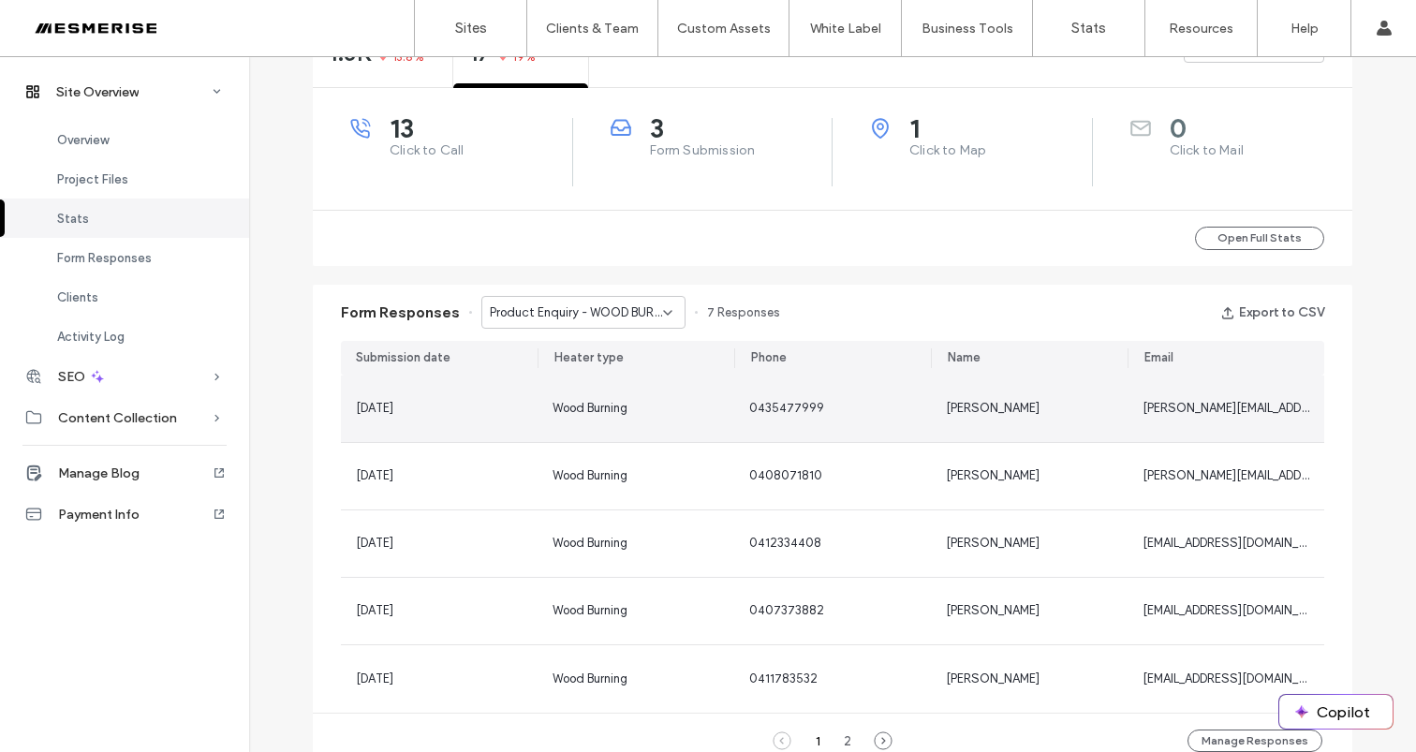
click at [938, 389] on div "Steven Allen" at bounding box center [1029, 409] width 197 height 66
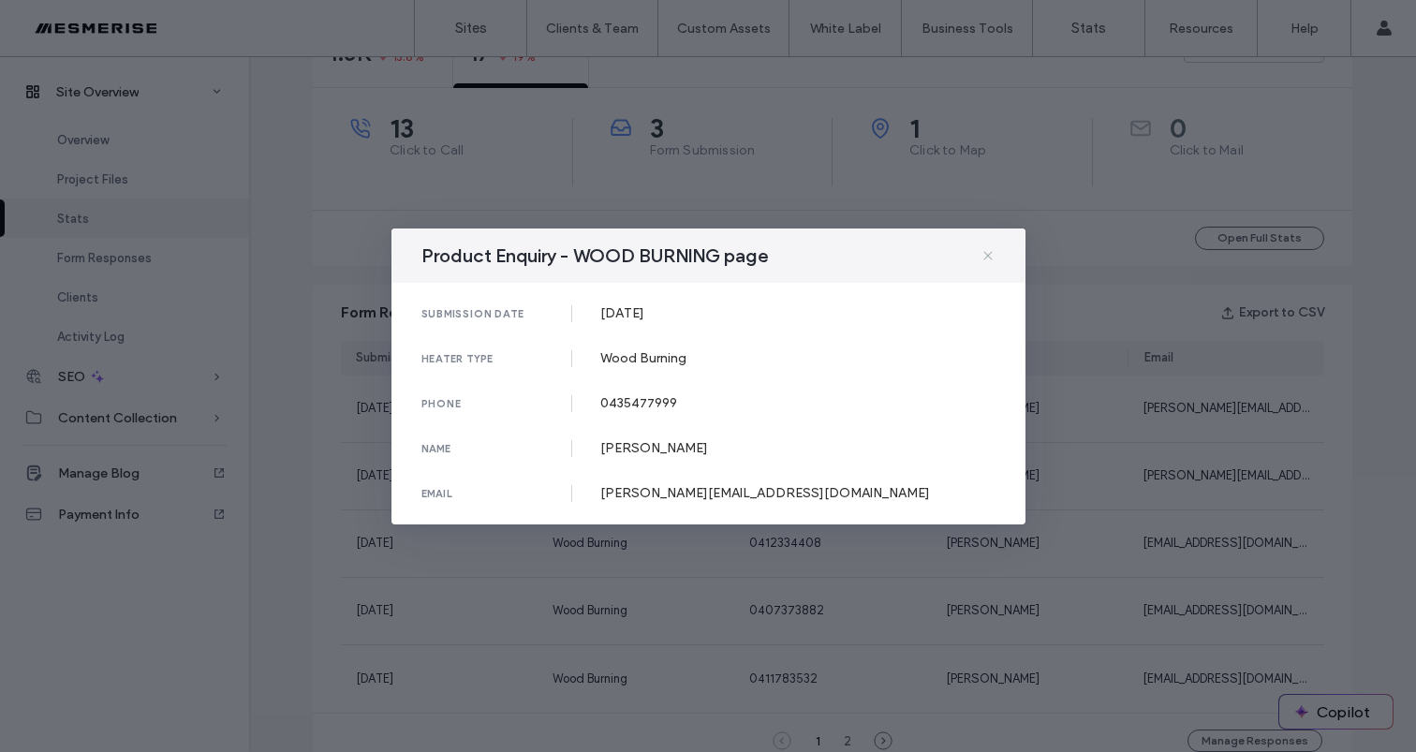
click at [994, 251] on icon at bounding box center [988, 255] width 15 height 15
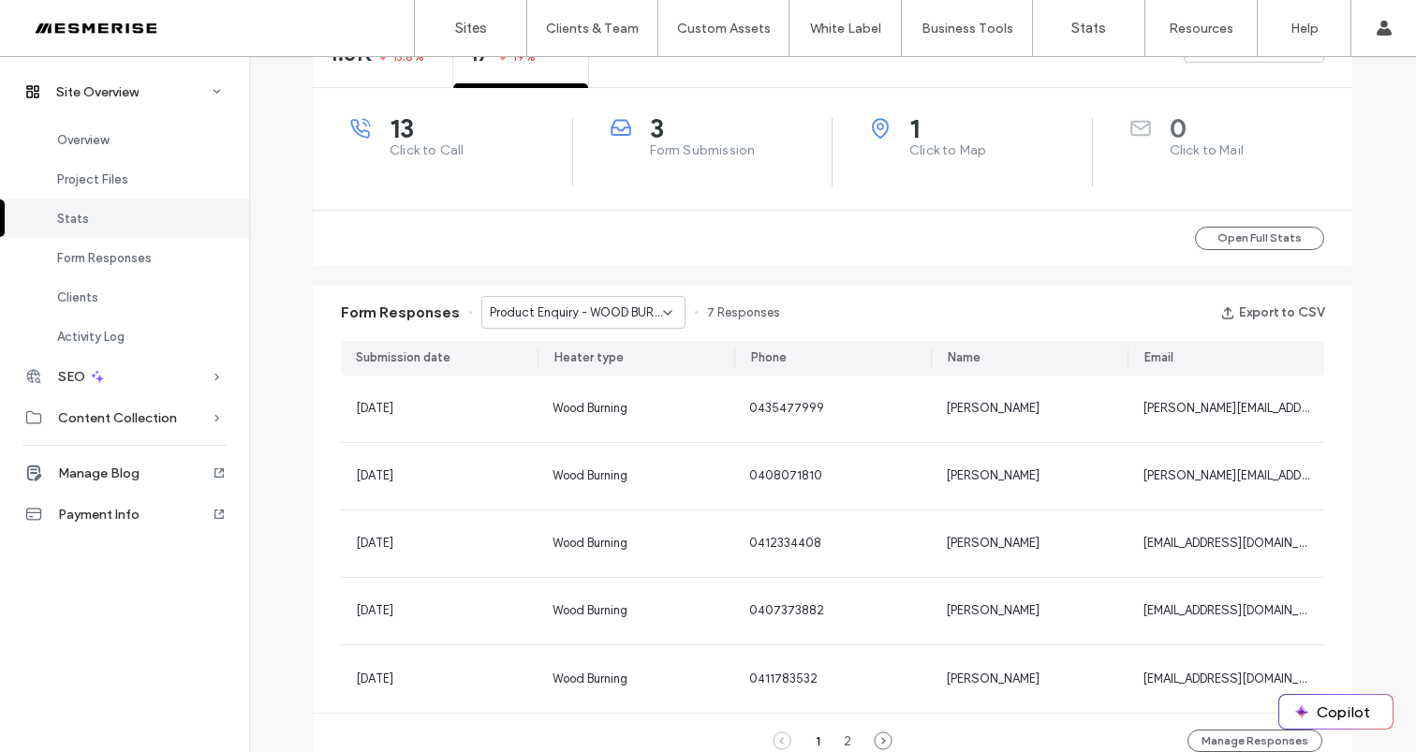
click at [648, 311] on span "Product Enquiry - WOOD BURNING page" at bounding box center [576, 312] width 173 height 19
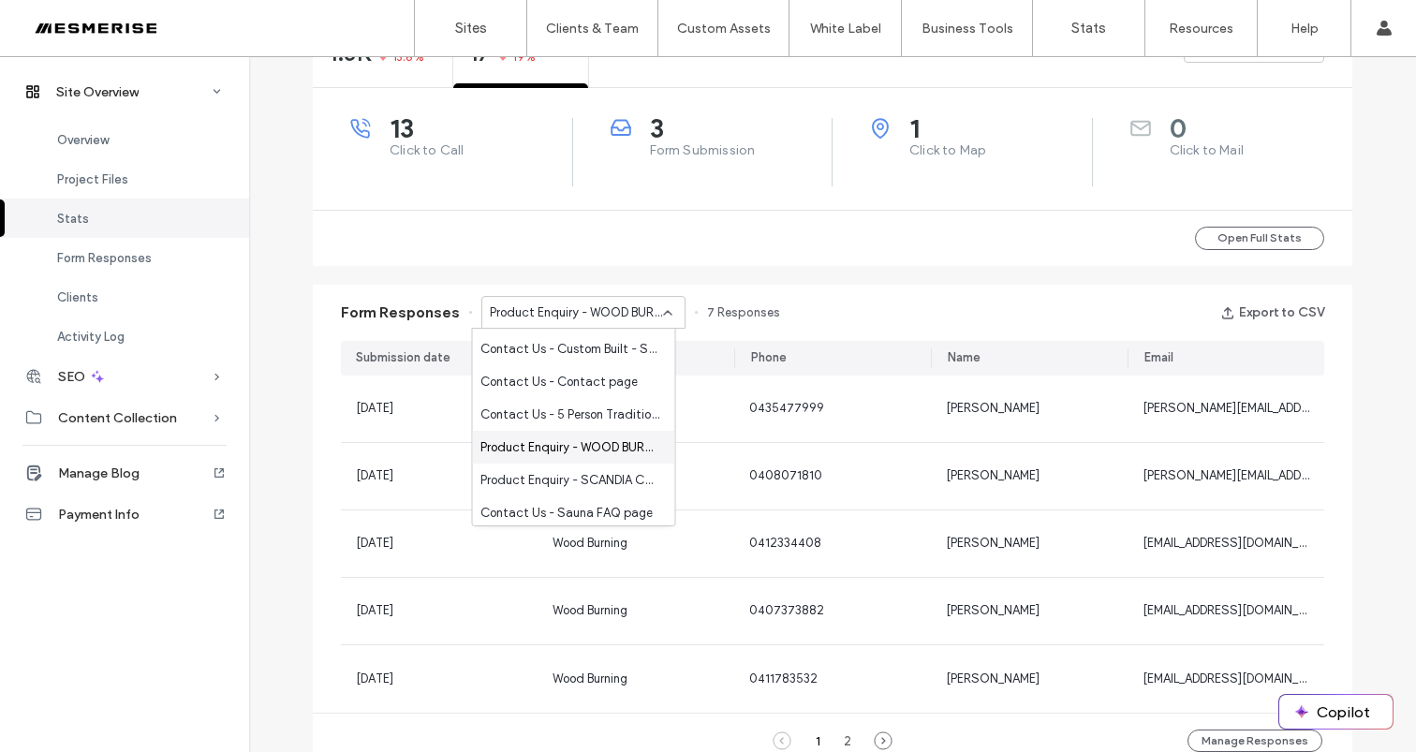
scroll to position [403, 0]
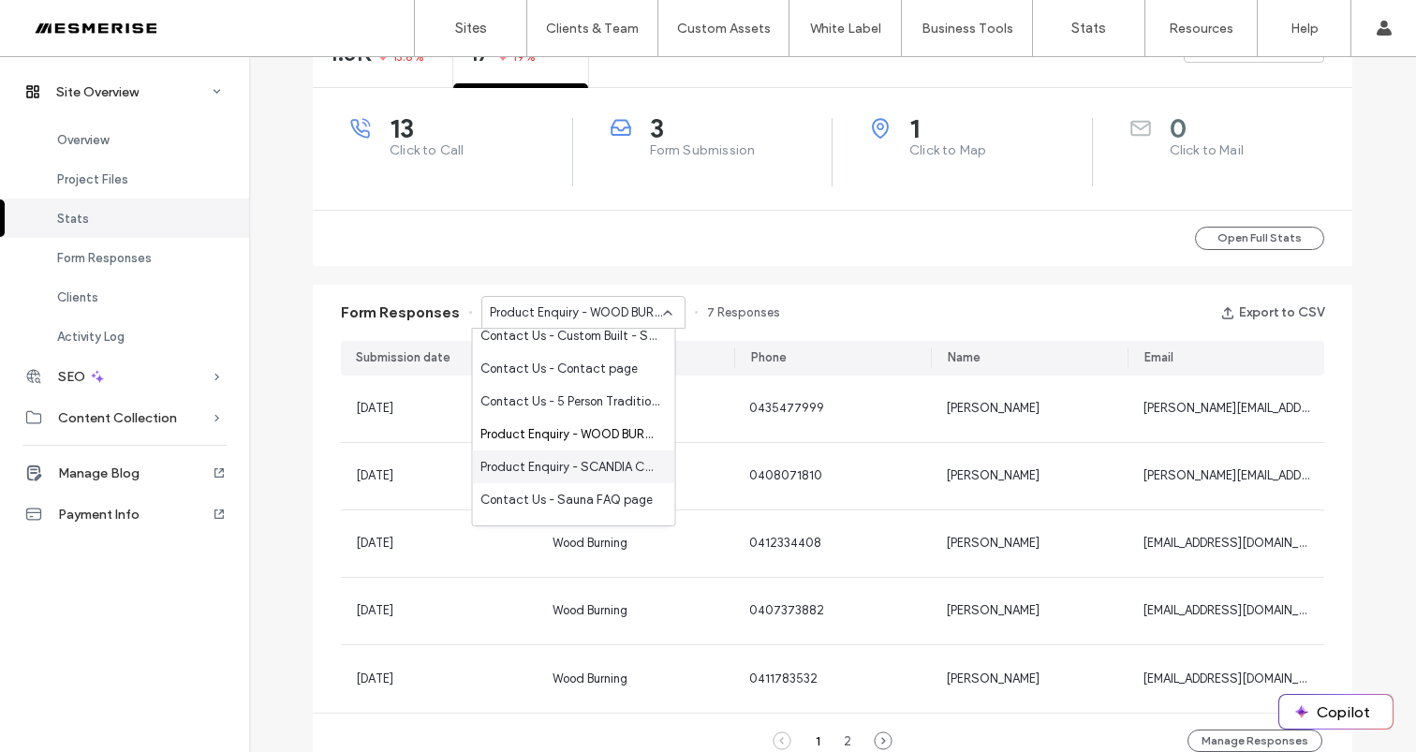
click at [598, 451] on div "Product Enquiry - SCANDIA COMBI page" at bounding box center [574, 466] width 202 height 33
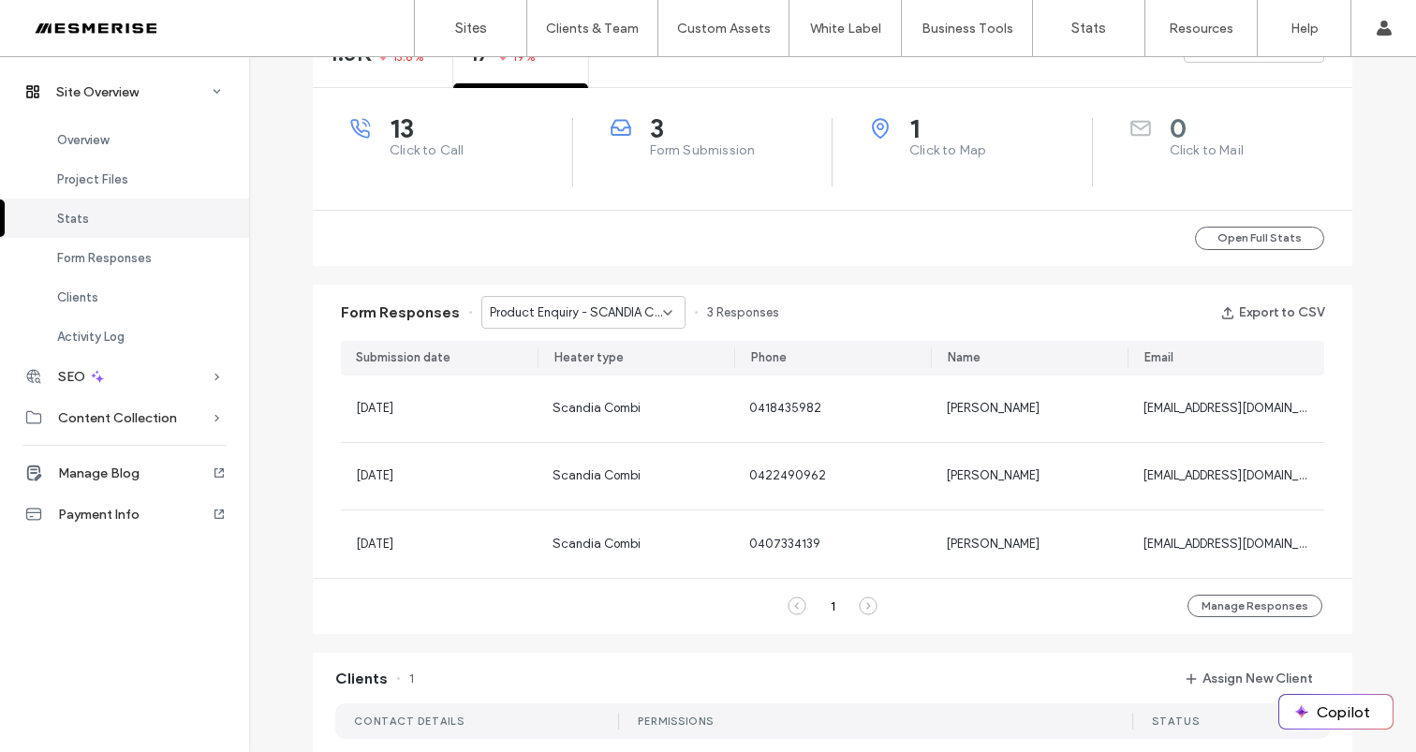
click at [627, 318] on span "Product Enquiry - SCANDIA COMBI page" at bounding box center [576, 312] width 173 height 19
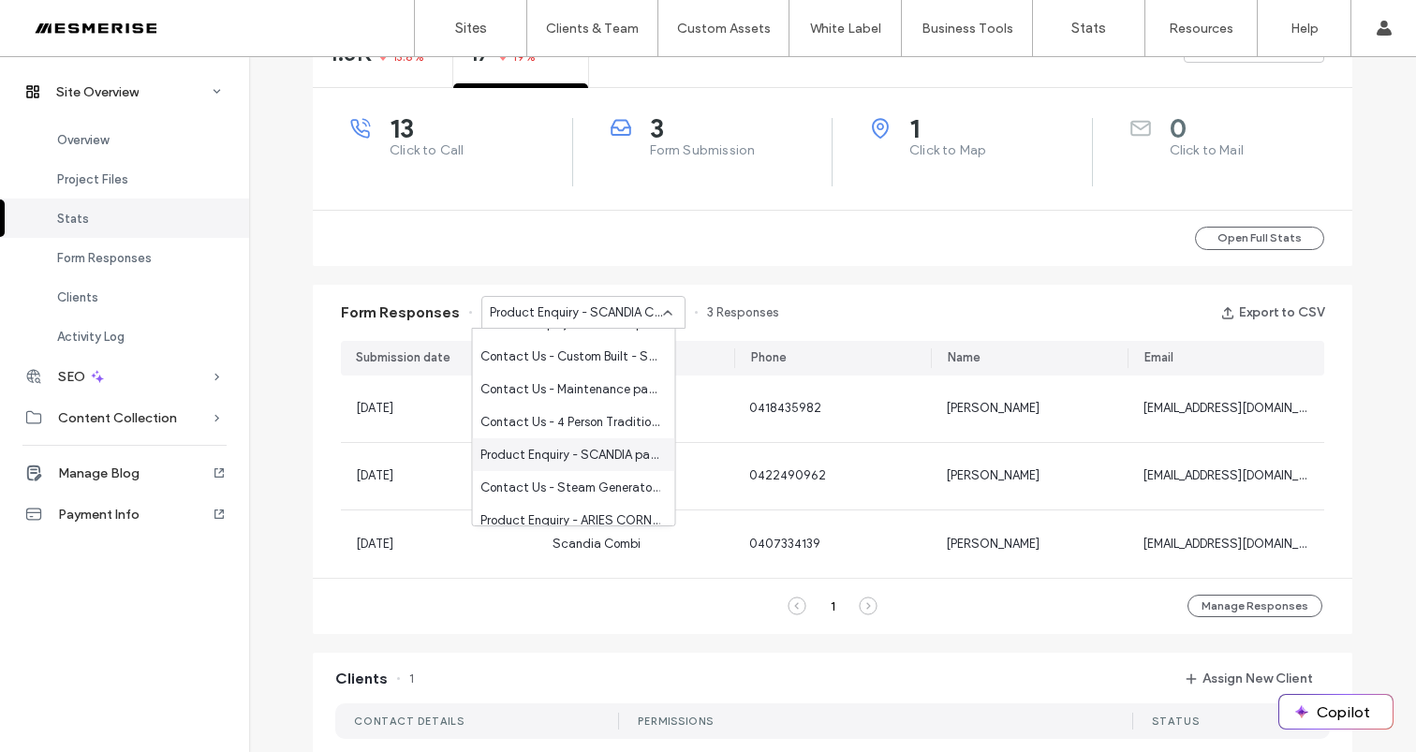
scroll to position [740, 0]
click at [594, 360] on span "Product Enquiry - SCANDIA page" at bounding box center [570, 359] width 180 height 19
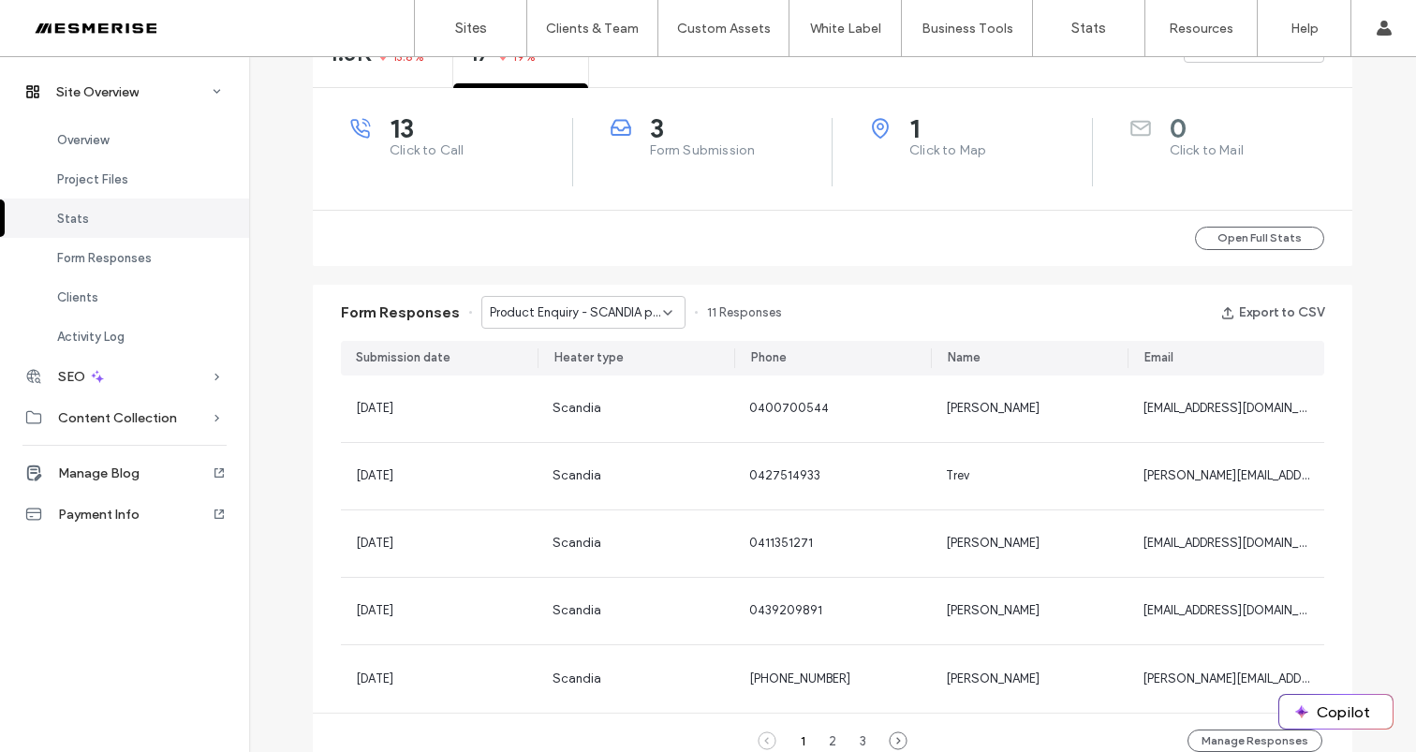
click at [611, 327] on div "Product Enquiry - SCANDIA page" at bounding box center [583, 312] width 204 height 33
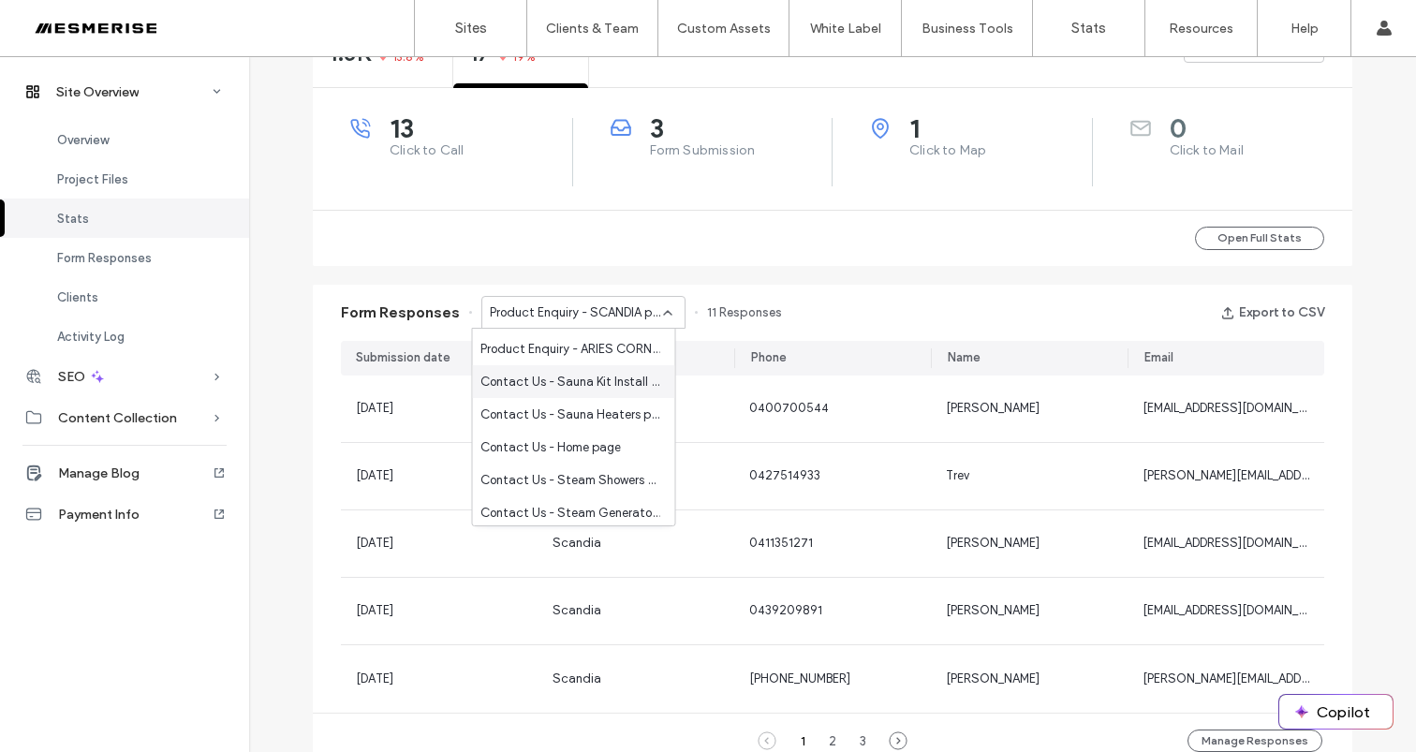
scroll to position [814, 0]
click at [600, 376] on span "Contact Us - Sauna Kit Install Information page" at bounding box center [570, 384] width 180 height 19
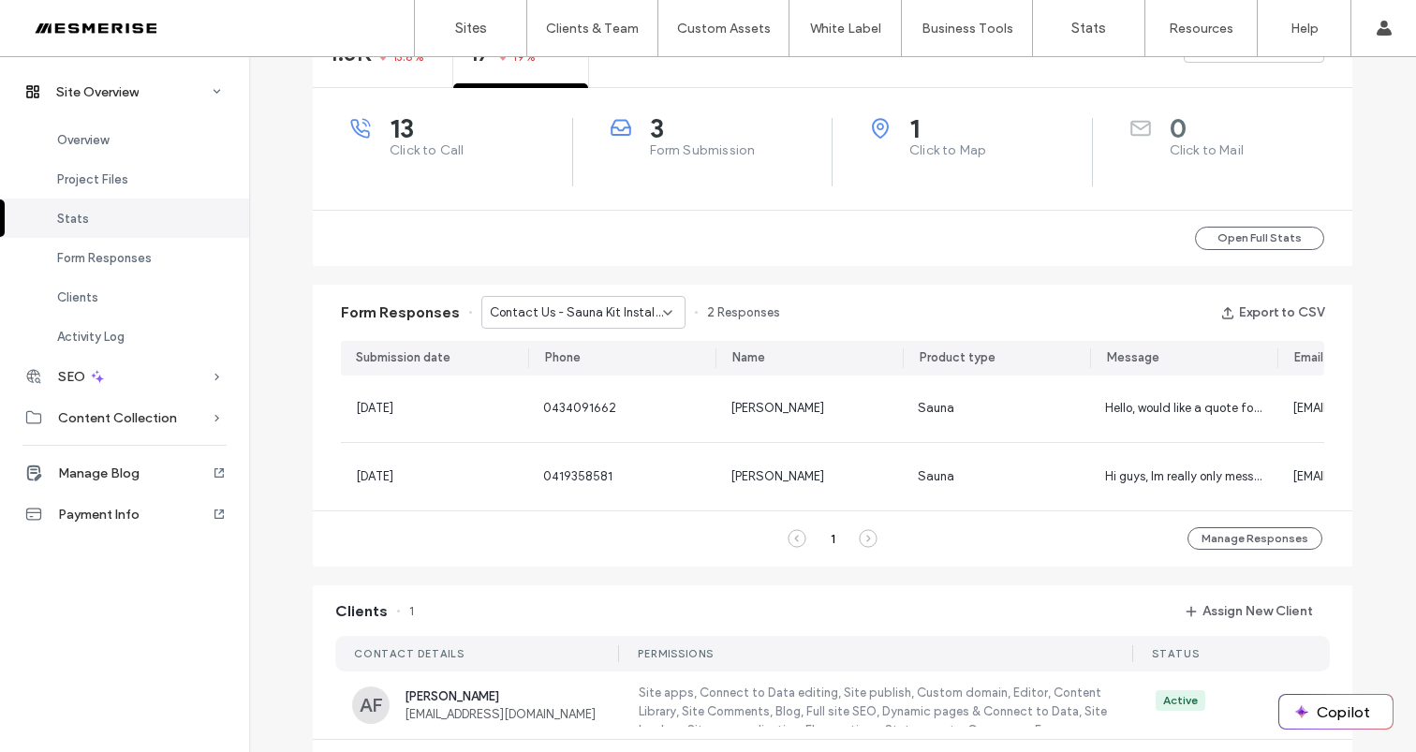
click at [614, 310] on span "Contact Us - Sauna Kit Install Information page" at bounding box center [576, 312] width 173 height 19
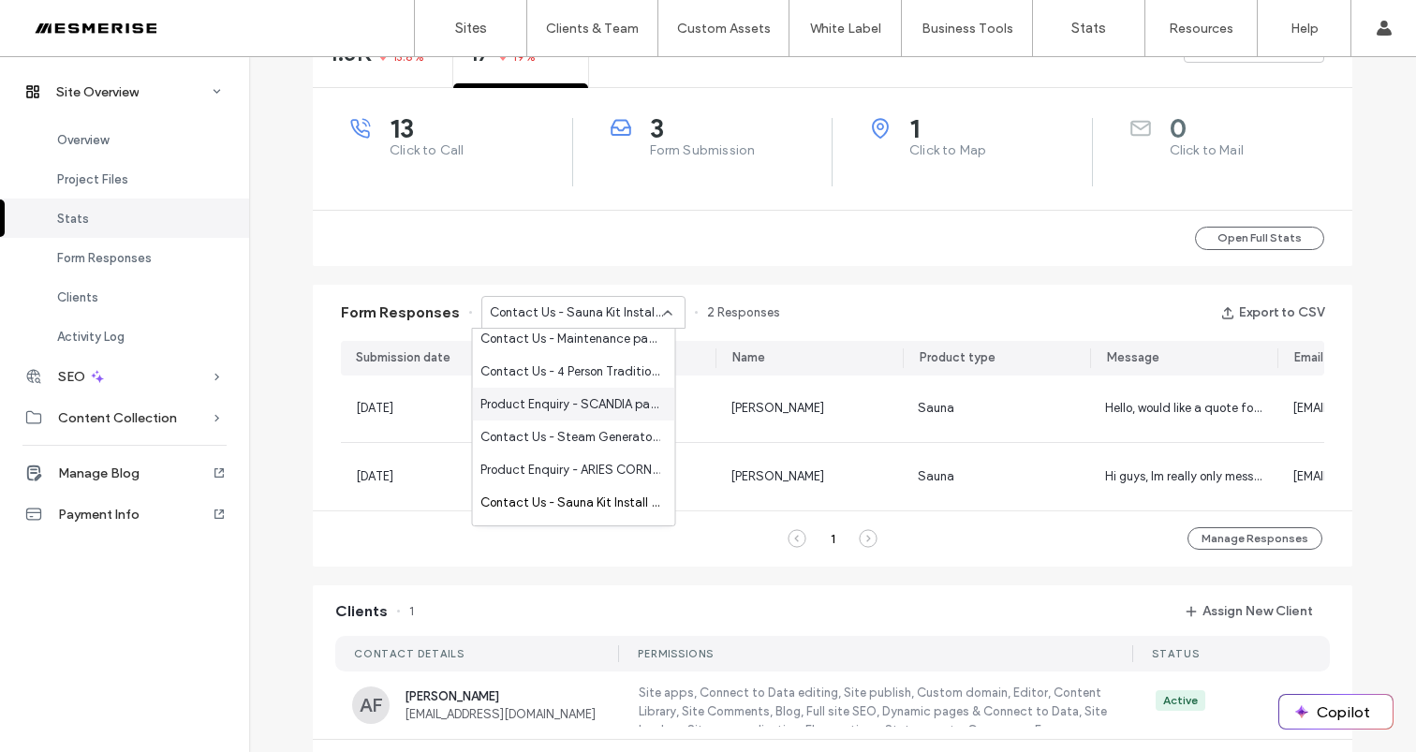
scroll to position [686, 0]
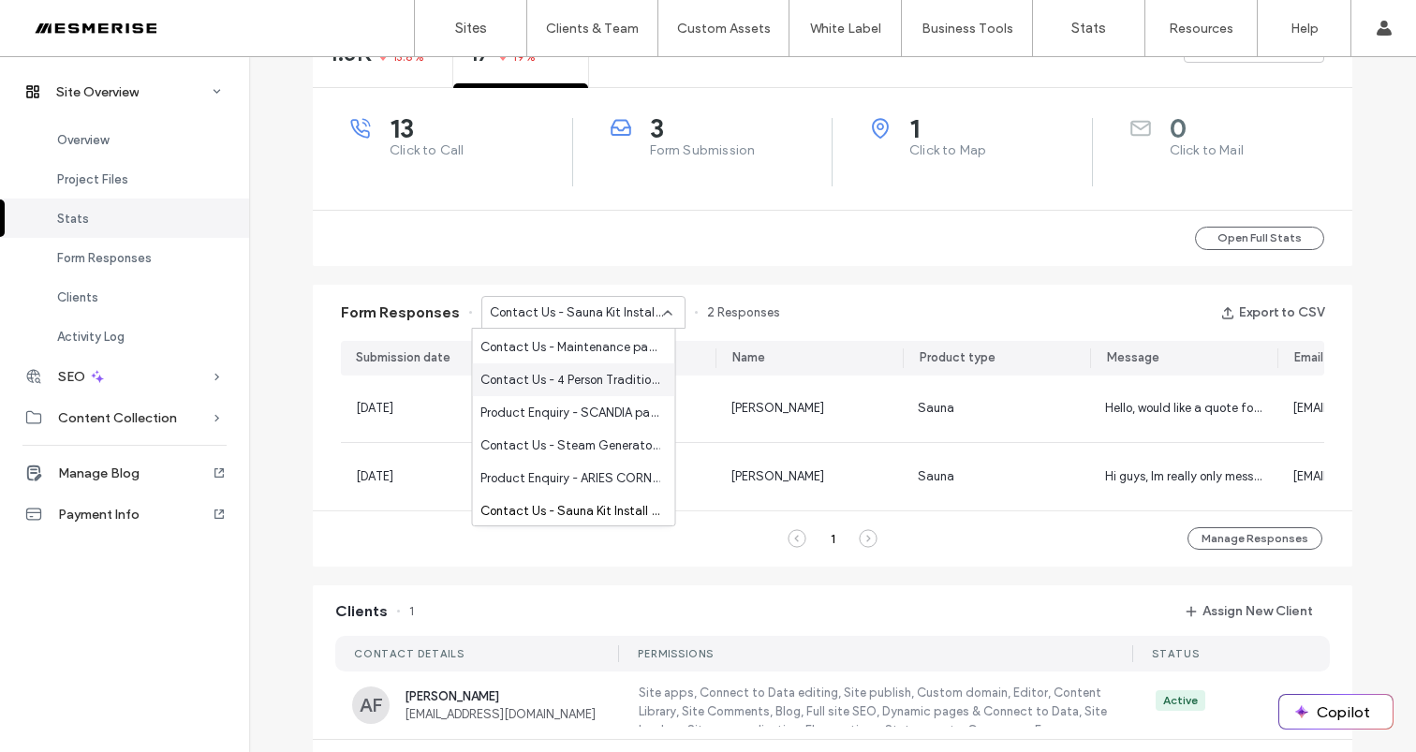
click at [582, 386] on span "Contact Us - 4 Person Traditional Sauna page" at bounding box center [570, 380] width 180 height 19
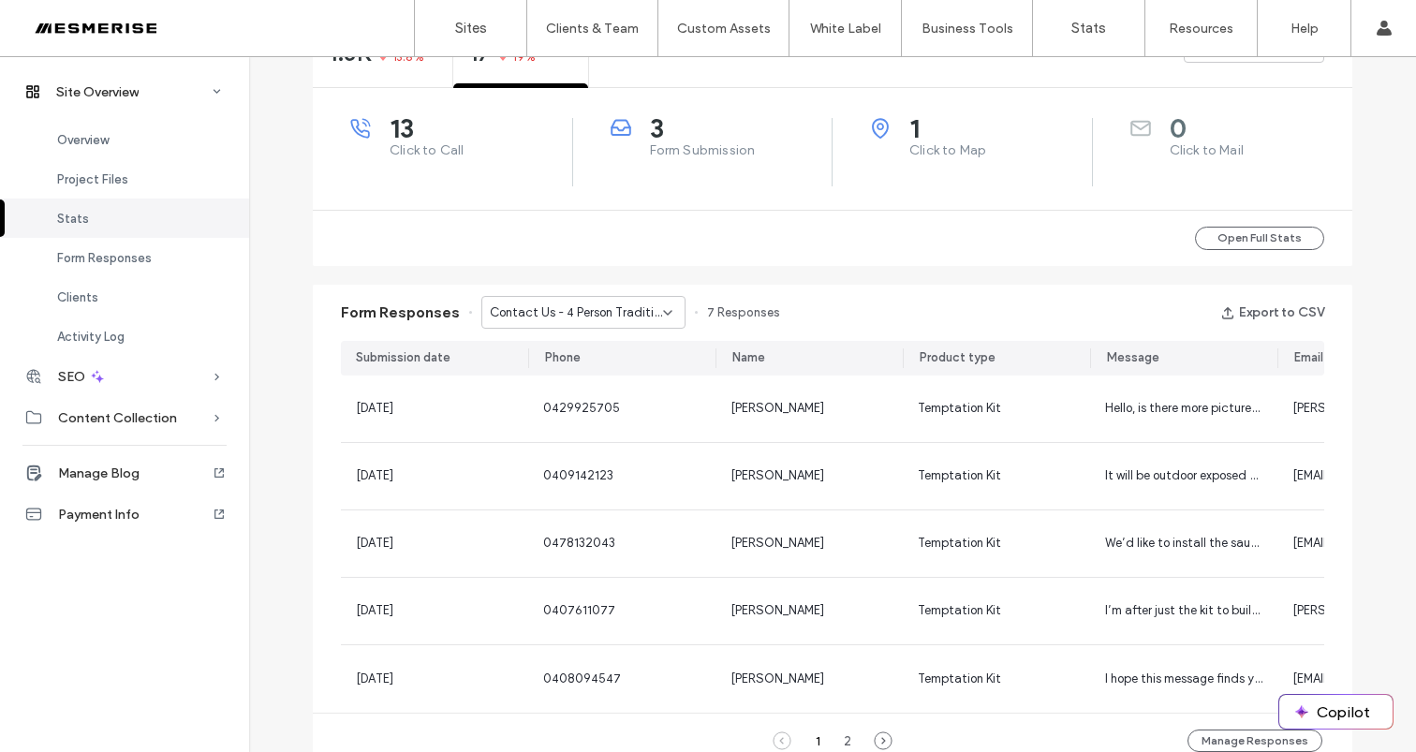
click at [618, 306] on span "Contact Us - 4 Person Traditional Sauna page" at bounding box center [576, 312] width 173 height 19
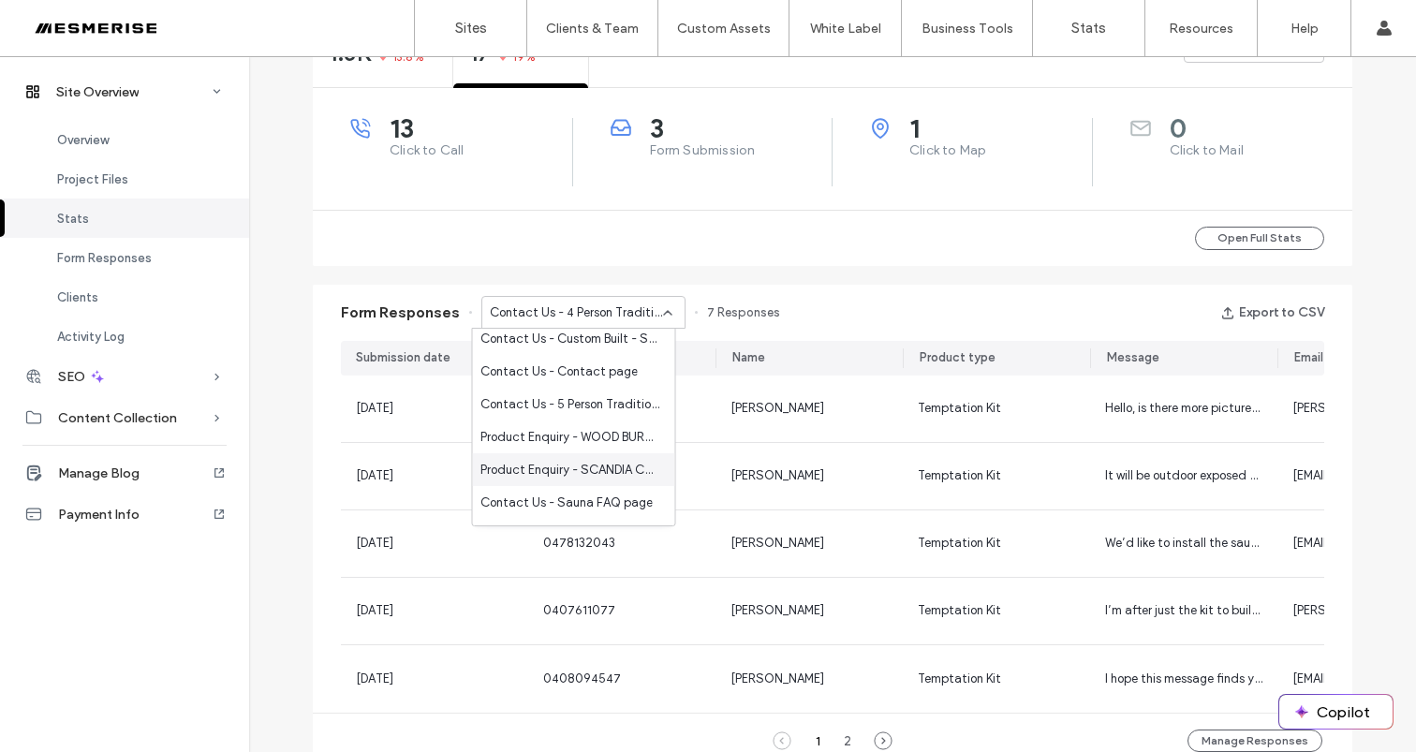
scroll to position [317, 0]
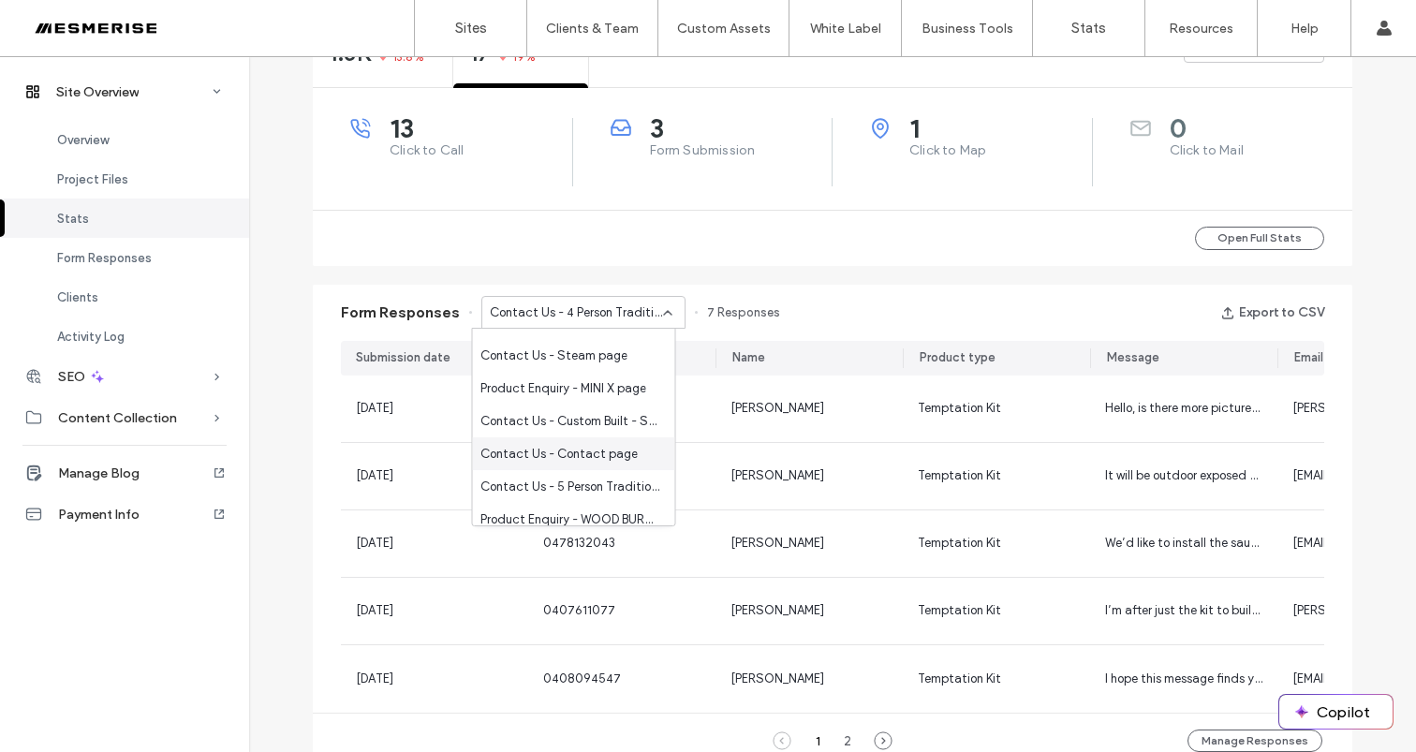
click at [573, 450] on span "Contact Us - Contact page" at bounding box center [558, 454] width 157 height 19
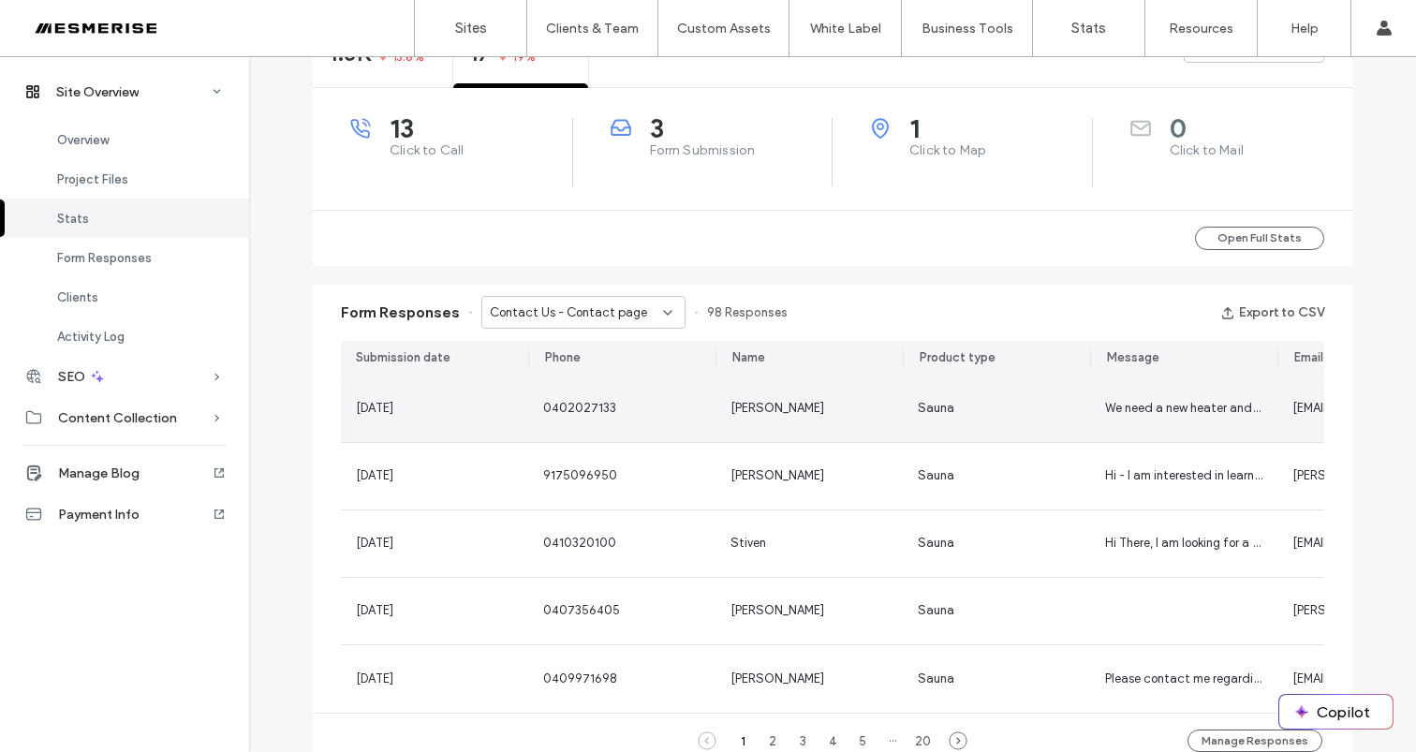
click at [1020, 403] on div "Sauna" at bounding box center [996, 408] width 157 height 19
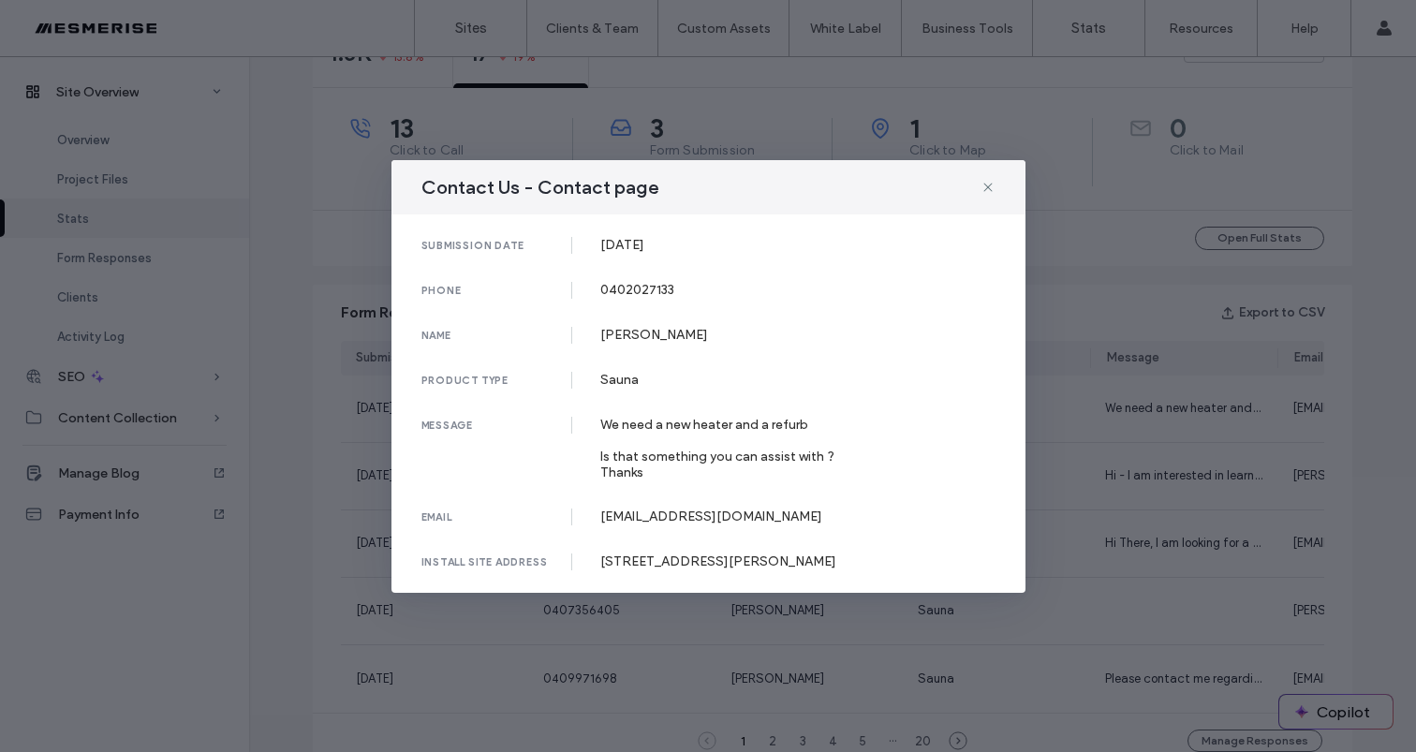
click at [1049, 421] on div "Contact Us - Contact page submission date 16 Sep, 2025 phone 0402027133 name Me…" at bounding box center [708, 376] width 1416 height 752
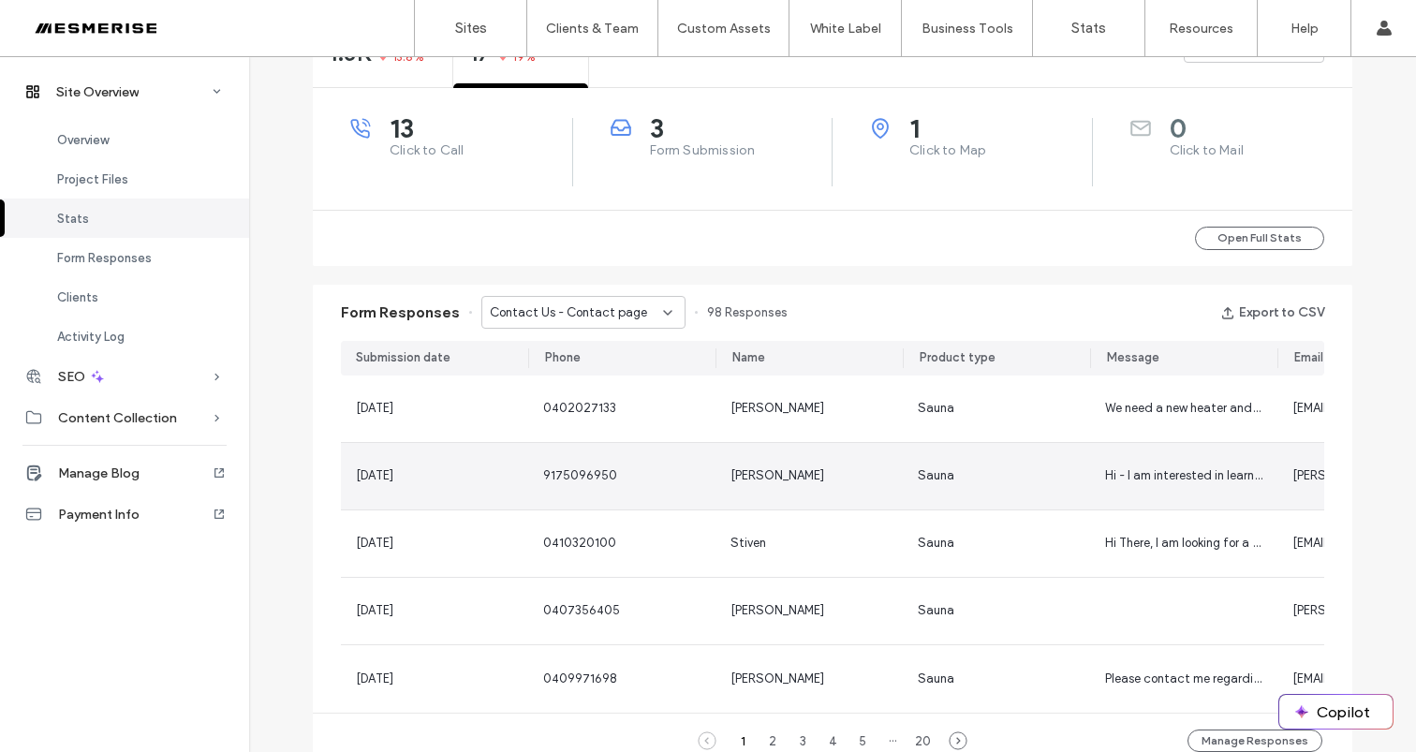
click at [551, 477] on span "9175096950" at bounding box center [580, 475] width 74 height 14
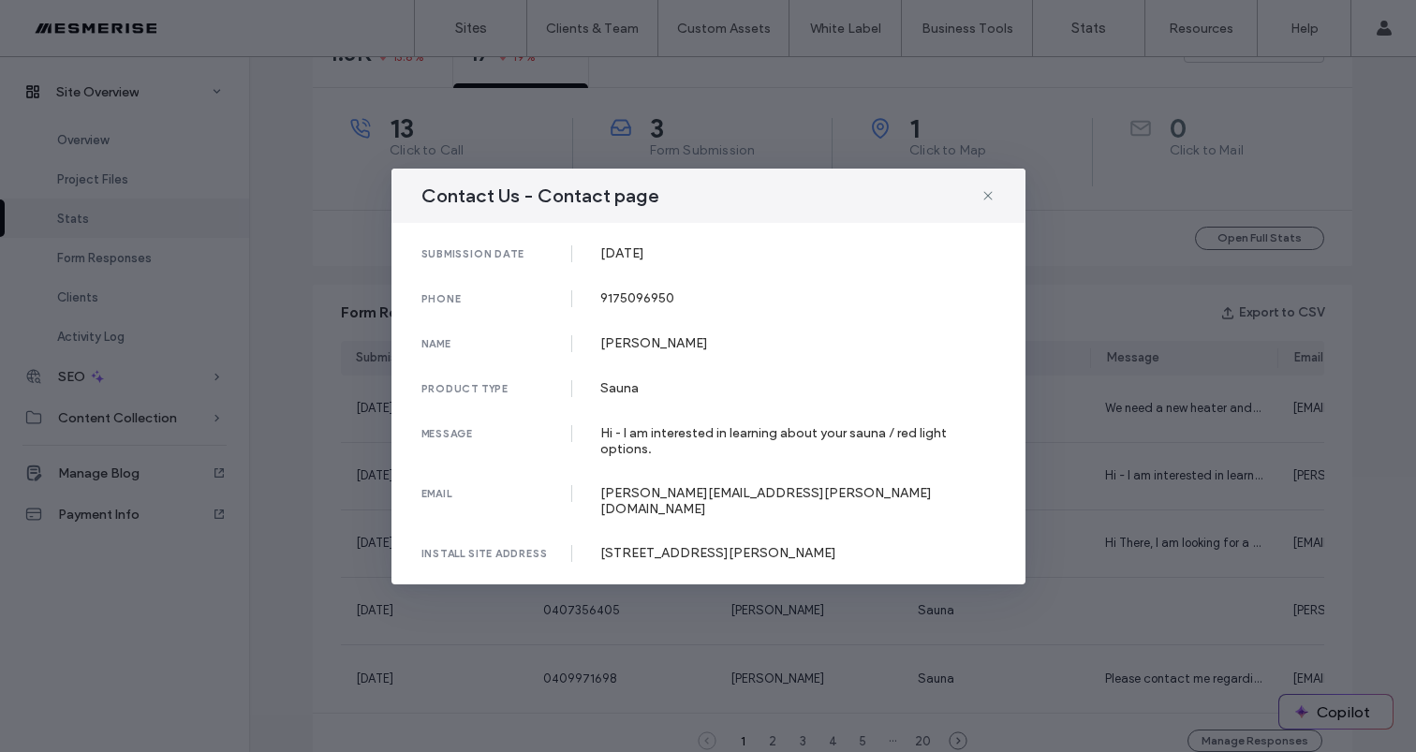
click at [1166, 364] on div "Contact Us - Contact page submission date 12 Sep, 2025 phone 9175096950 name St…" at bounding box center [708, 376] width 1416 height 752
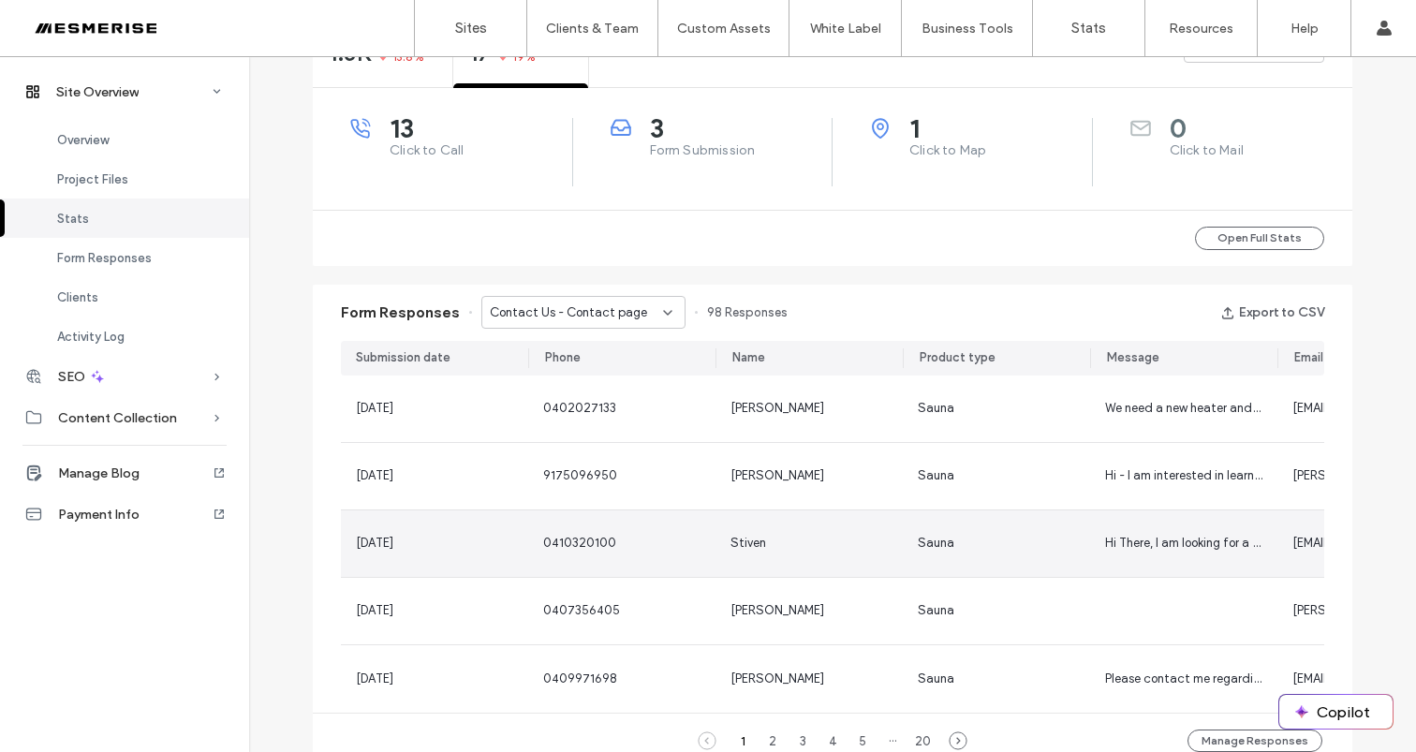
click at [1071, 546] on div "Sauna" at bounding box center [996, 543] width 187 height 66
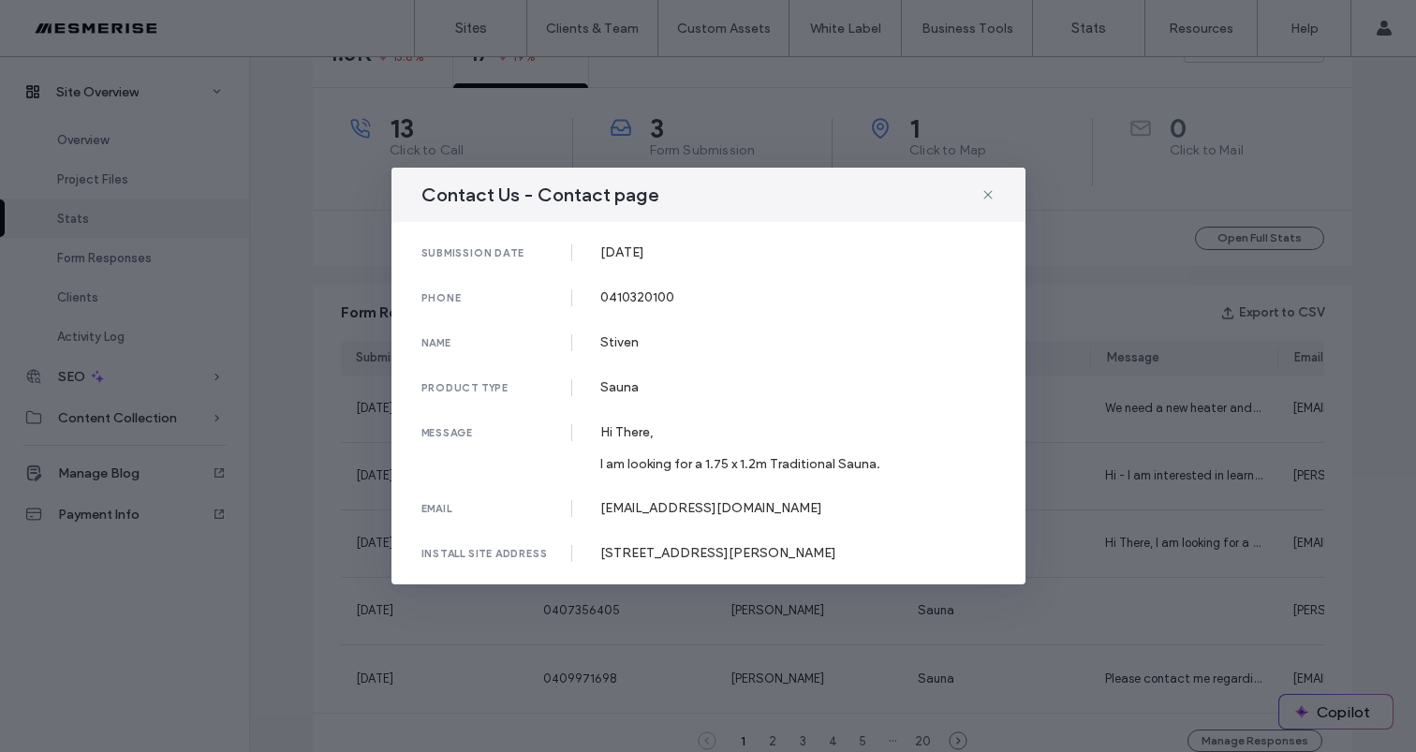
click at [1168, 481] on div "Contact Us - Contact page submission date 07 Sep, 2025 phone 0410320100 name St…" at bounding box center [708, 376] width 1416 height 752
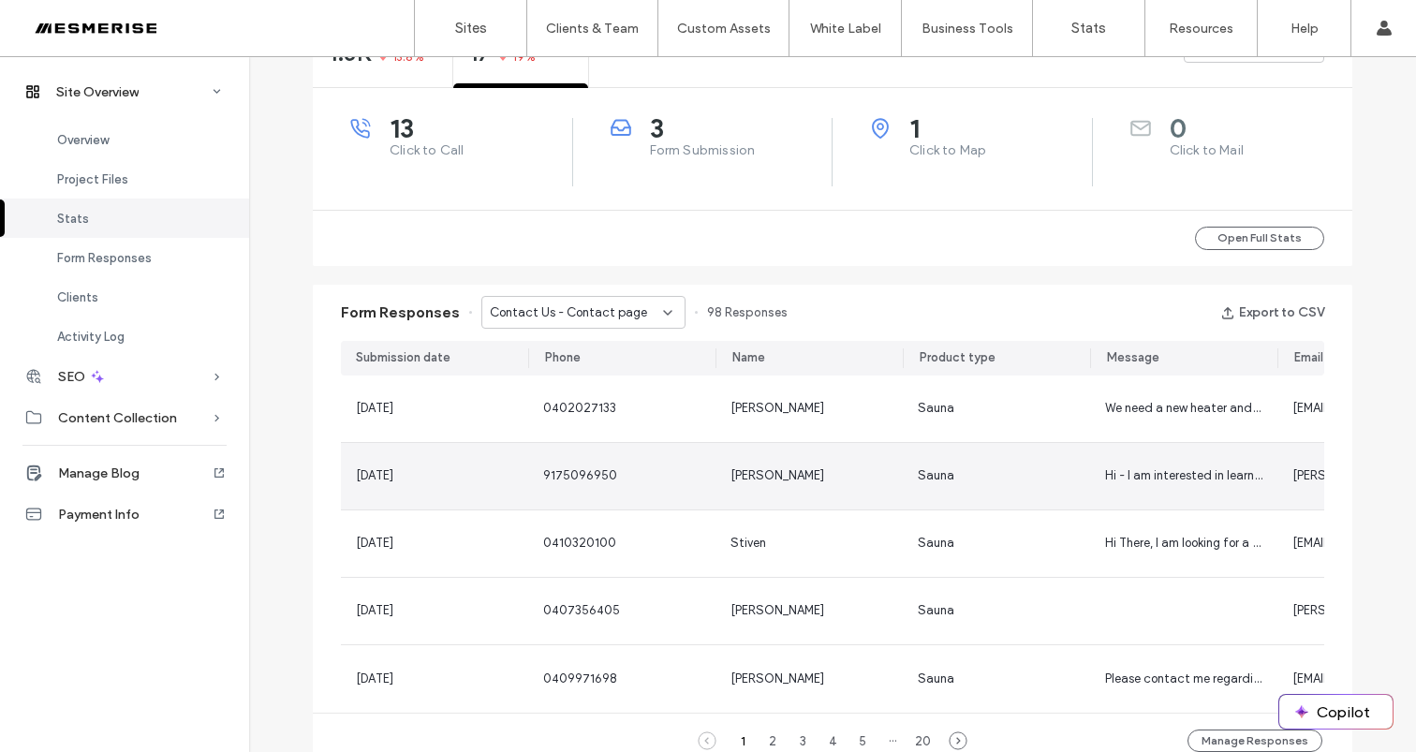
scroll to position [776, 0]
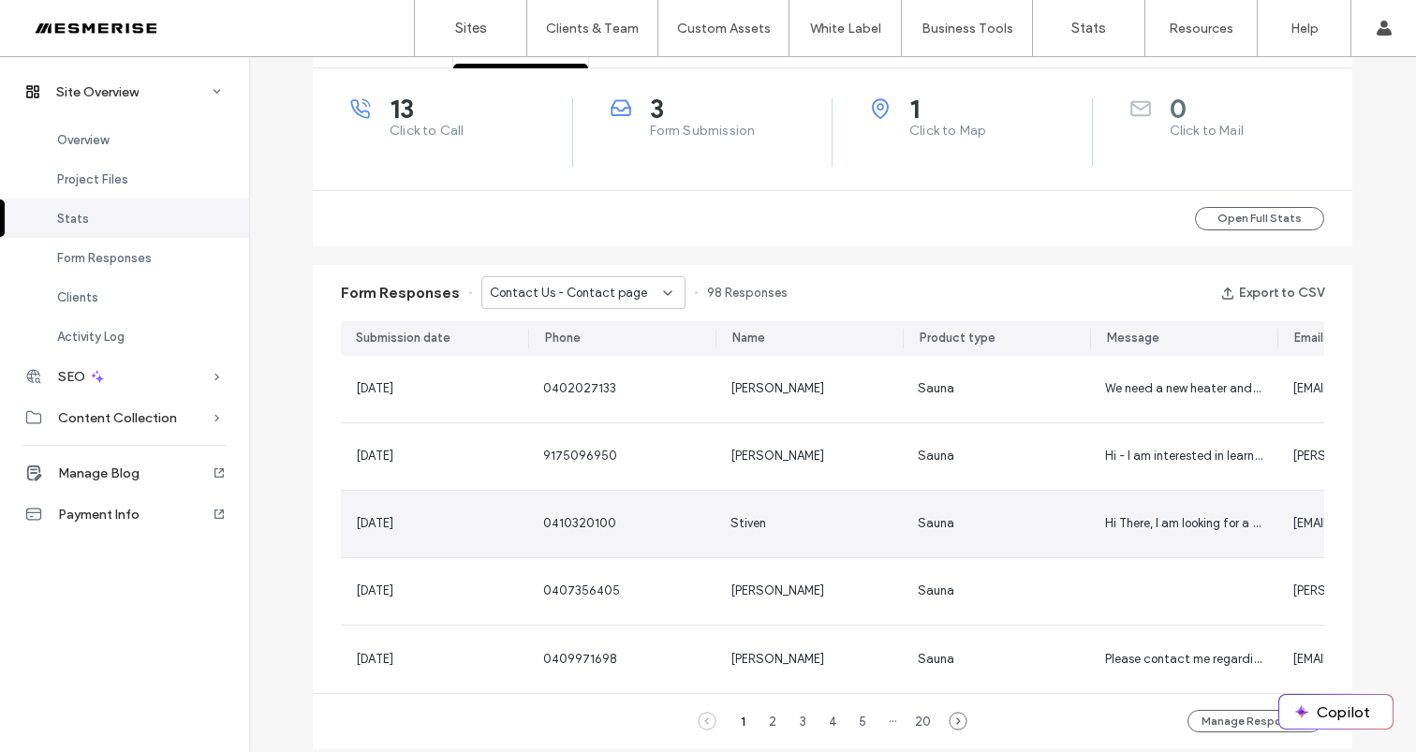
click at [1036, 515] on div "Sauna" at bounding box center [996, 523] width 157 height 19
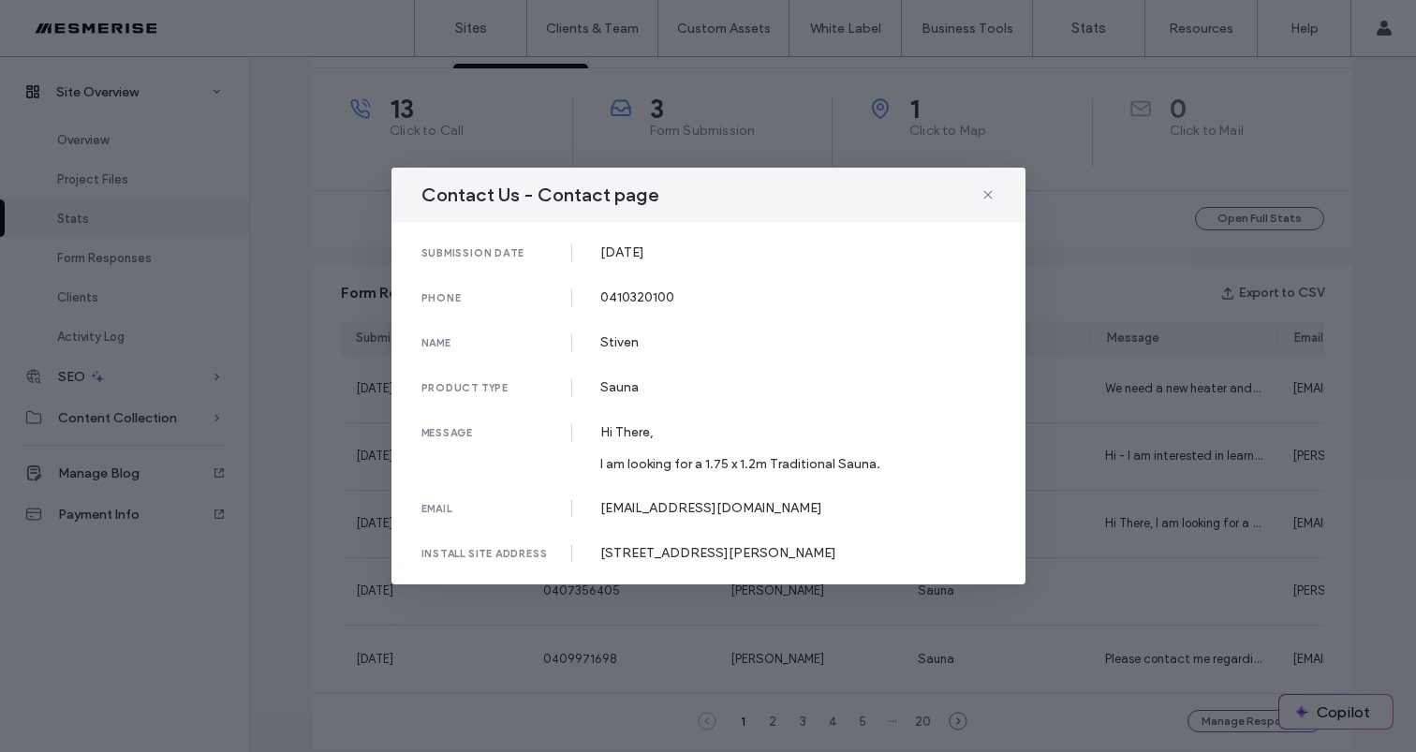
click at [988, 199] on icon at bounding box center [988, 194] width 15 height 15
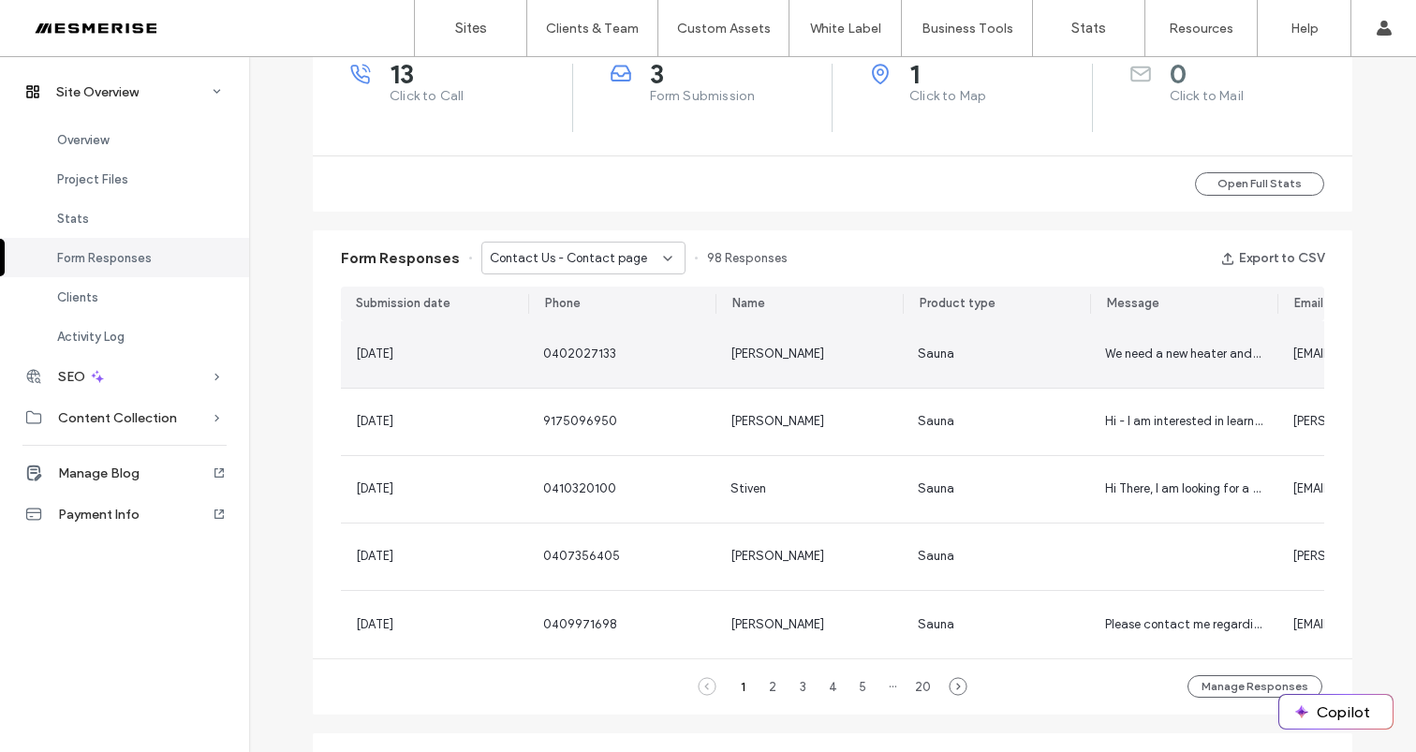
scroll to position [936, 0]
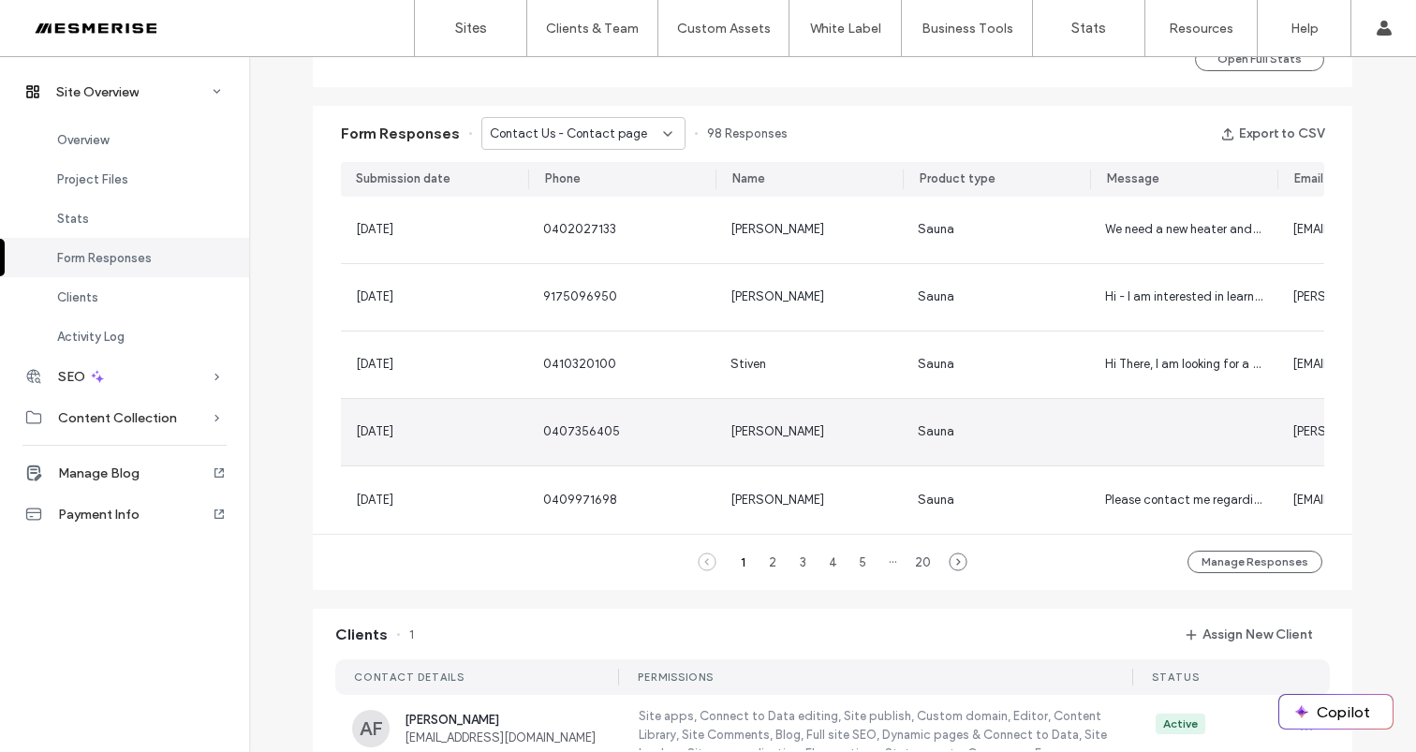
click at [982, 429] on div "Sauna" at bounding box center [996, 431] width 157 height 19
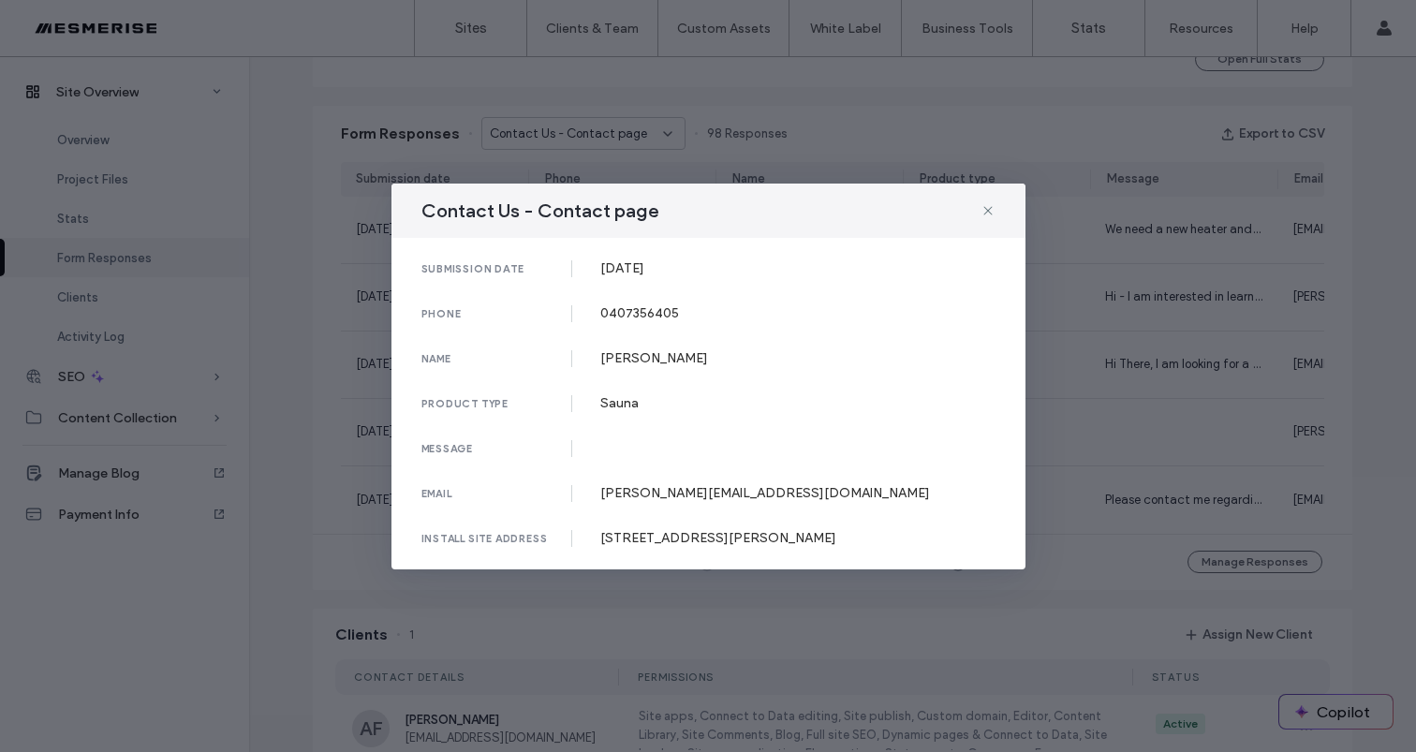
click at [1121, 414] on div "Contact Us - Contact page submission date 04 Sep, 2025 phone 0407356405 name Sa…" at bounding box center [708, 376] width 1416 height 752
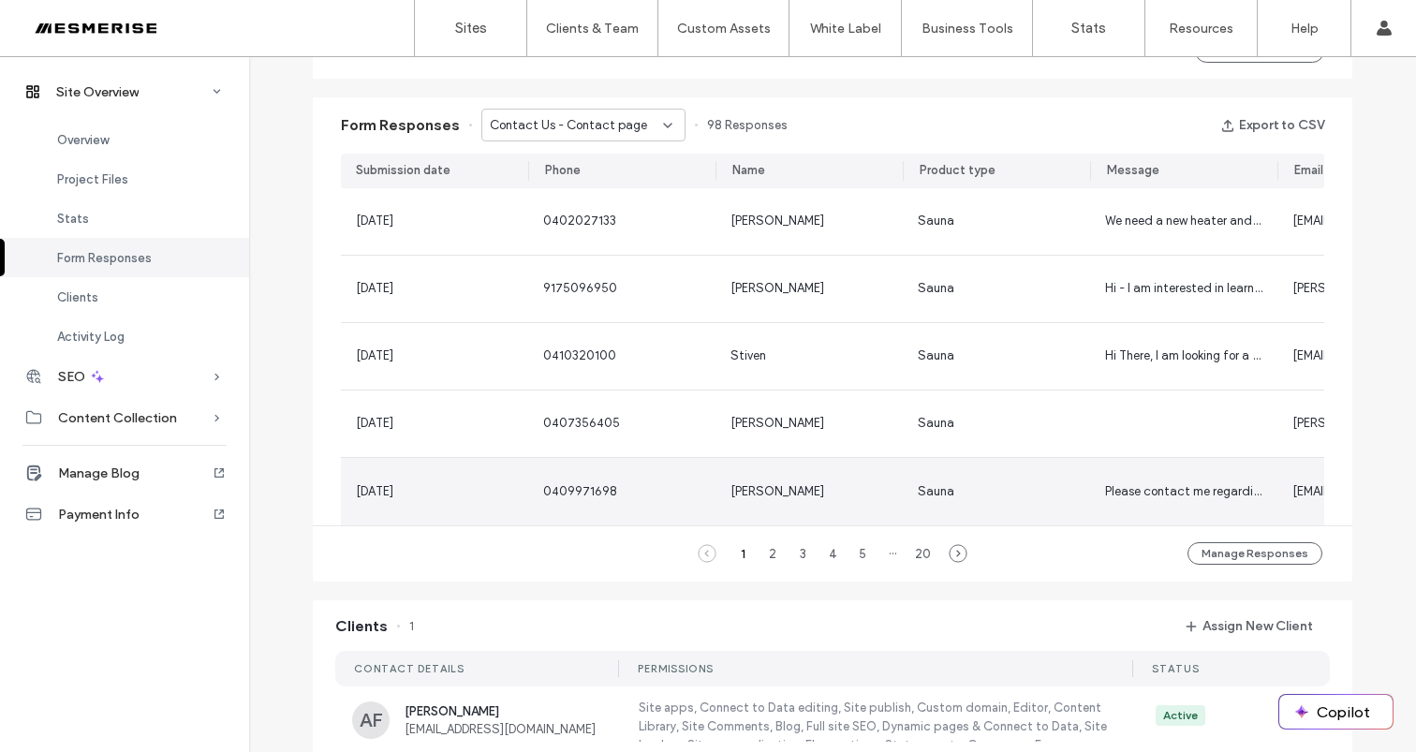
scroll to position [946, 0]
click at [863, 484] on div "Brianna Reed" at bounding box center [809, 489] width 157 height 19
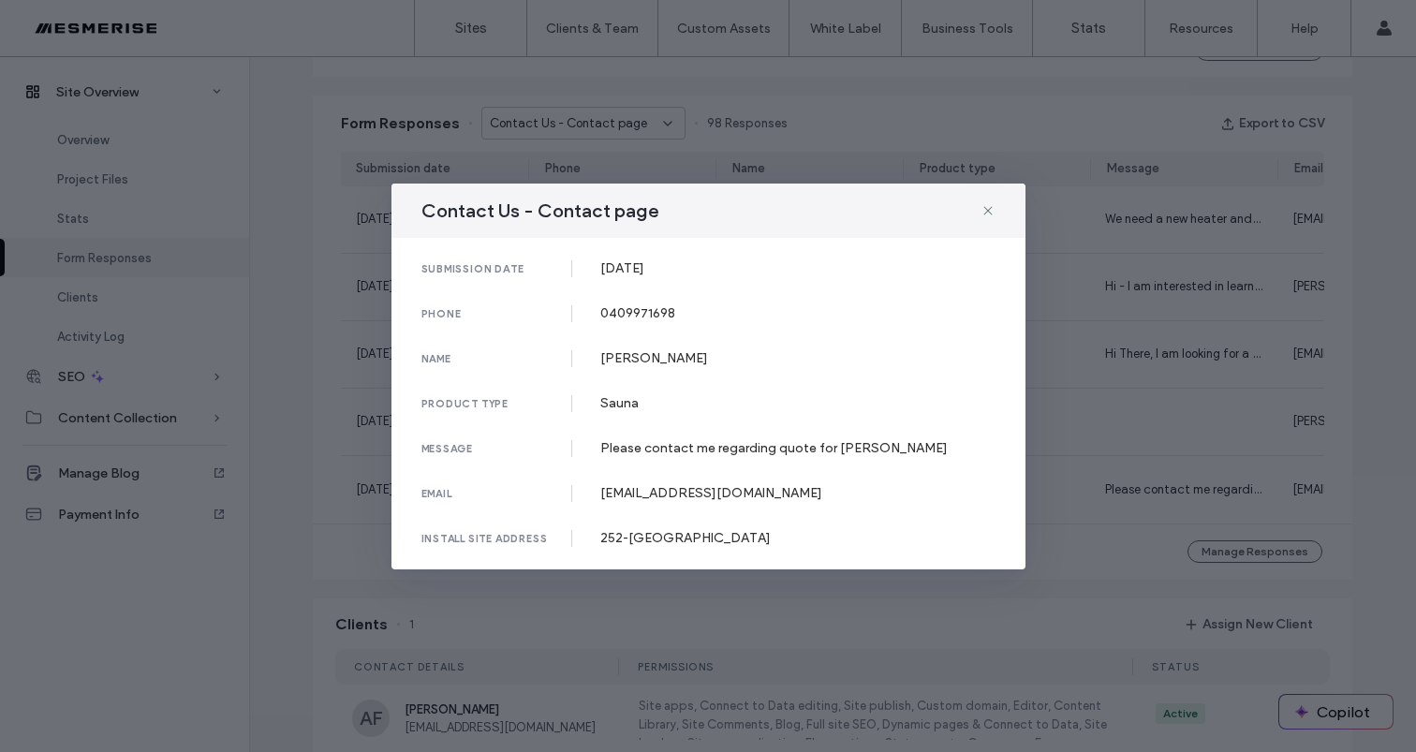
click at [1097, 446] on div "Contact Us - Contact page submission date 03 Sep, 2025 phone 0409971698 name Br…" at bounding box center [708, 376] width 1416 height 752
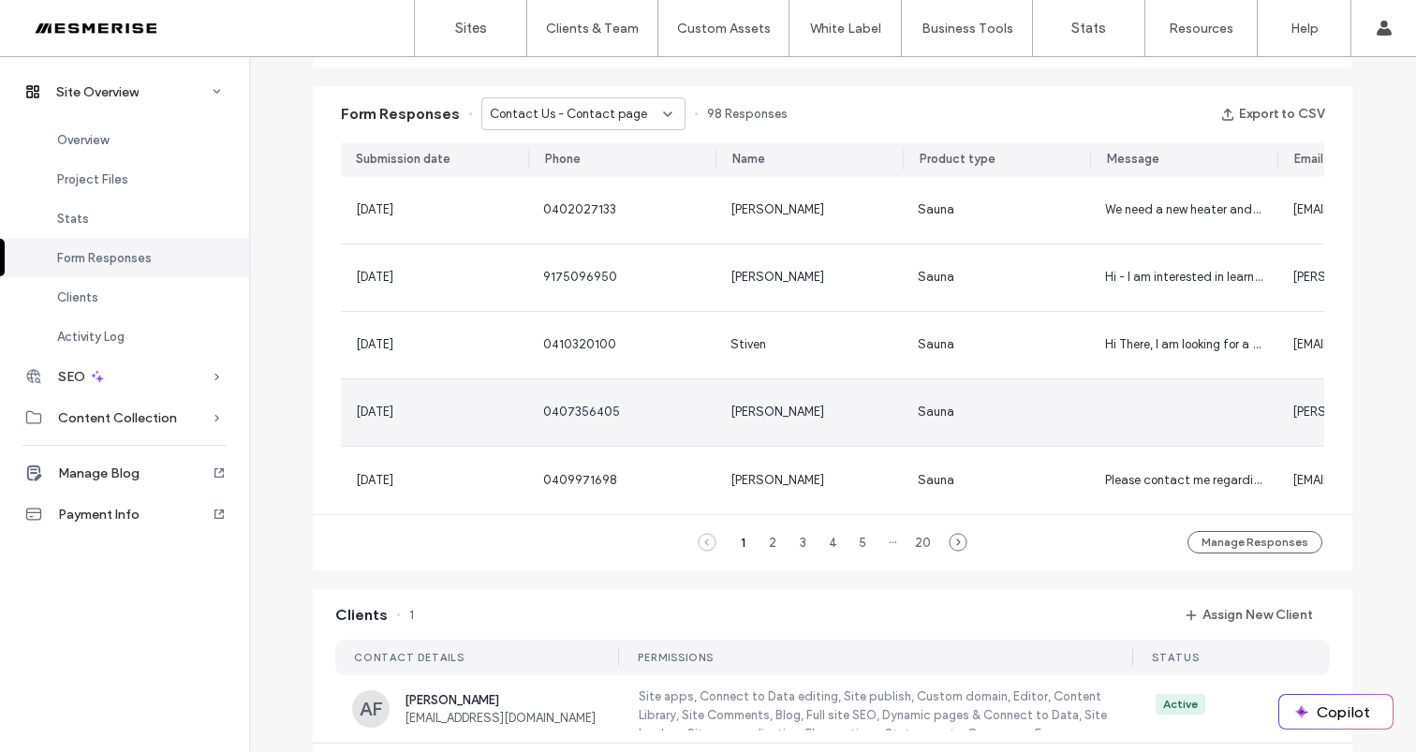
scroll to position [959, 0]
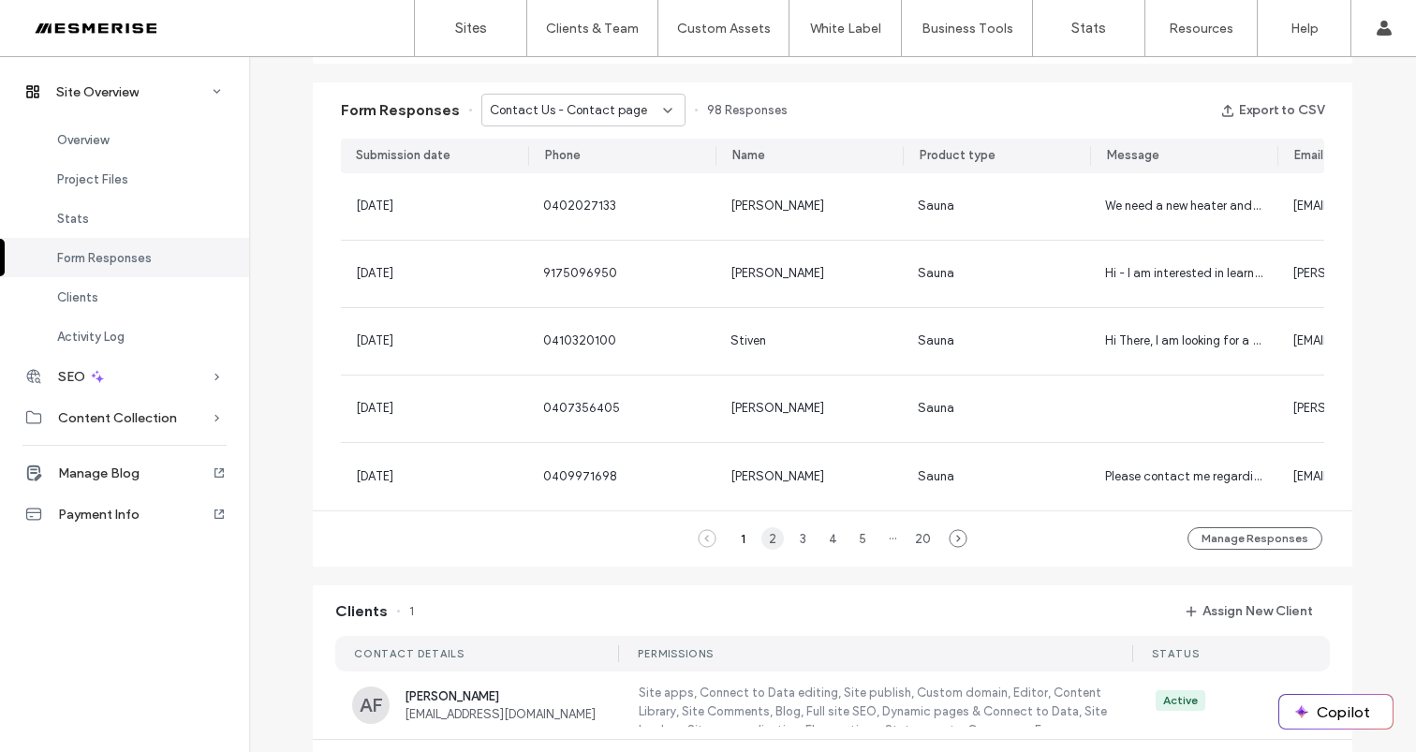
click at [771, 550] on div "2" at bounding box center [772, 538] width 22 height 22
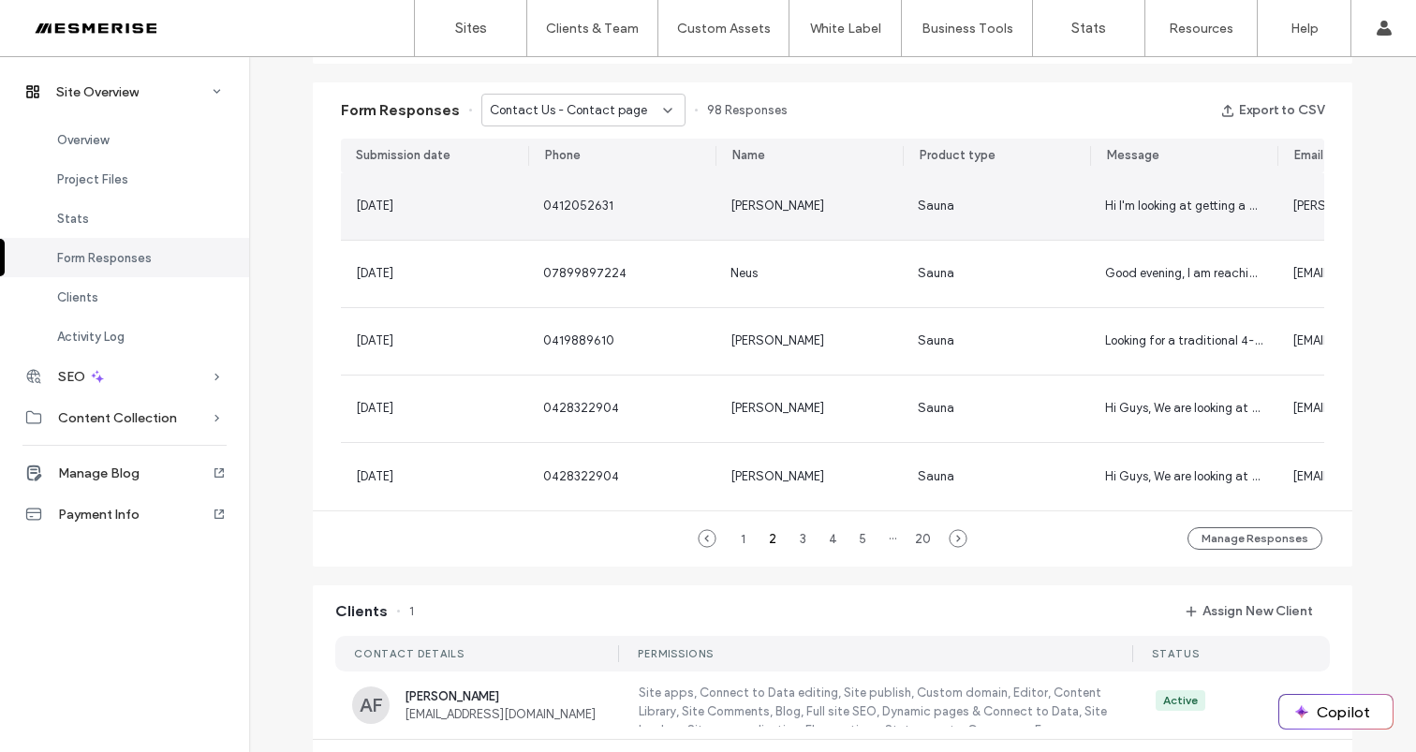
click at [793, 226] on div "Danny" at bounding box center [809, 206] width 187 height 66
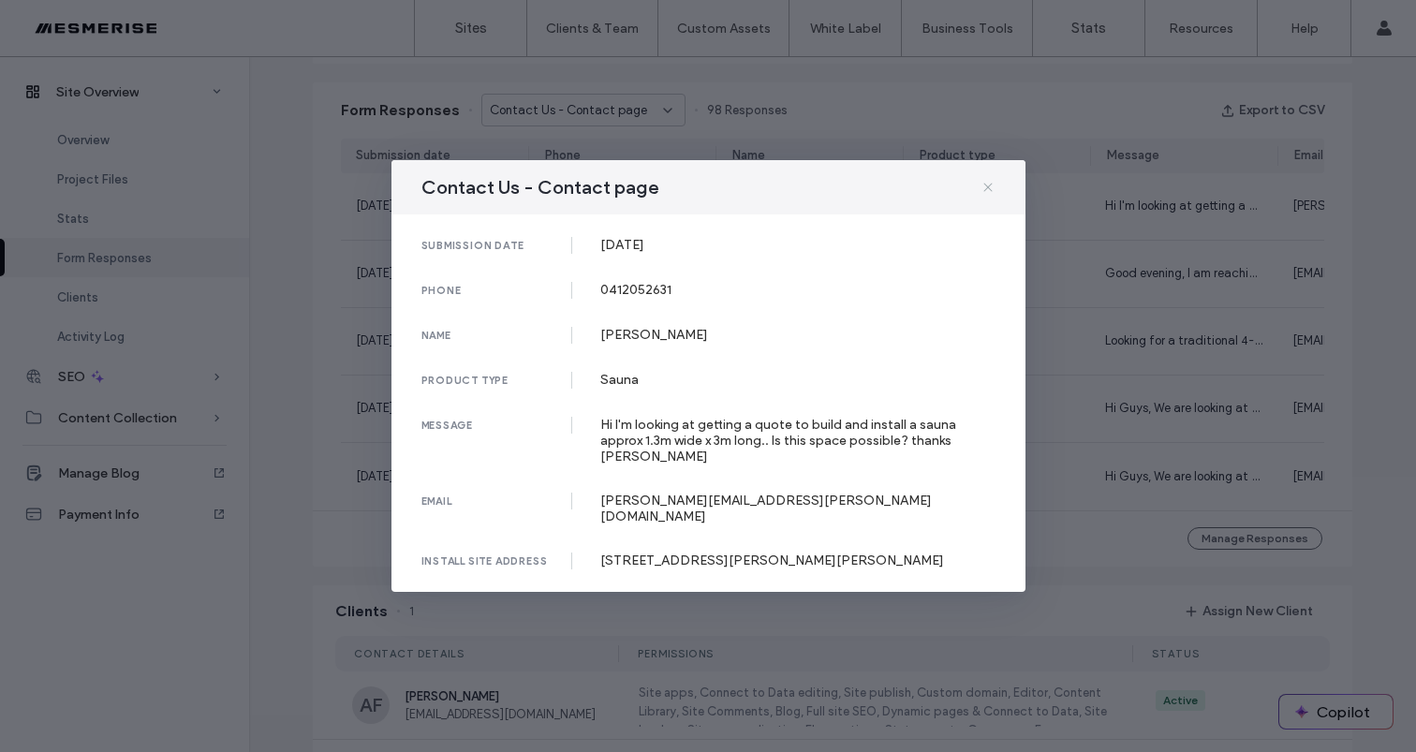
click at [987, 195] on icon at bounding box center [988, 187] width 15 height 15
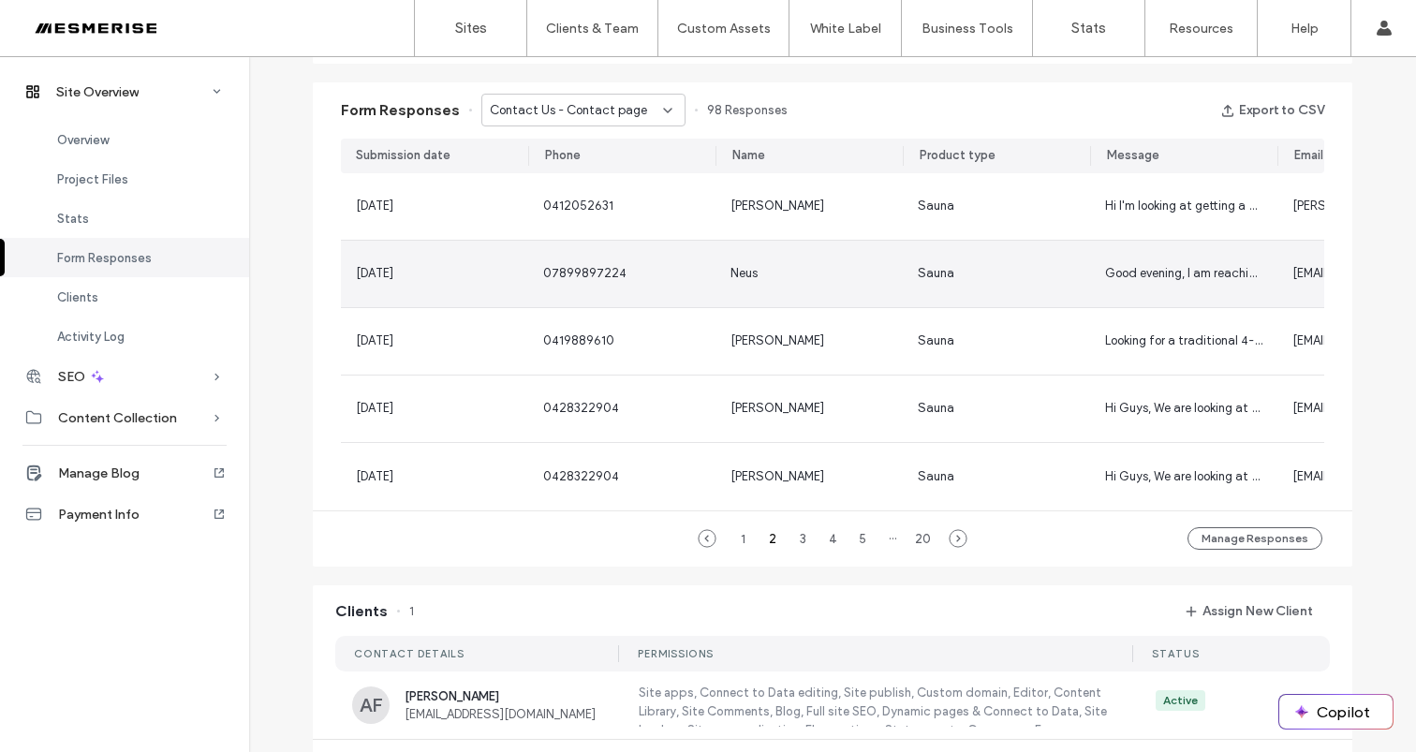
click at [504, 272] on div "28 Aug, 2025" at bounding box center [434, 273] width 157 height 19
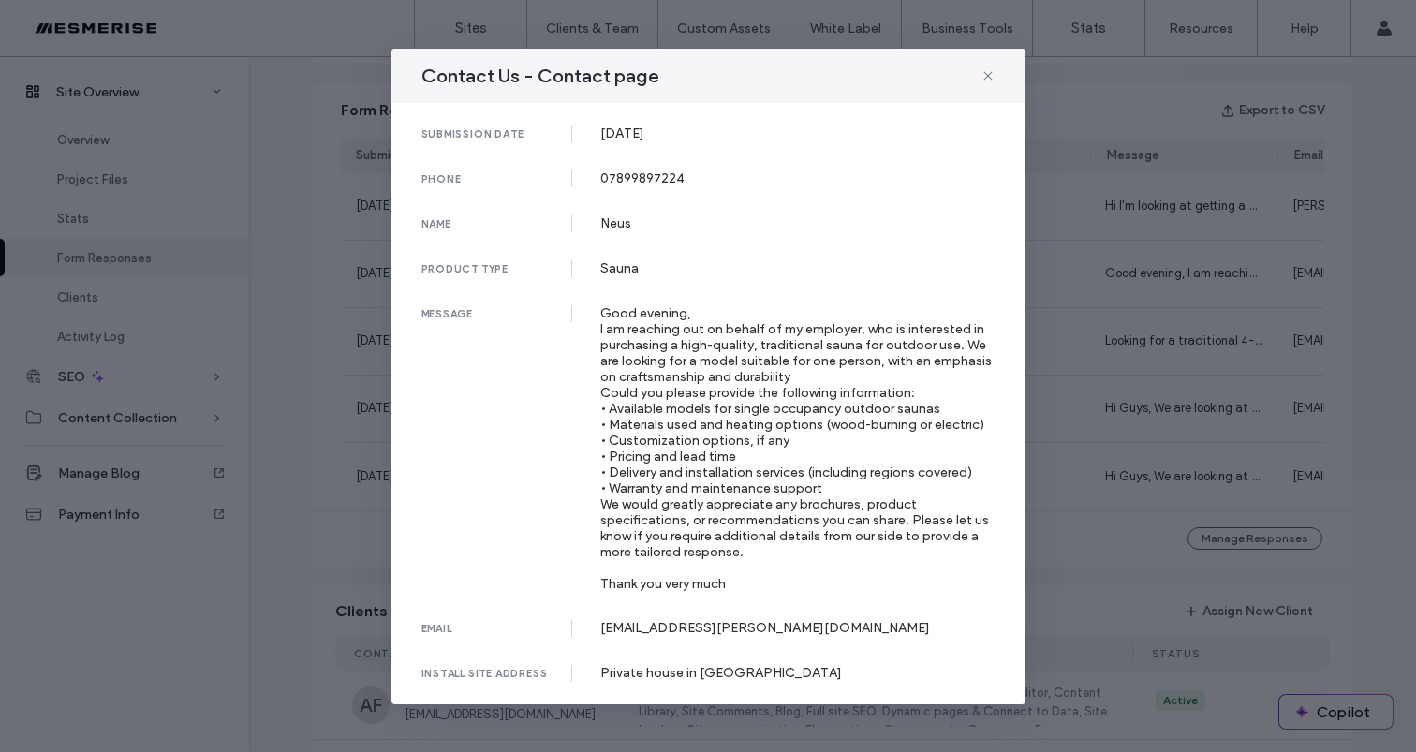
click at [807, 340] on div "Good evening, I am reaching out on behalf of my employer, who is interested in …" at bounding box center [797, 448] width 395 height 287
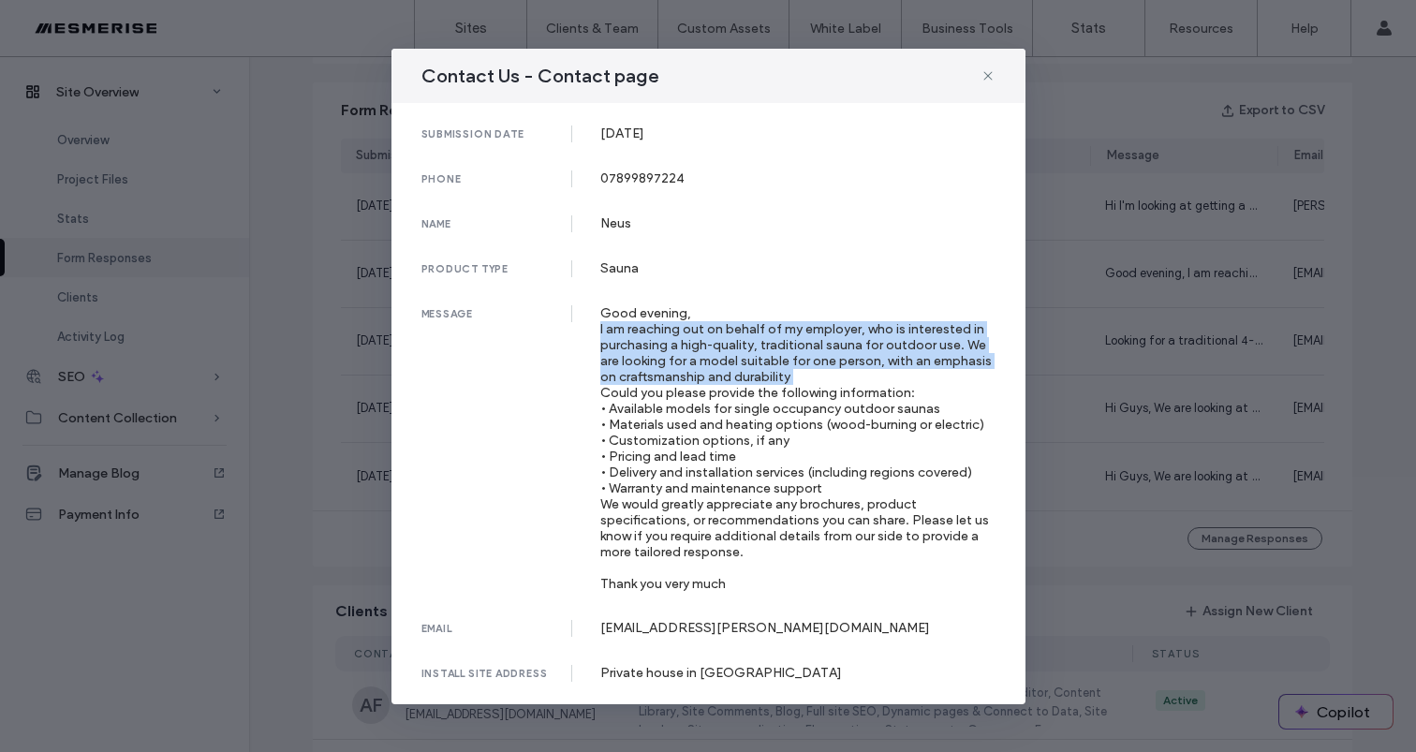
click at [807, 340] on div "Good evening, I am reaching out on behalf of my employer, who is interested in …" at bounding box center [797, 448] width 395 height 287
click at [810, 335] on div "Good evening, I am reaching out on behalf of my employer, who is interested in …" at bounding box center [797, 448] width 395 height 287
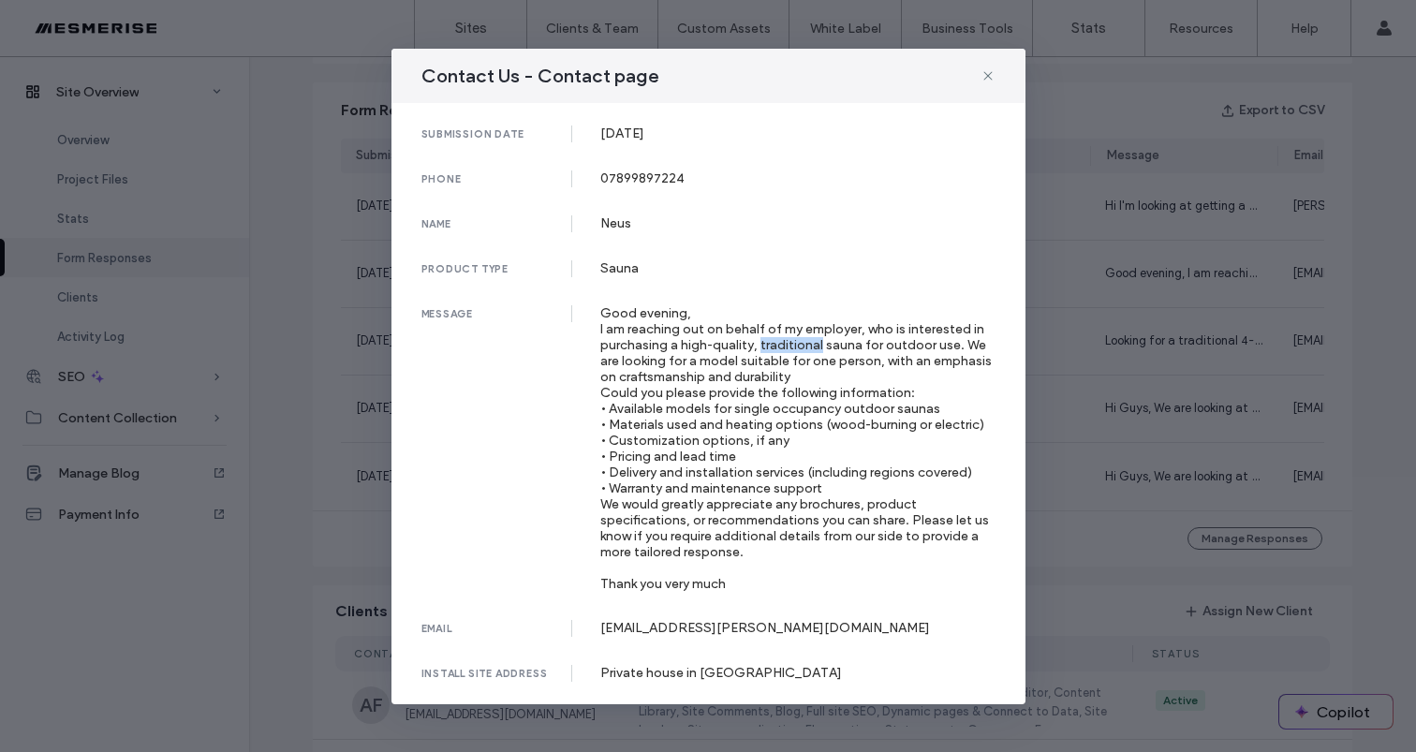
click at [810, 335] on div "Good evening, I am reaching out on behalf of my employer, who is interested in …" at bounding box center [797, 448] width 395 height 287
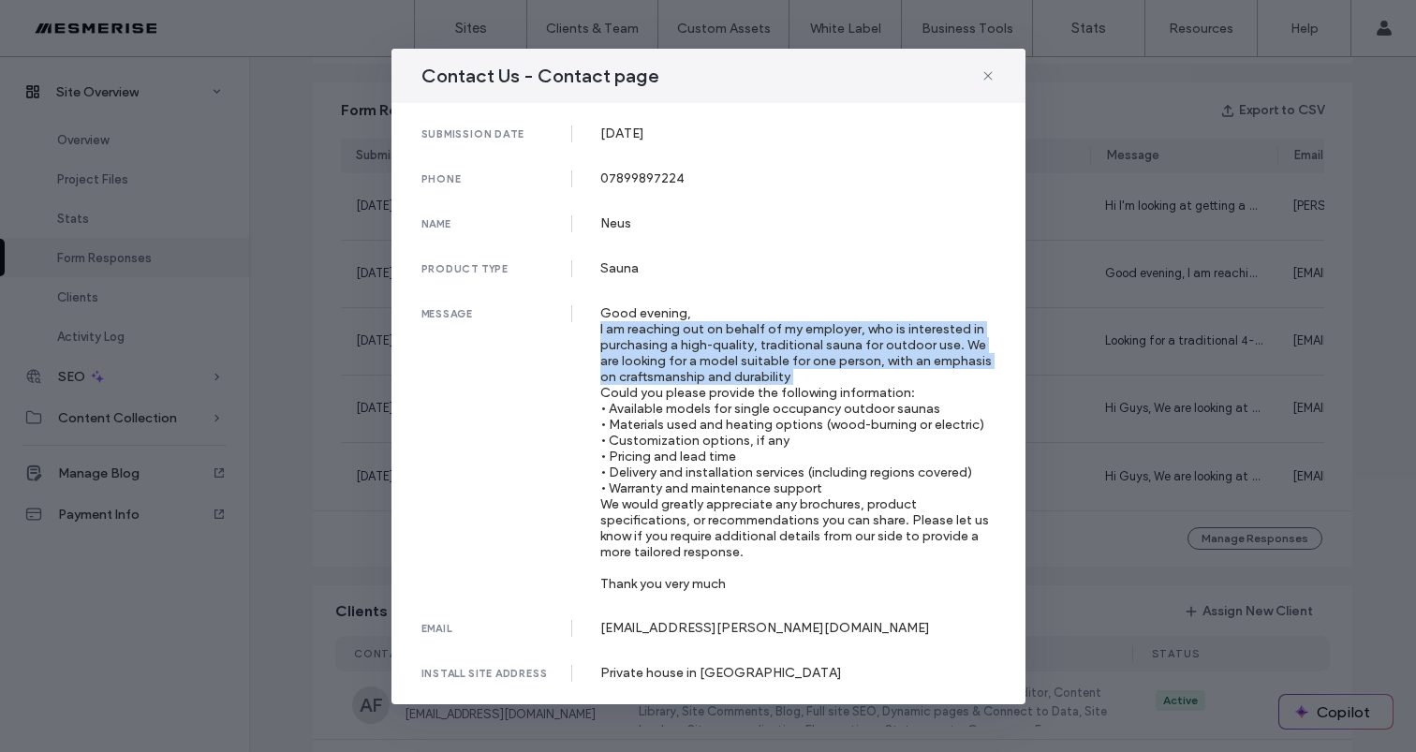
click at [810, 335] on div "Good evening, I am reaching out on behalf of my employer, who is interested in …" at bounding box center [797, 448] width 395 height 287
click at [775, 340] on div "Good evening, I am reaching out on behalf of my employer, who is interested in …" at bounding box center [797, 448] width 395 height 287
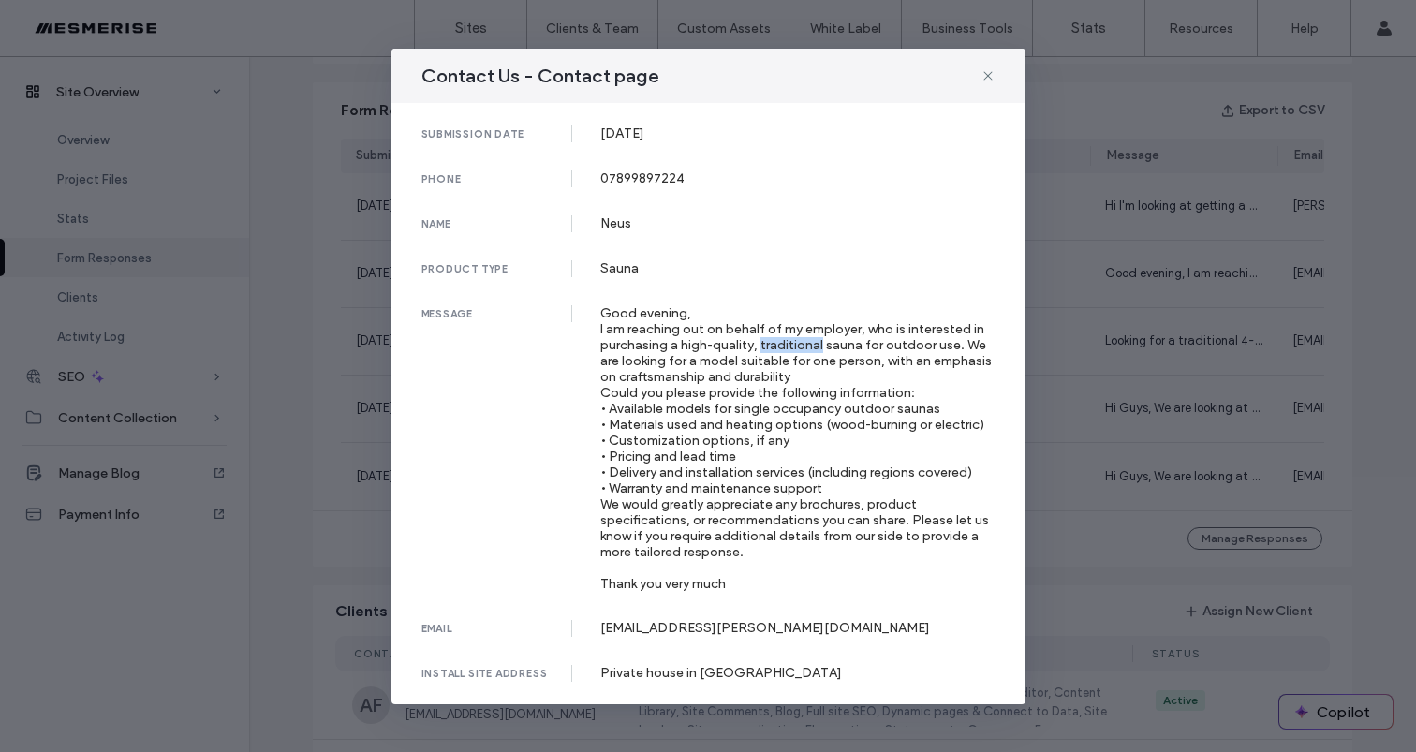
click at [775, 340] on div "Good evening, I am reaching out on behalf of my employer, who is interested in …" at bounding box center [797, 448] width 395 height 287
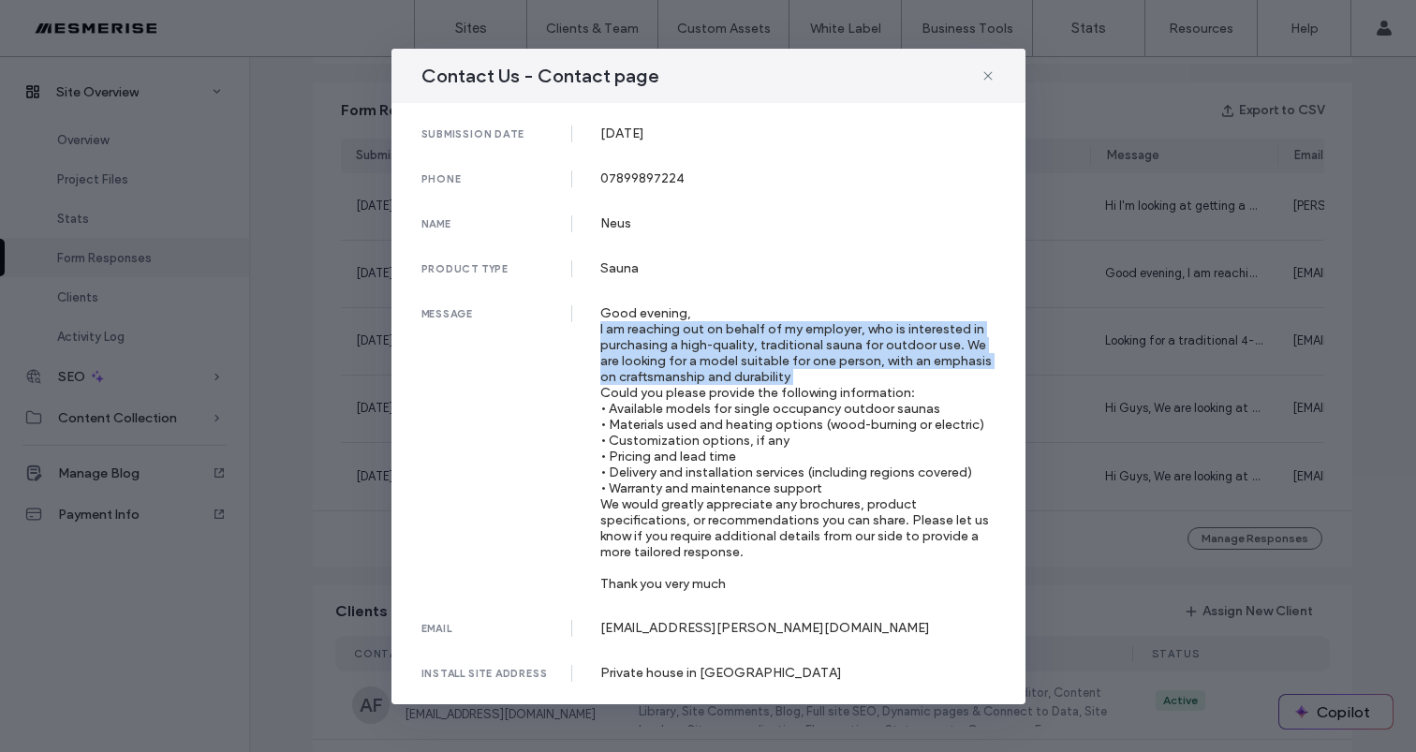
click at [775, 340] on div "Good evening, I am reaching out on behalf of my employer, who is interested in …" at bounding box center [797, 448] width 395 height 287
click at [807, 343] on div "Good evening, I am reaching out on behalf of my employer, who is interested in …" at bounding box center [797, 448] width 395 height 287
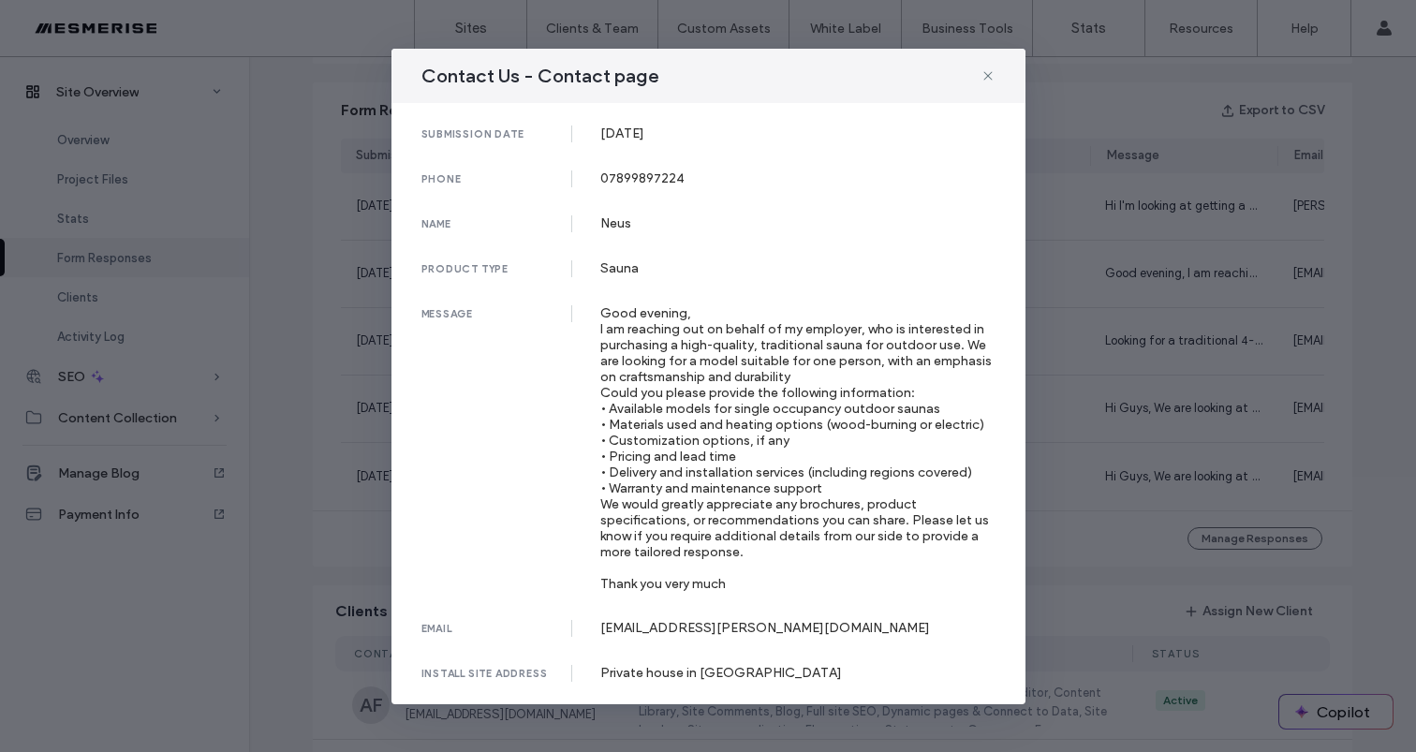
click at [775, 356] on div "Good evening, I am reaching out on behalf of my employer, who is interested in …" at bounding box center [797, 448] width 395 height 287
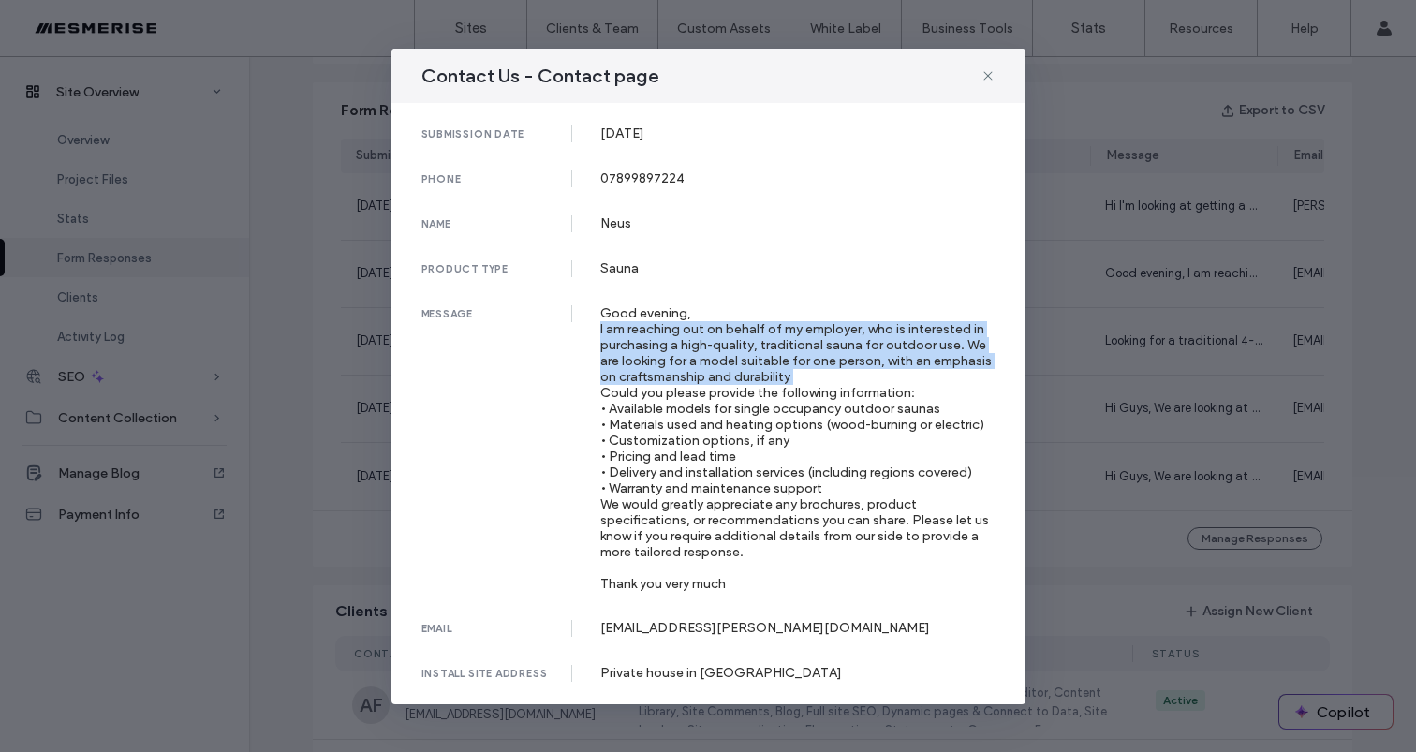
click at [775, 356] on div "Good evening, I am reaching out on behalf of my employer, who is interested in …" at bounding box center [797, 448] width 395 height 287
click at [825, 351] on div "Good evening, I am reaching out on behalf of my employer, who is interested in …" at bounding box center [797, 448] width 395 height 287
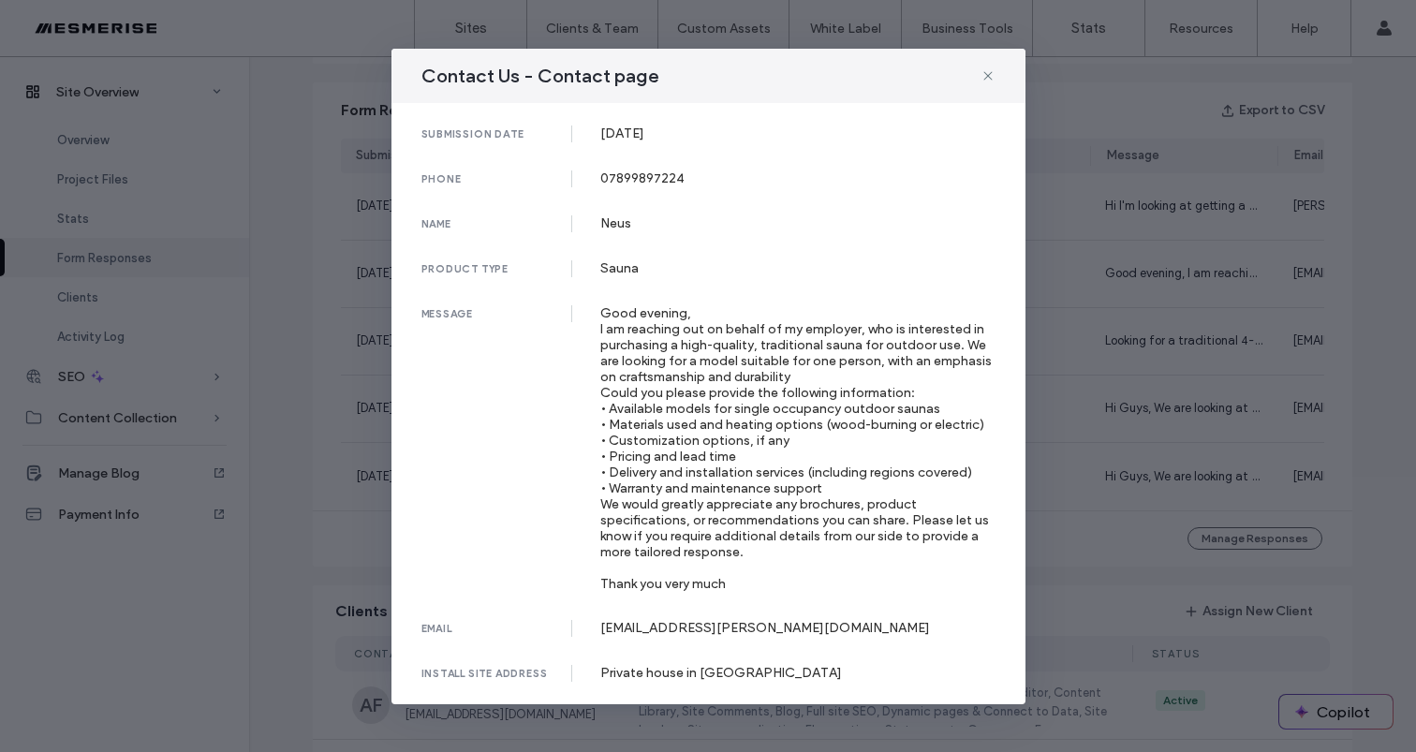
click at [826, 350] on div "Good evening, I am reaching out on behalf of my employer, who is interested in …" at bounding box center [797, 448] width 395 height 287
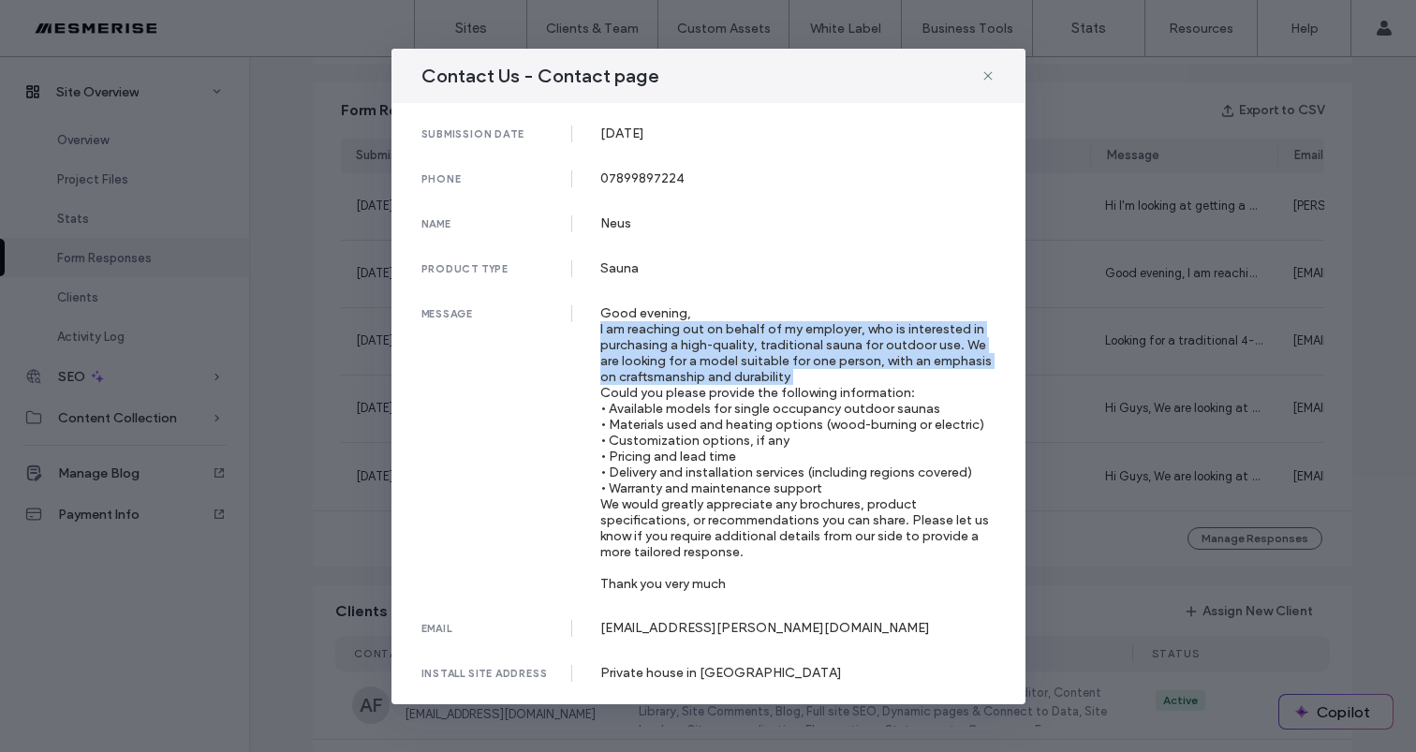
click at [826, 350] on div "Good evening, I am reaching out on behalf of my employer, who is interested in …" at bounding box center [797, 448] width 395 height 287
click at [804, 349] on div "Good evening, I am reaching out on behalf of my employer, who is interested in …" at bounding box center [797, 448] width 395 height 287
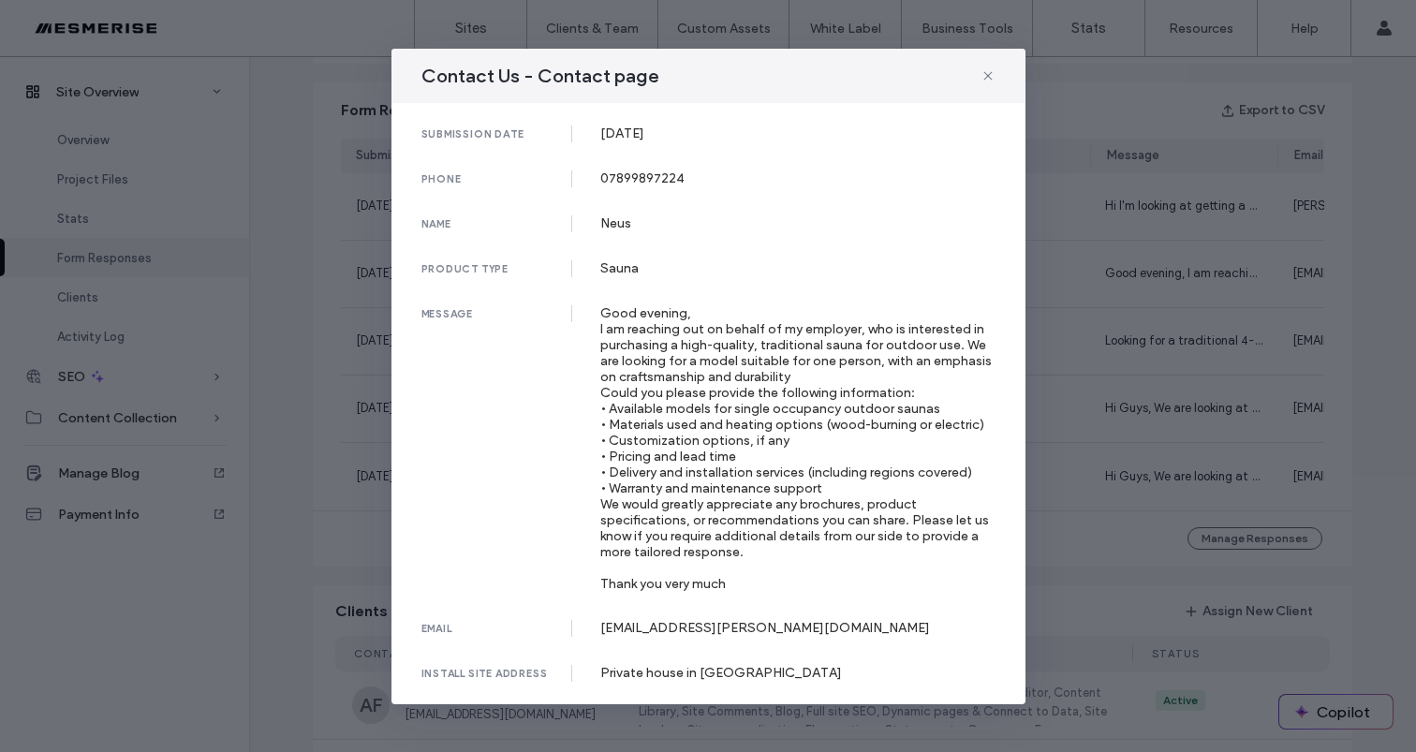
click at [741, 678] on div "Private house in West London" at bounding box center [797, 673] width 395 height 16
copy div "Private house in West London"
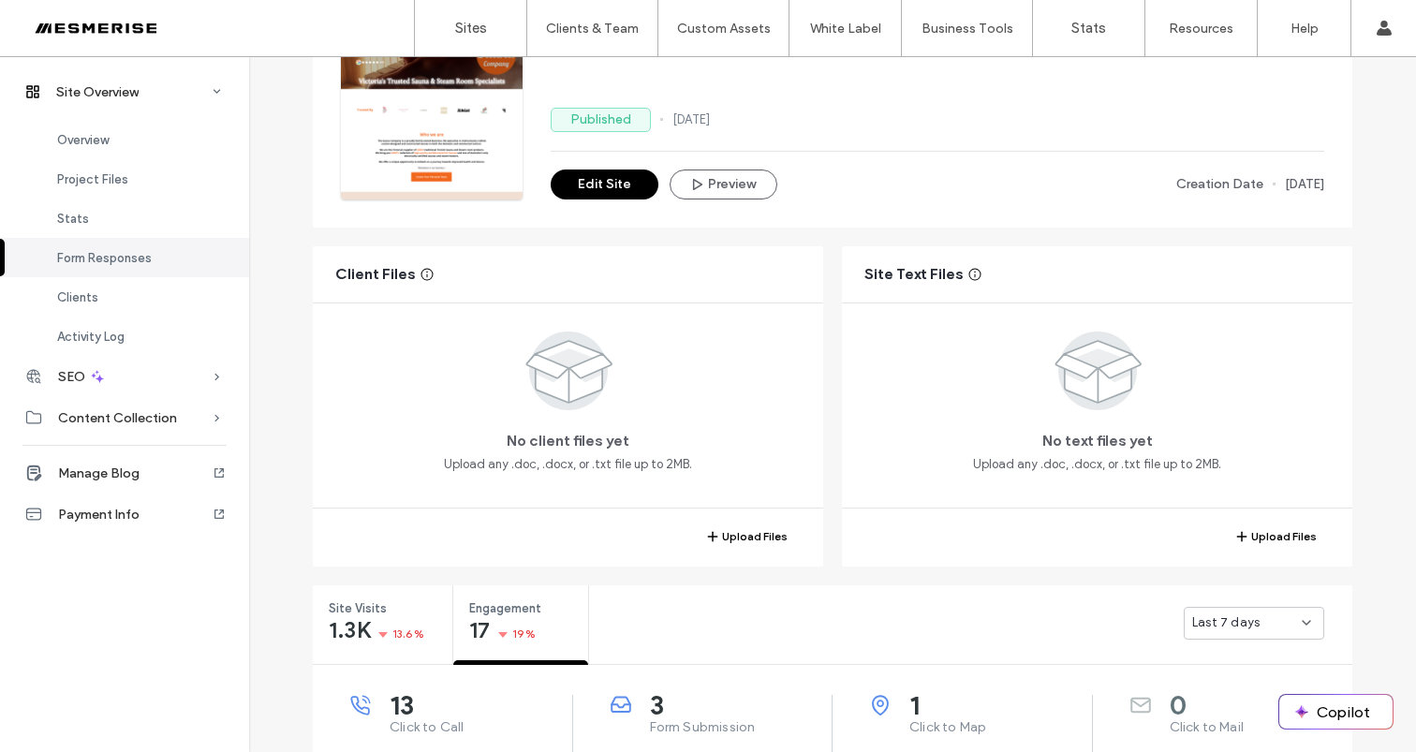
scroll to position [87, 0]
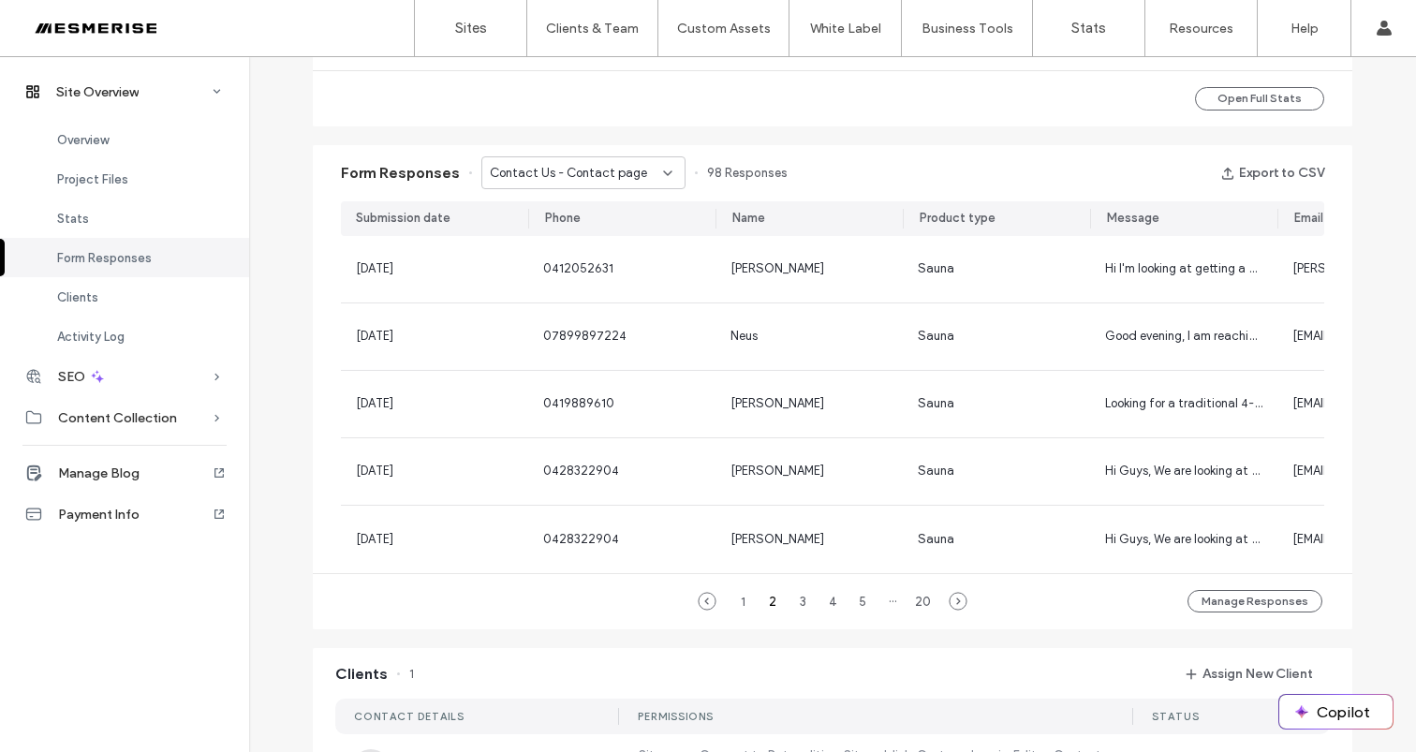
scroll to position [435, 0]
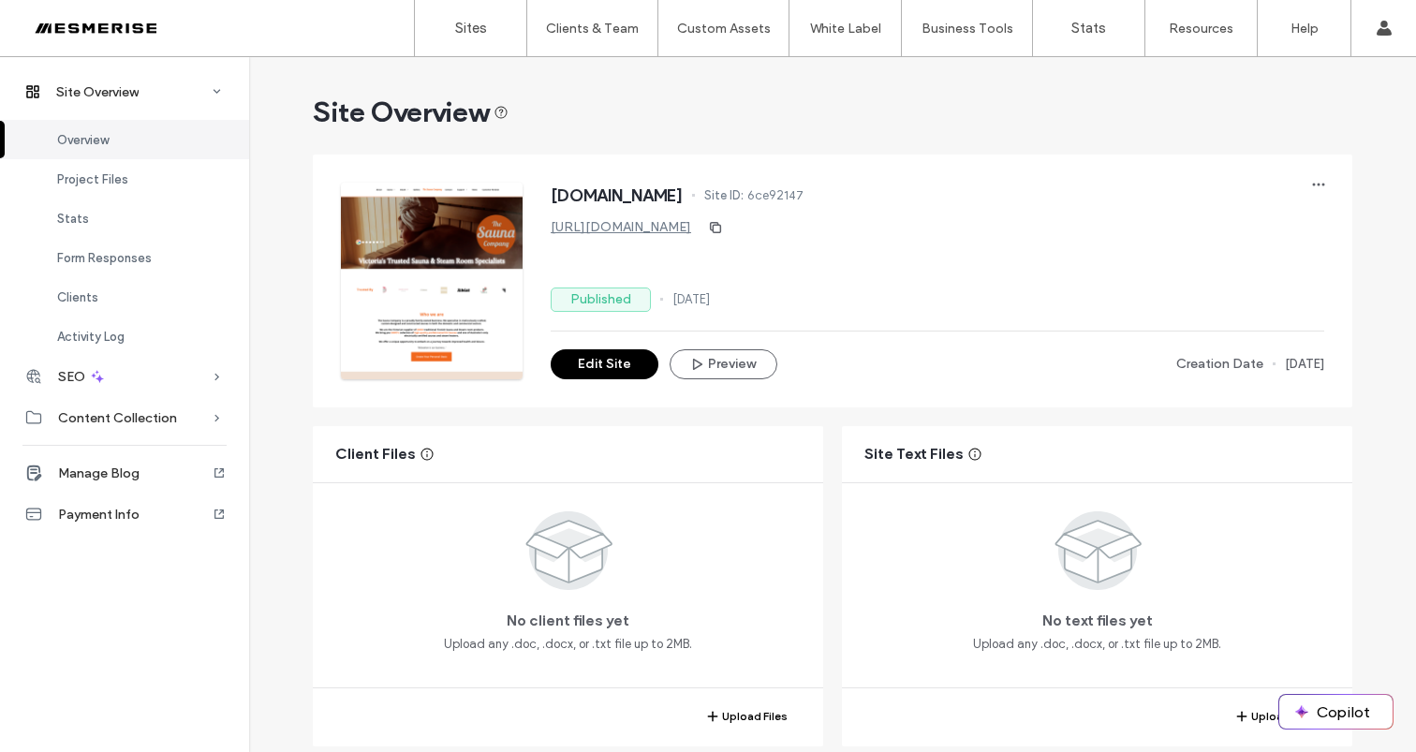
click at [112, 36] on div at bounding box center [120, 28] width 213 height 30
